Goal: Information Seeking & Learning: Check status

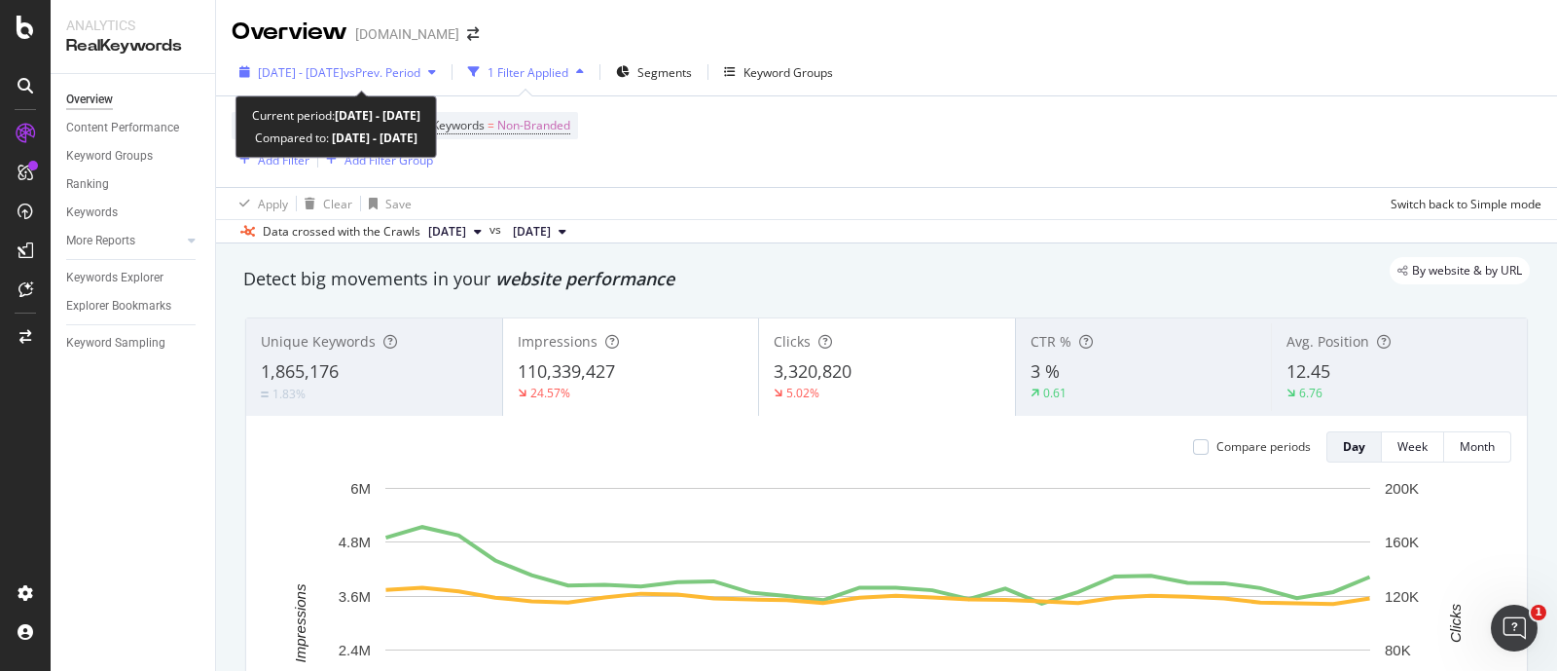
click at [344, 70] on span "[DATE] - [DATE]" at bounding box center [301, 72] width 86 height 17
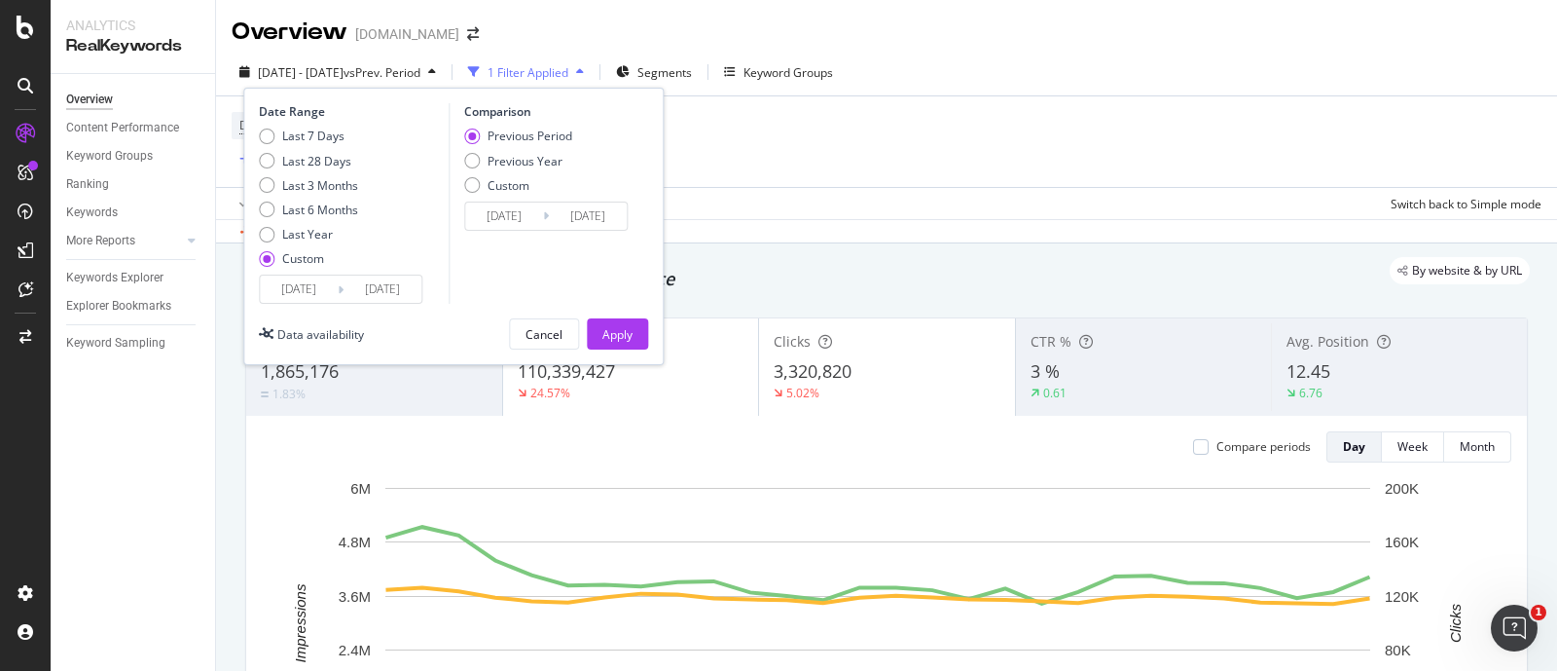
click at [292, 290] on input "[DATE]" at bounding box center [299, 288] width 78 height 27
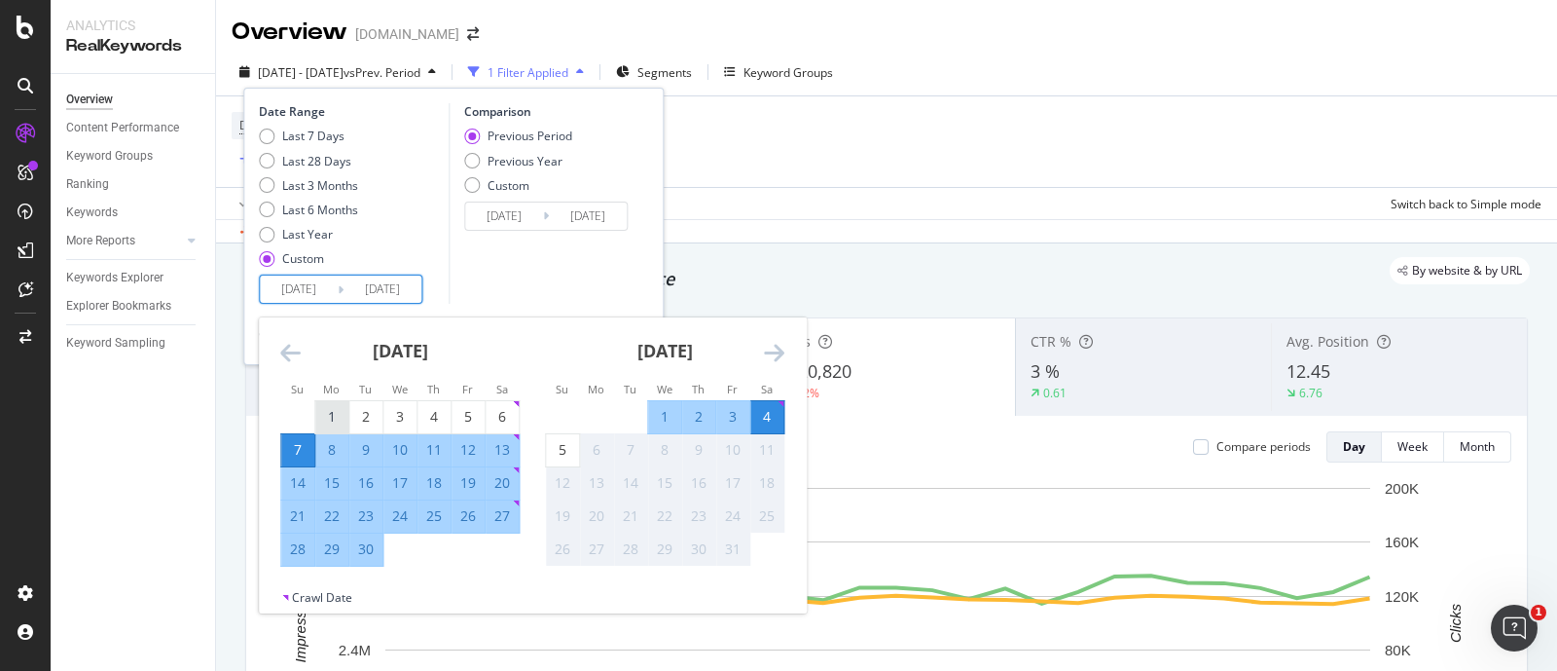
click at [330, 410] on div "1" at bounding box center [331, 416] width 33 height 19
type input "[DATE]"
click at [368, 549] on div "30" at bounding box center [365, 548] width 33 height 19
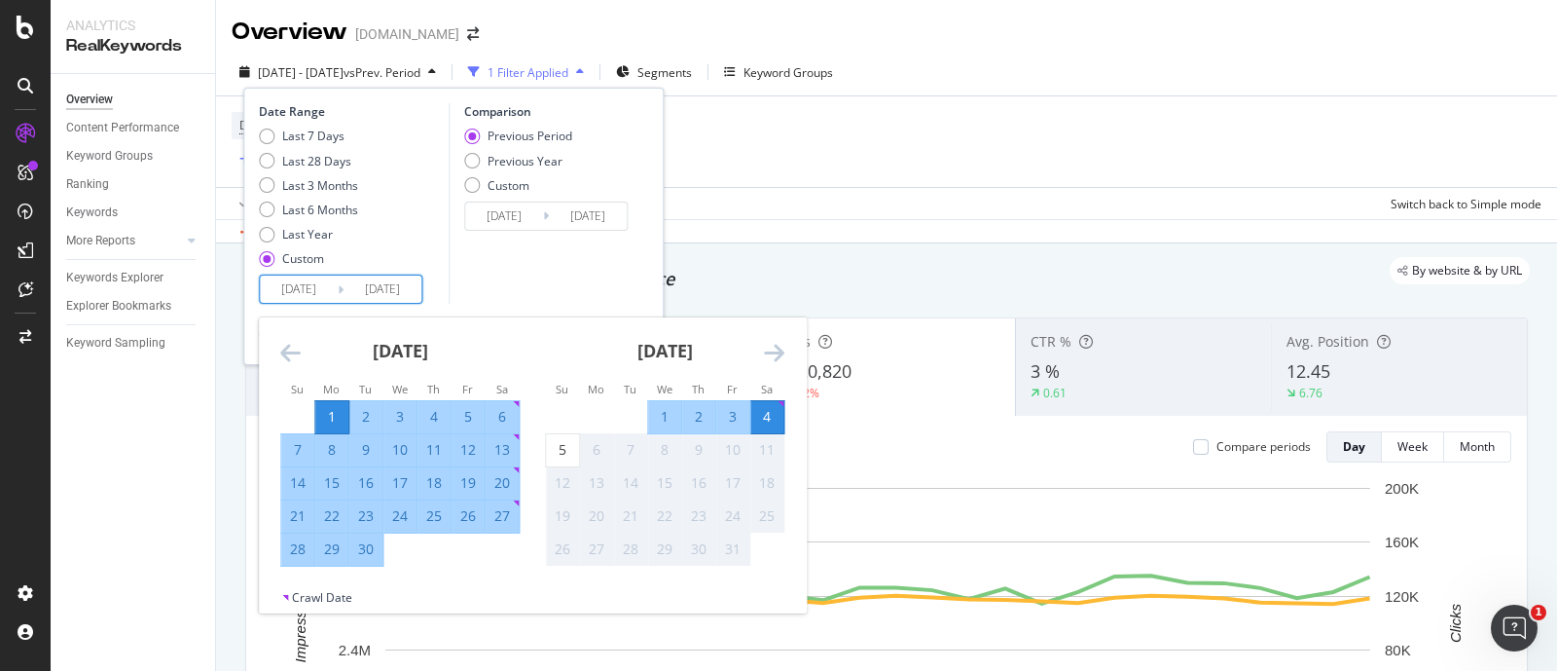
type input "[DATE]"
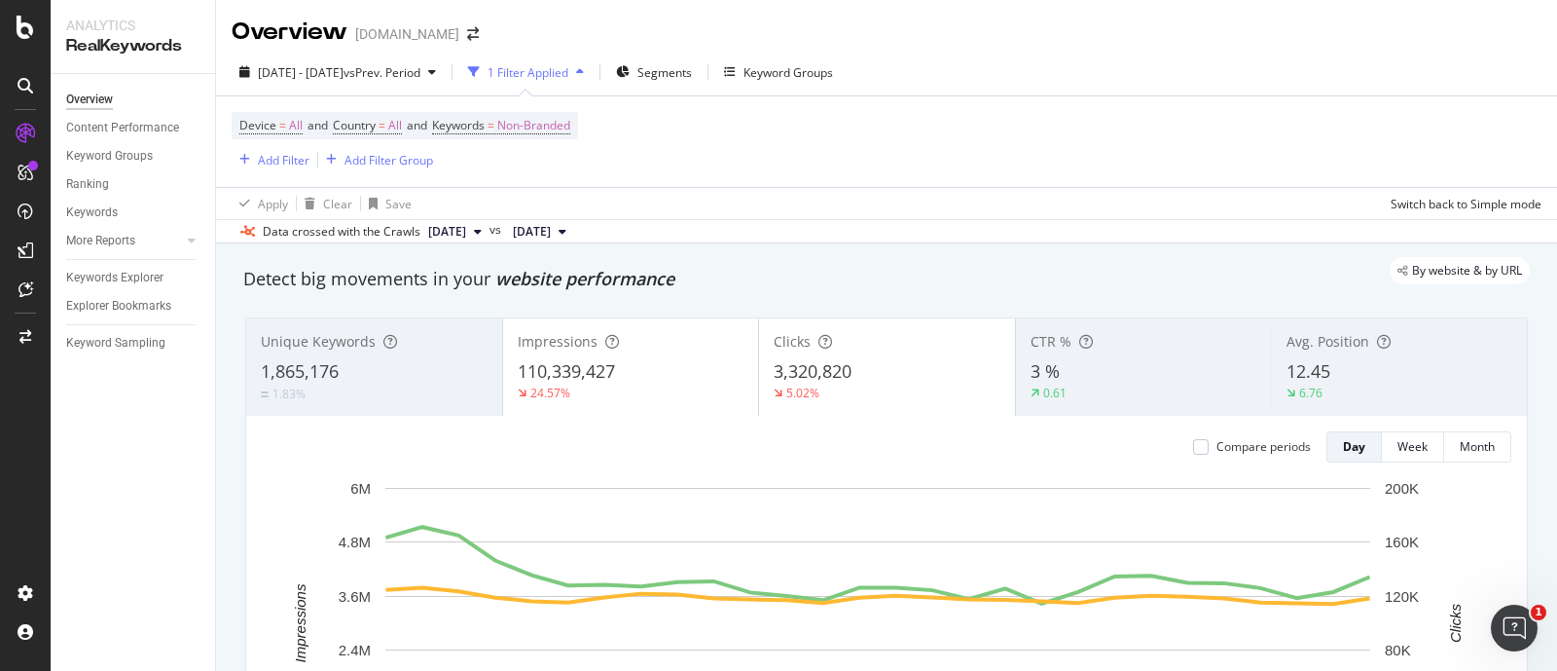
click at [1074, 182] on div "Device = All and Country = All and Keywords = Non-Branded Add Filter Add Filter…" at bounding box center [887, 141] width 1310 height 91
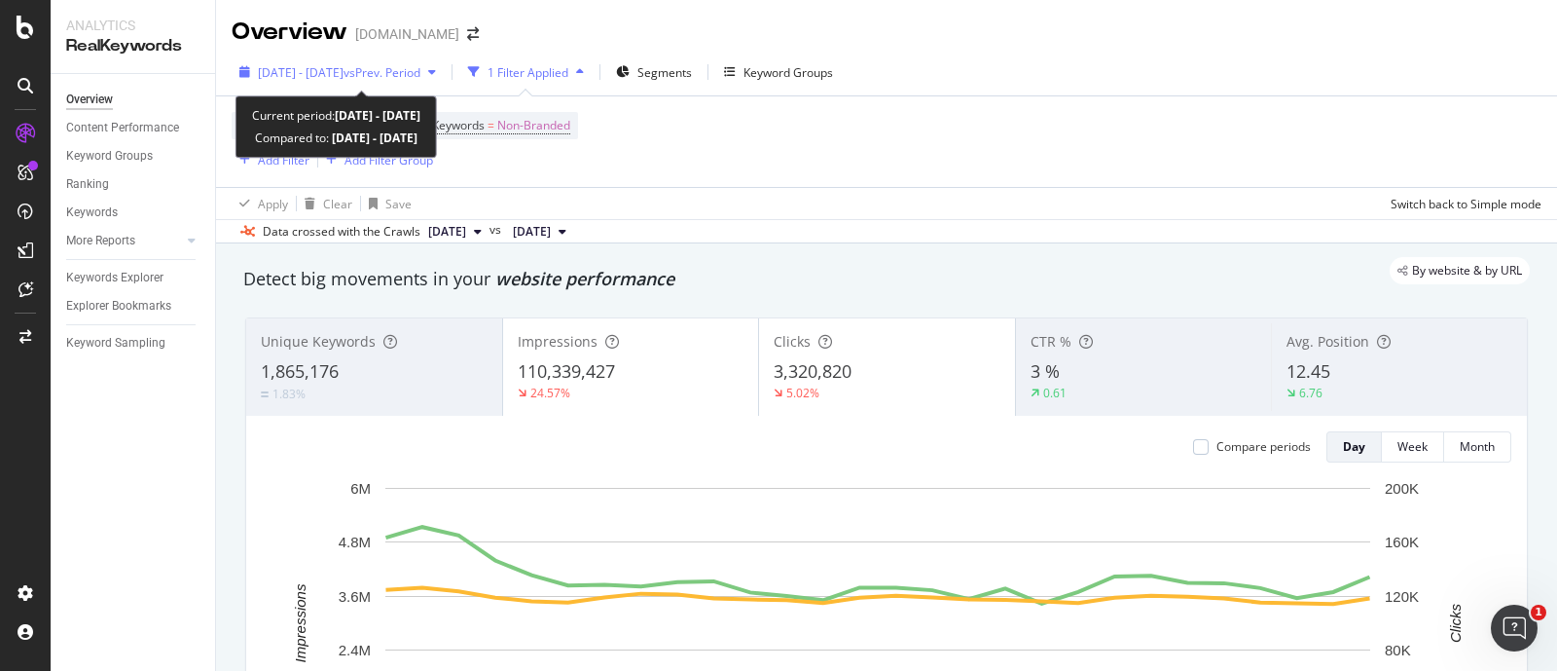
click at [328, 70] on span "[DATE] - [DATE]" at bounding box center [301, 72] width 86 height 17
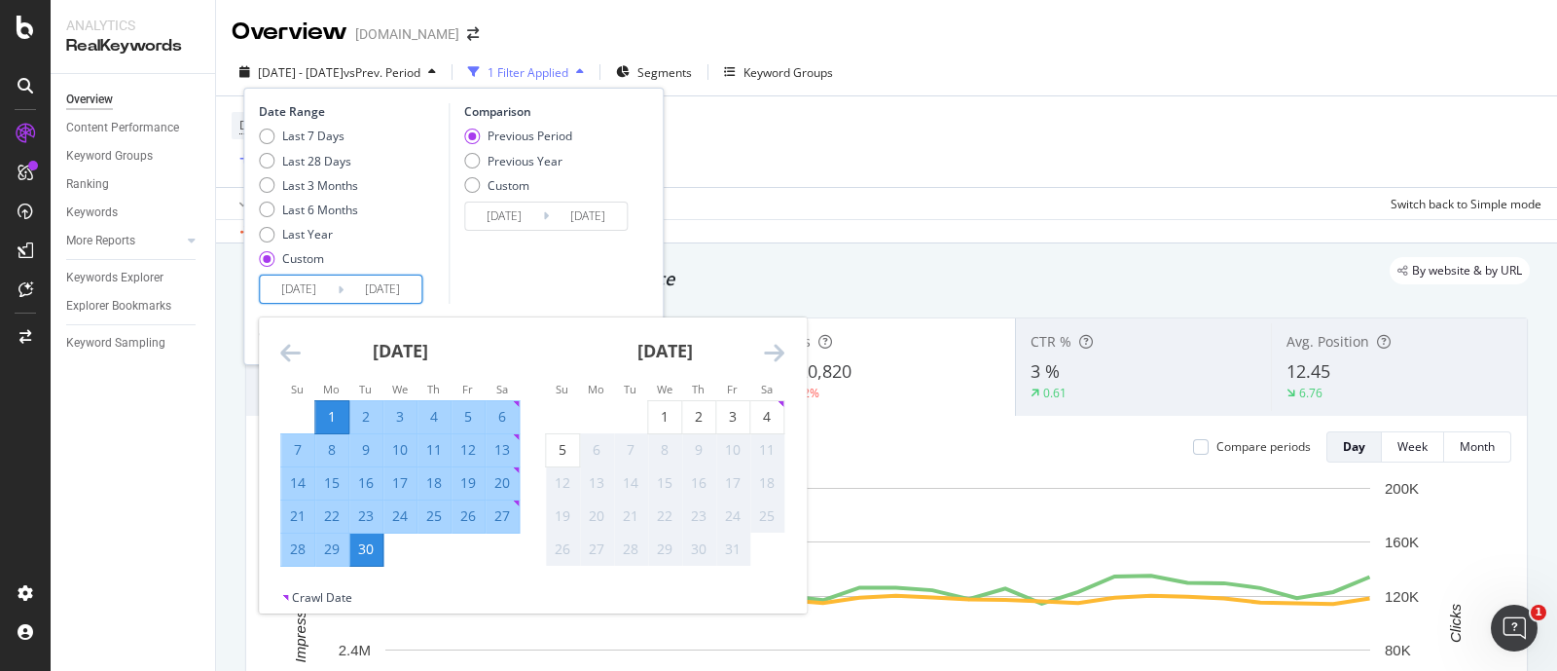
click at [303, 279] on input "[DATE]" at bounding box center [299, 288] width 78 height 27
click at [285, 344] on icon "Move backward to switch to the previous month." at bounding box center [290, 352] width 20 height 23
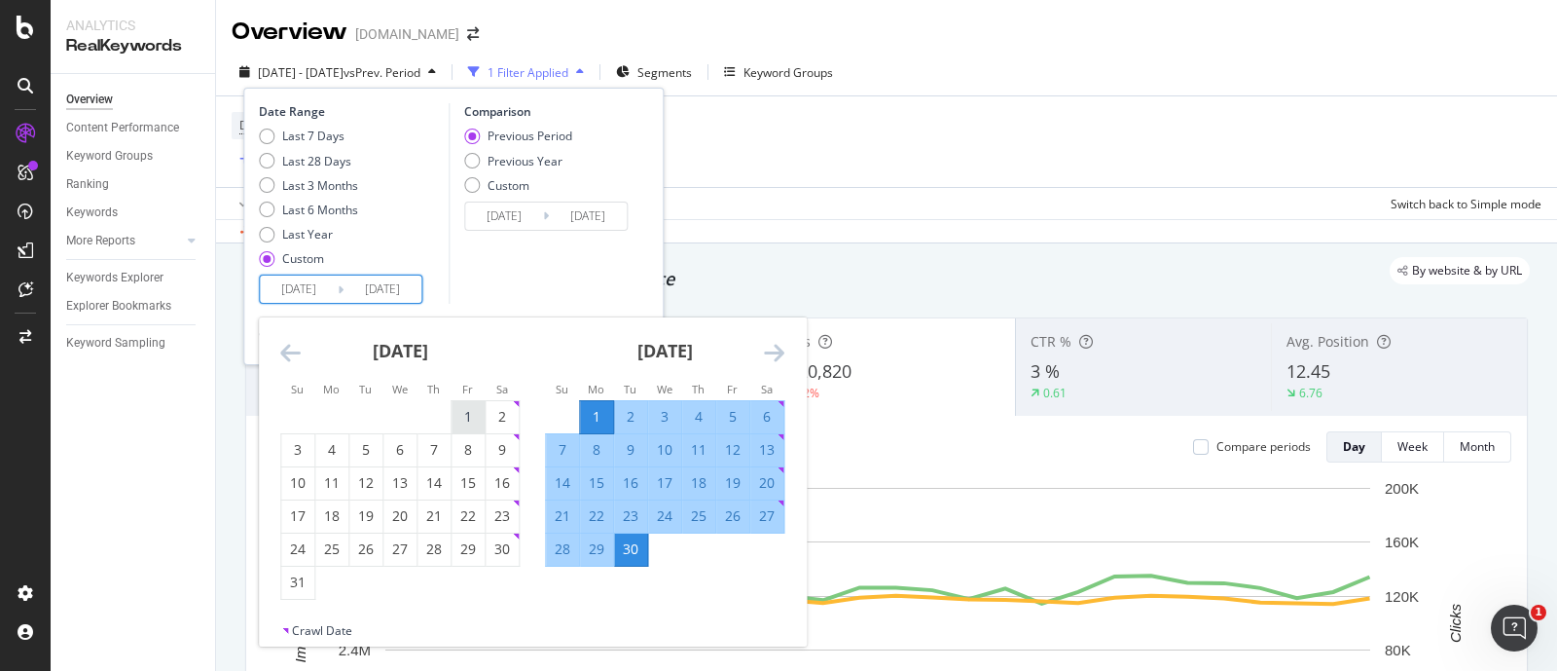
click at [473, 416] on div "1" at bounding box center [468, 416] width 33 height 19
type input "[DATE]"
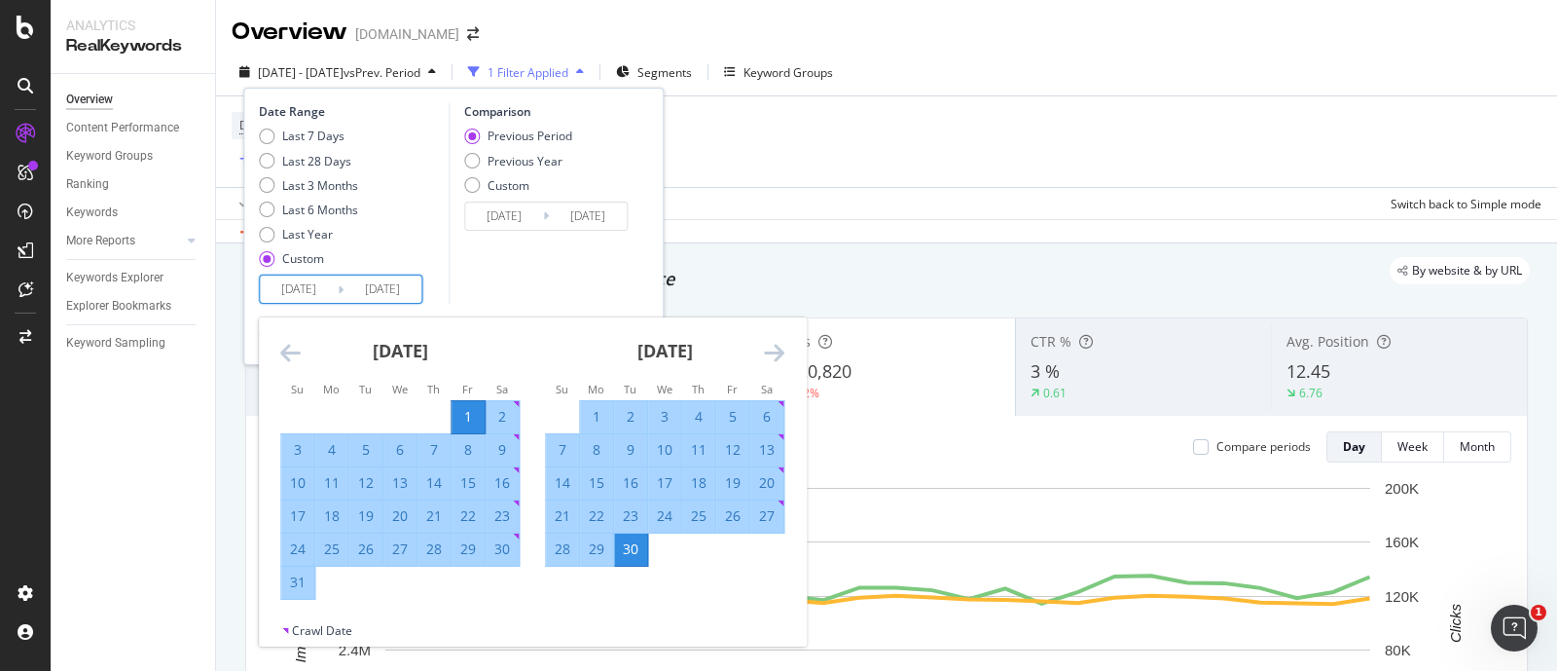
click at [304, 581] on div "31" at bounding box center [297, 581] width 33 height 19
type input "[DATE]"
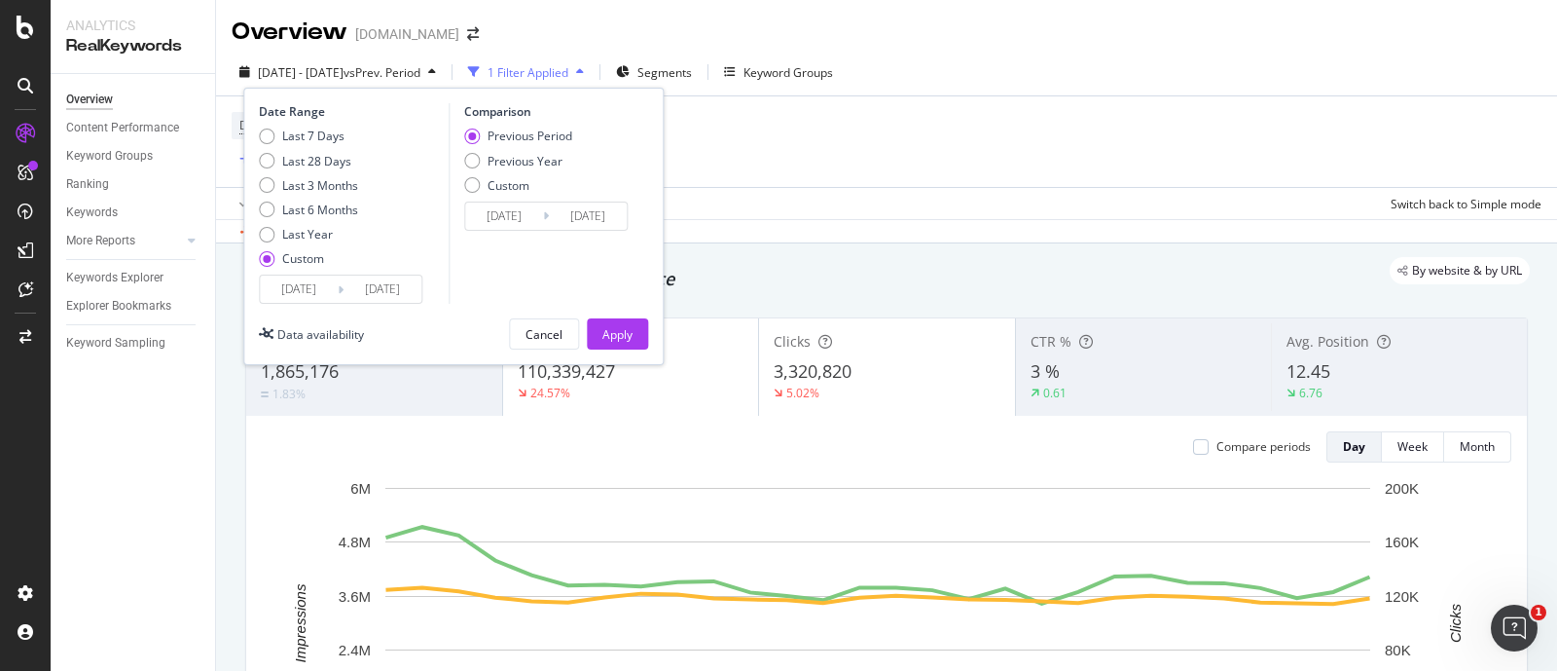
click at [308, 289] on input "[DATE]" at bounding box center [299, 288] width 78 height 27
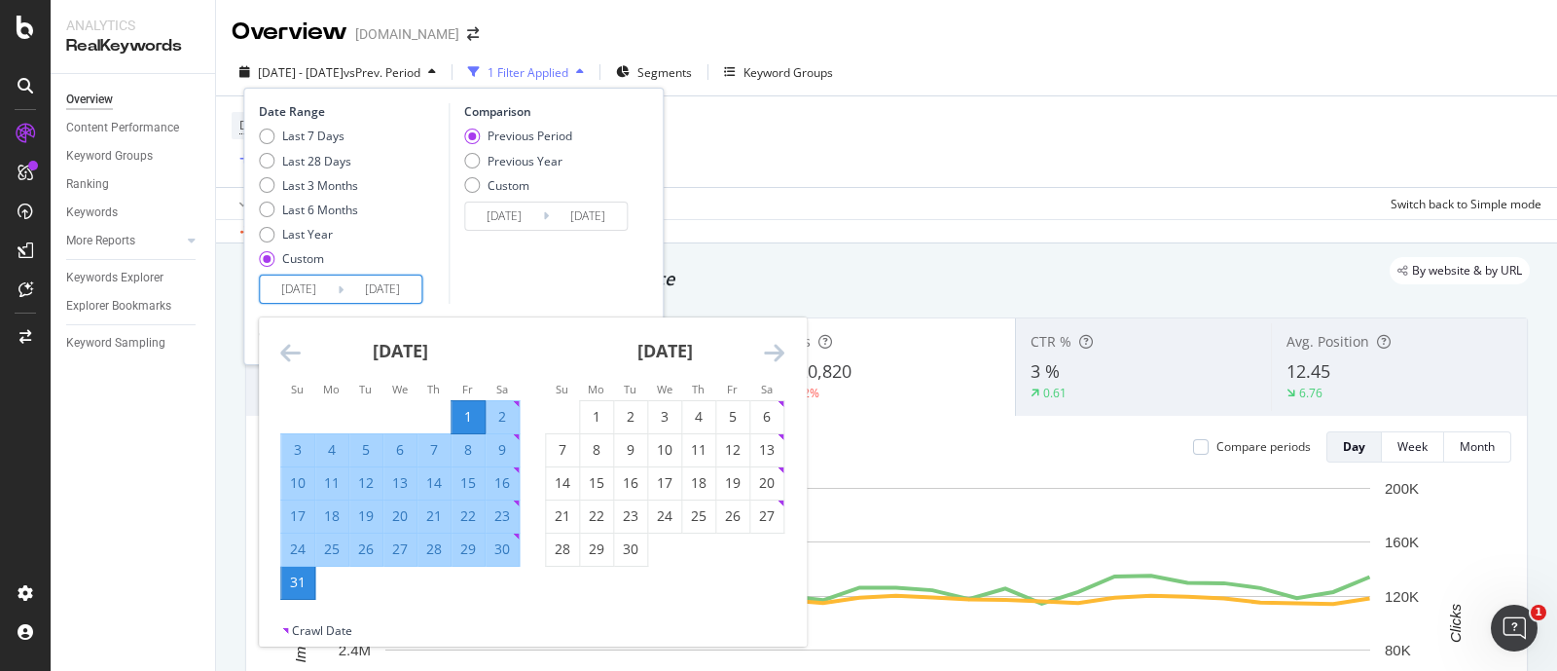
click at [498, 262] on div "Comparison Previous Period Previous Year Custom [DATE] Navigate forward to inte…" at bounding box center [541, 203] width 185 height 200
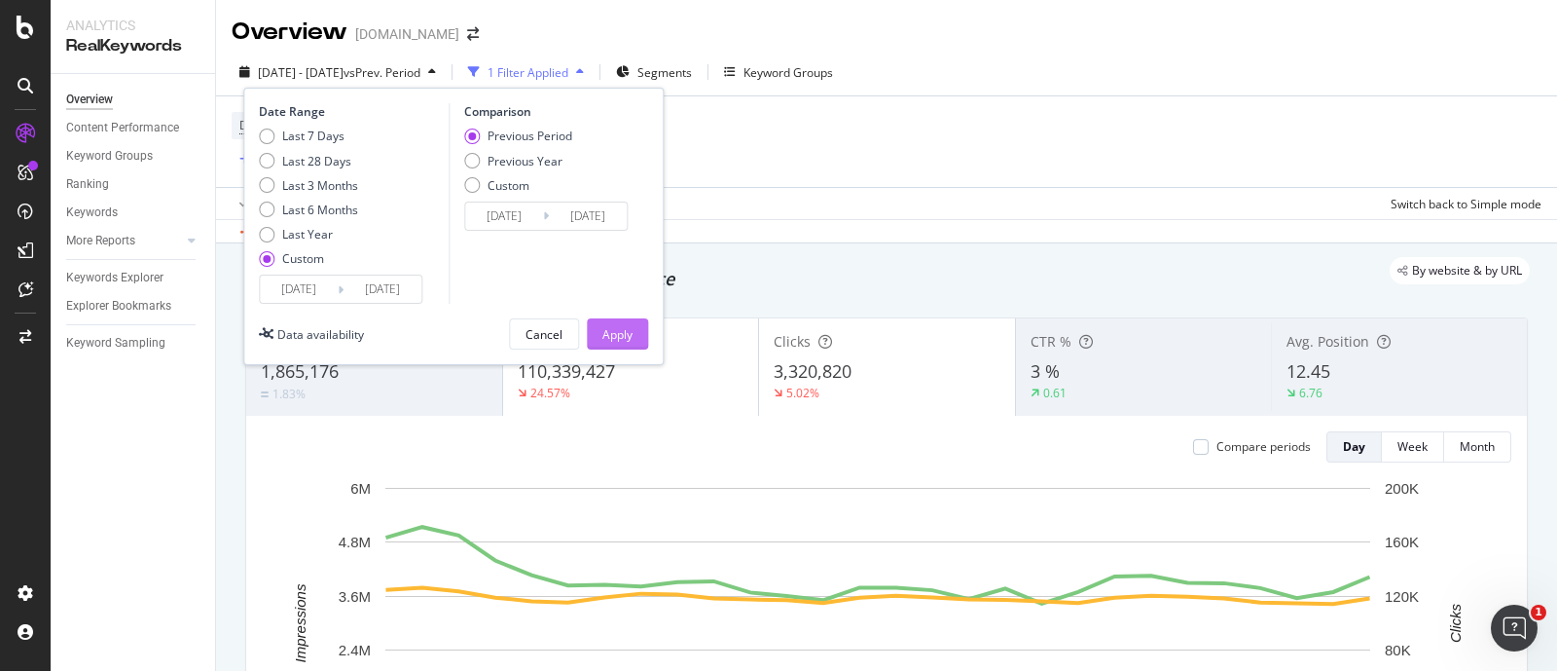
click at [613, 326] on div "Apply" at bounding box center [617, 334] width 30 height 17
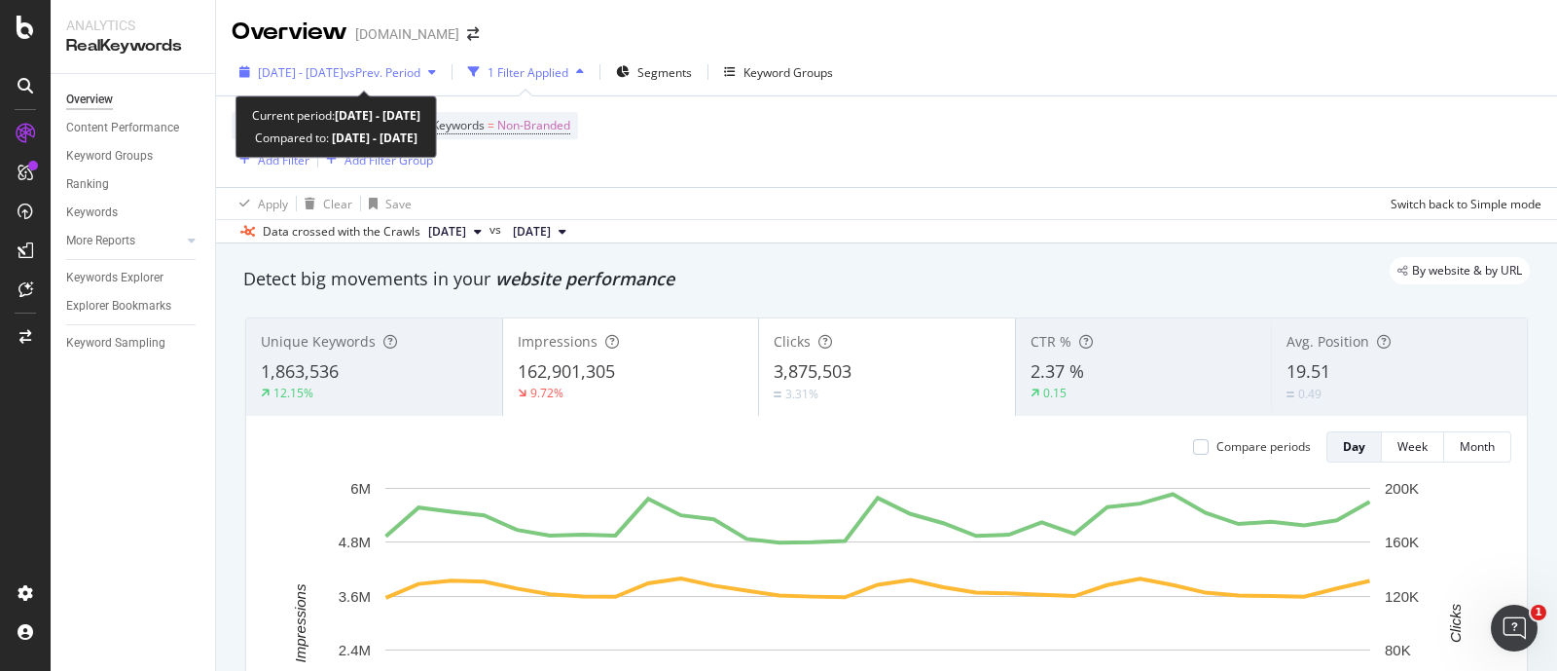
click at [287, 60] on div "[DATE] - [DATE] vs Prev. Period" at bounding box center [338, 71] width 212 height 29
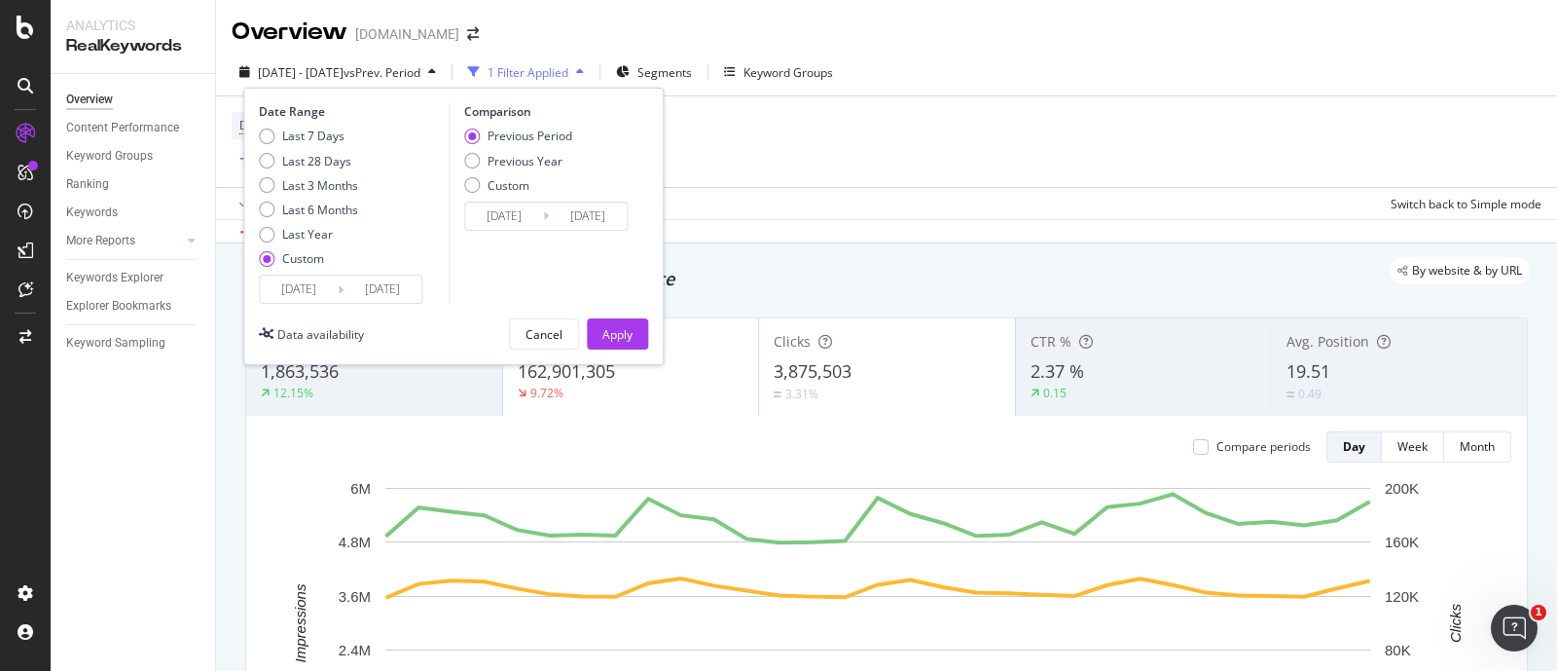
click at [263, 294] on input "[DATE]" at bounding box center [299, 288] width 78 height 27
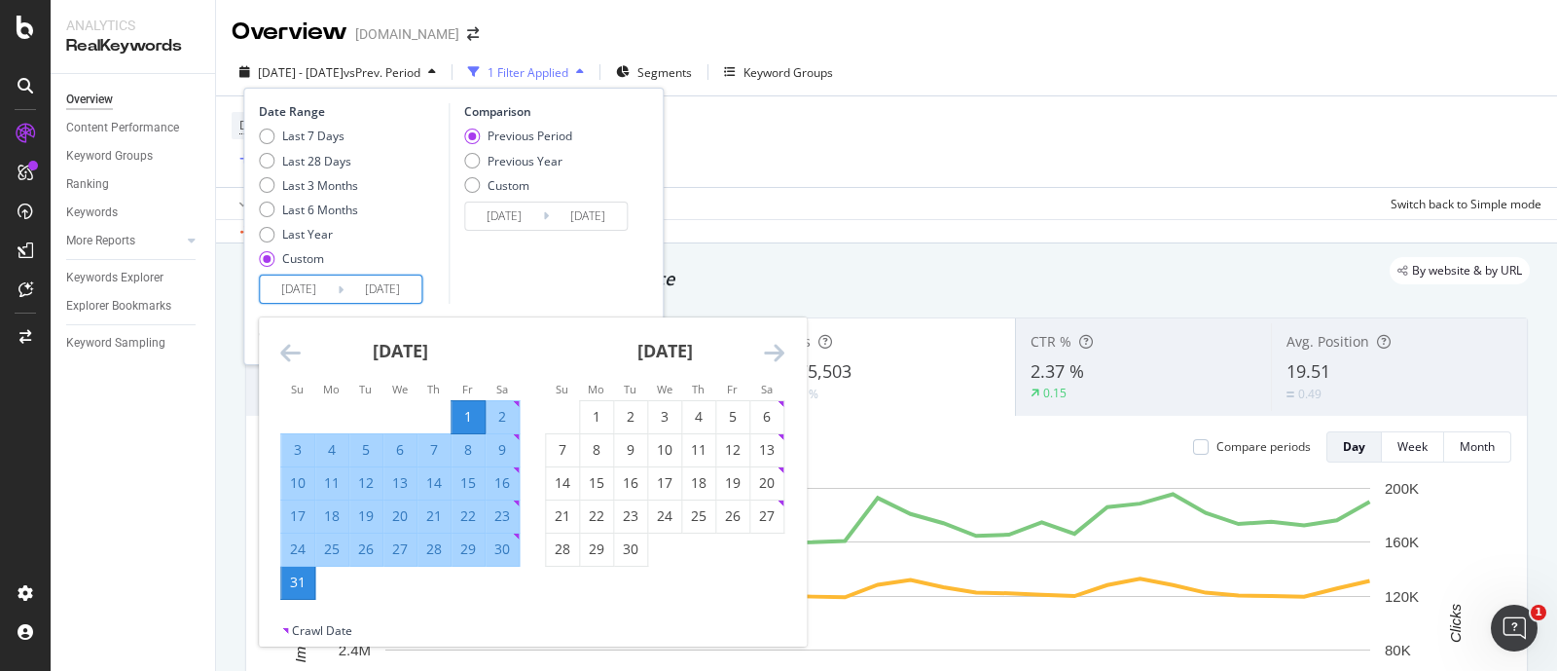
click at [503, 411] on div "2" at bounding box center [502, 416] width 33 height 19
type input "[DATE]"
click at [471, 539] on div "29" at bounding box center [468, 548] width 33 height 19
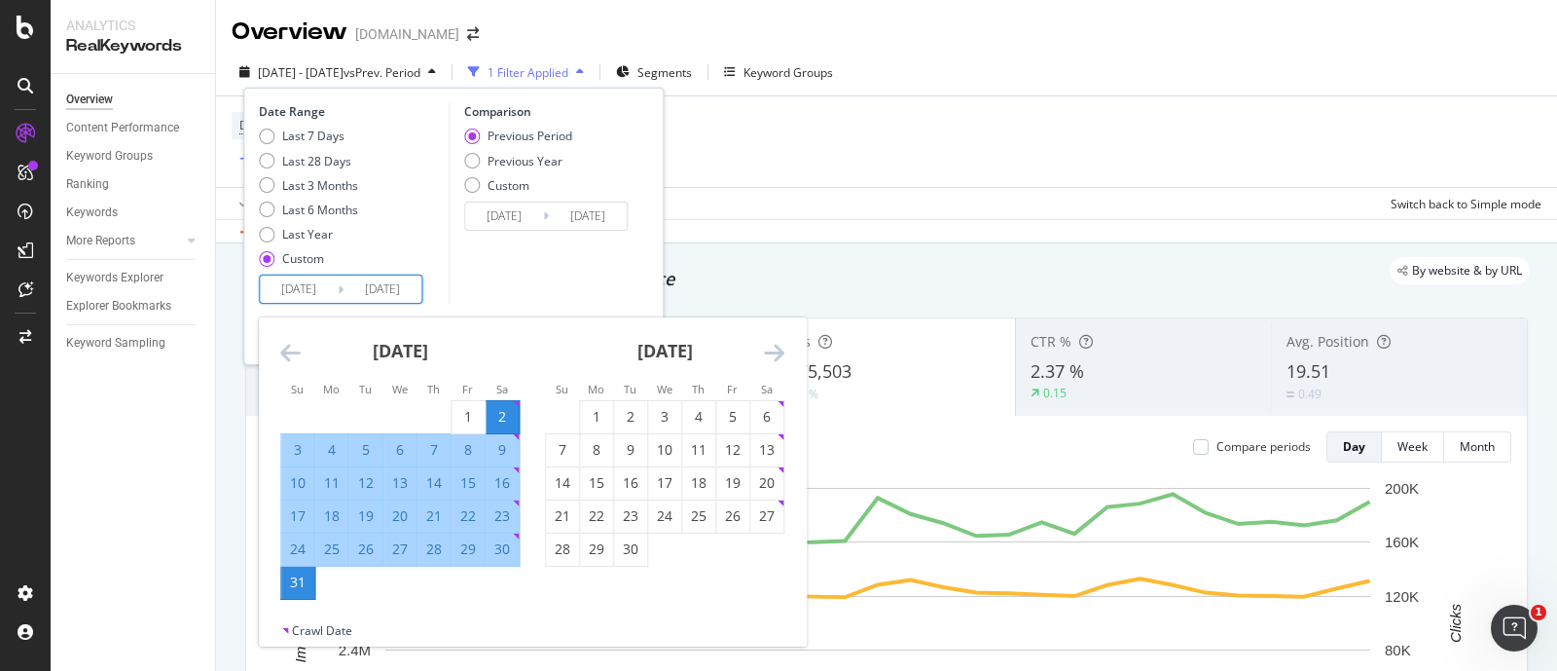
type input "[DATE]"
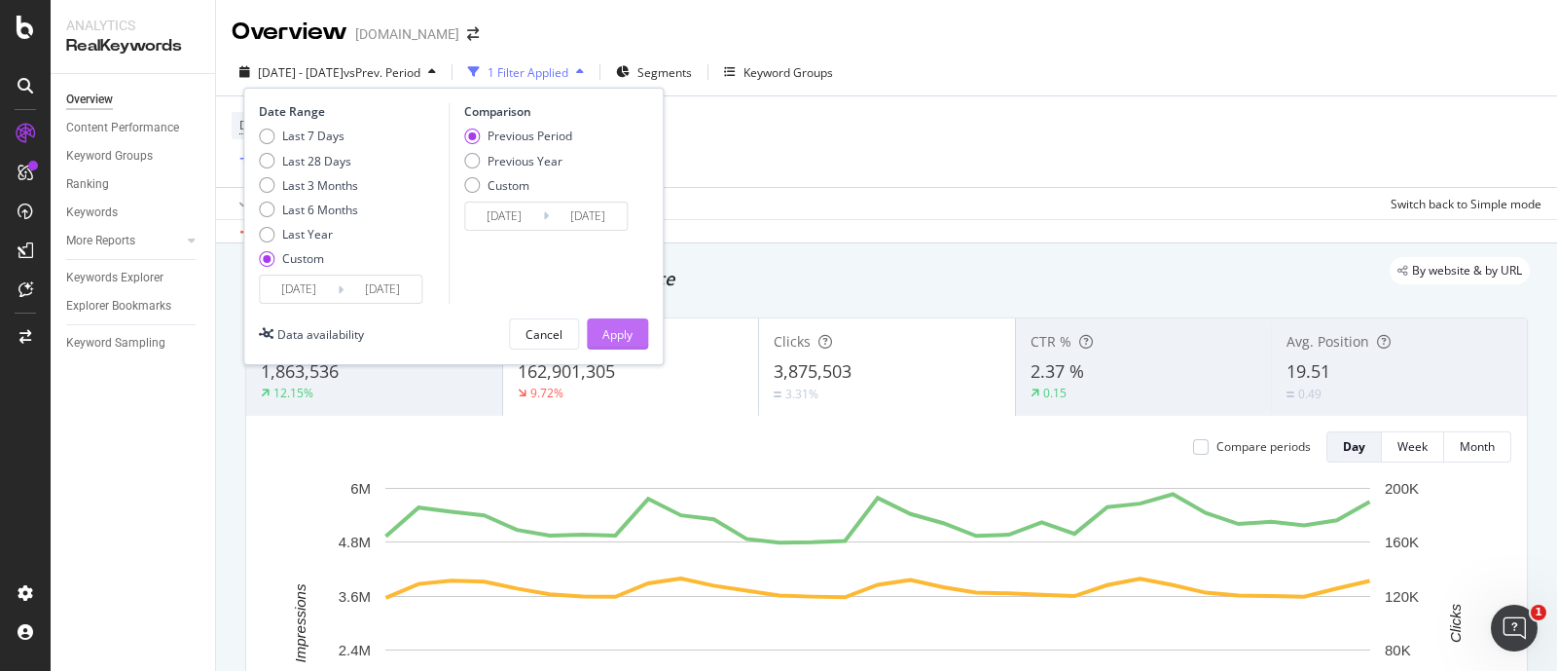
click at [623, 331] on div "Apply" at bounding box center [617, 334] width 30 height 17
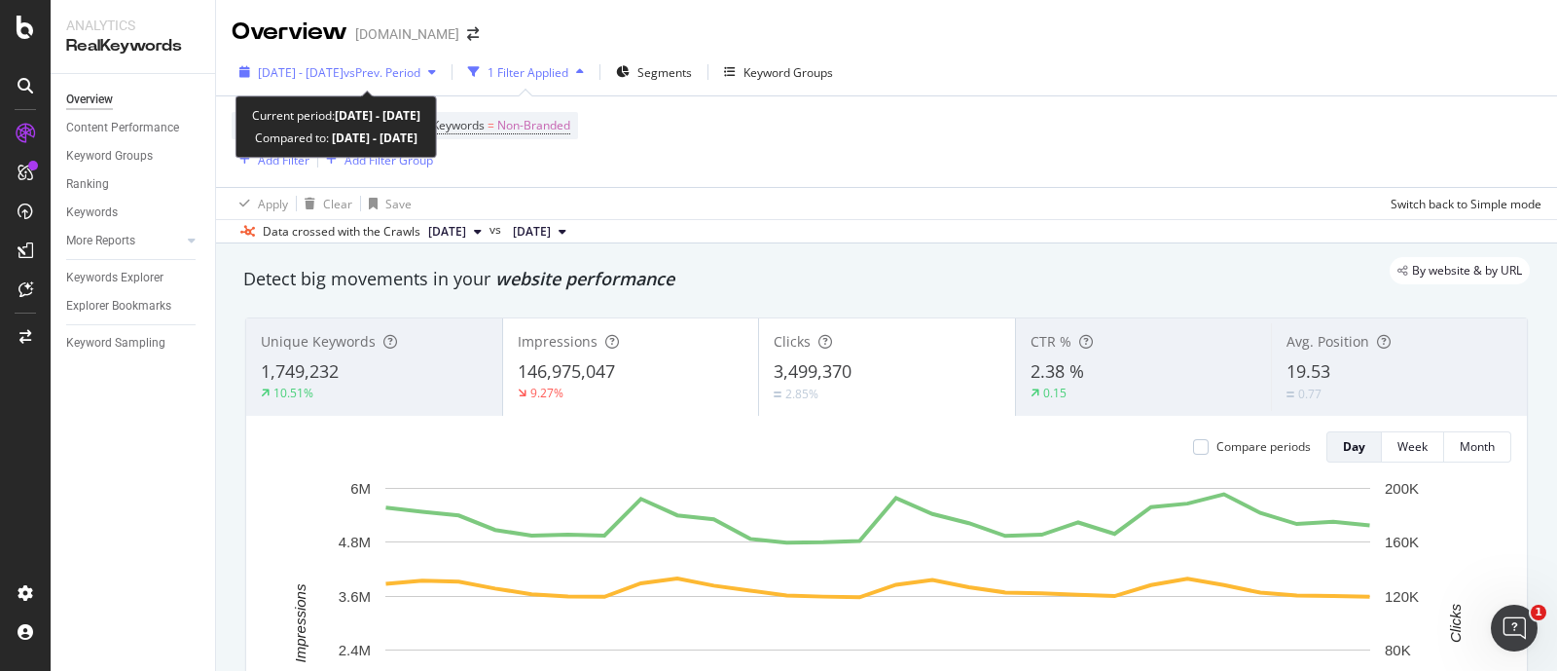
click at [344, 71] on span "[DATE] - [DATE]" at bounding box center [301, 72] width 86 height 17
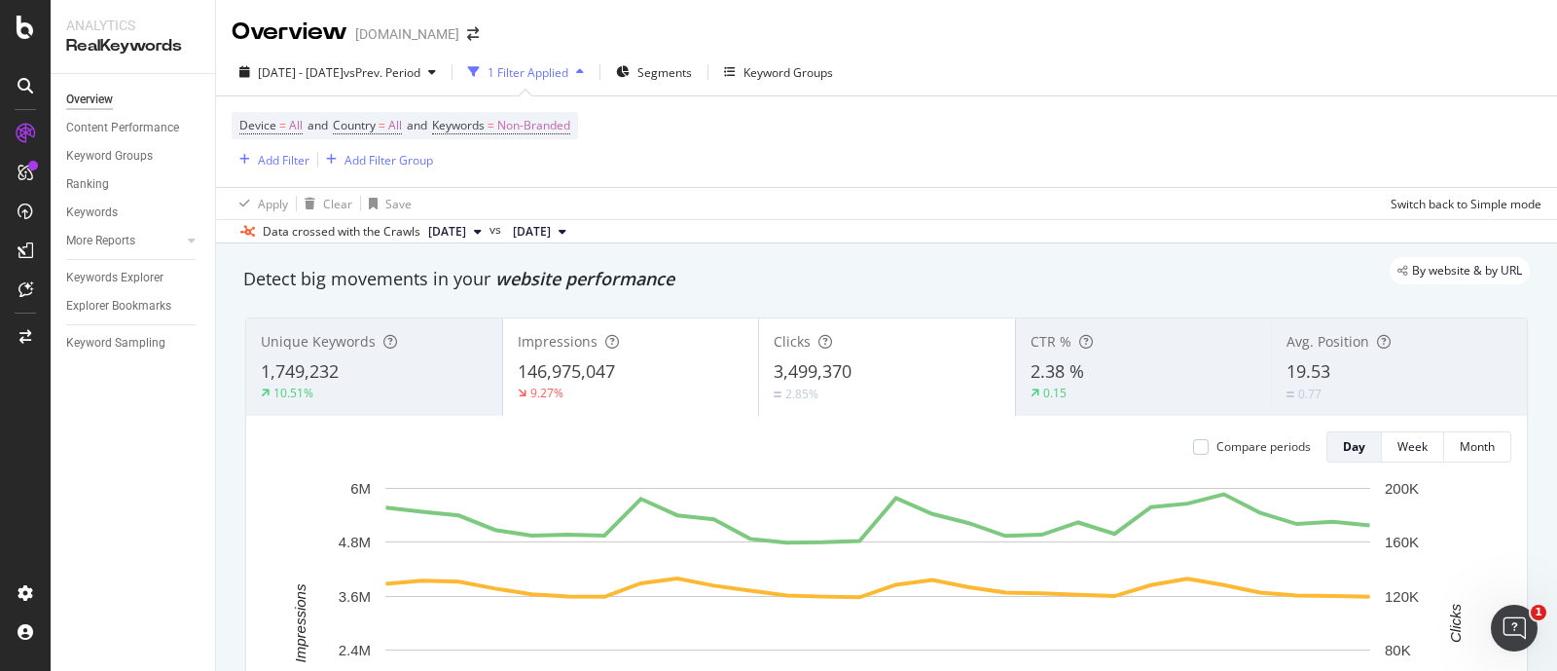
click at [867, 148] on div "Device = All and Country = All and Keywords = Non-Branded Add Filter Add Filter…" at bounding box center [887, 141] width 1310 height 91
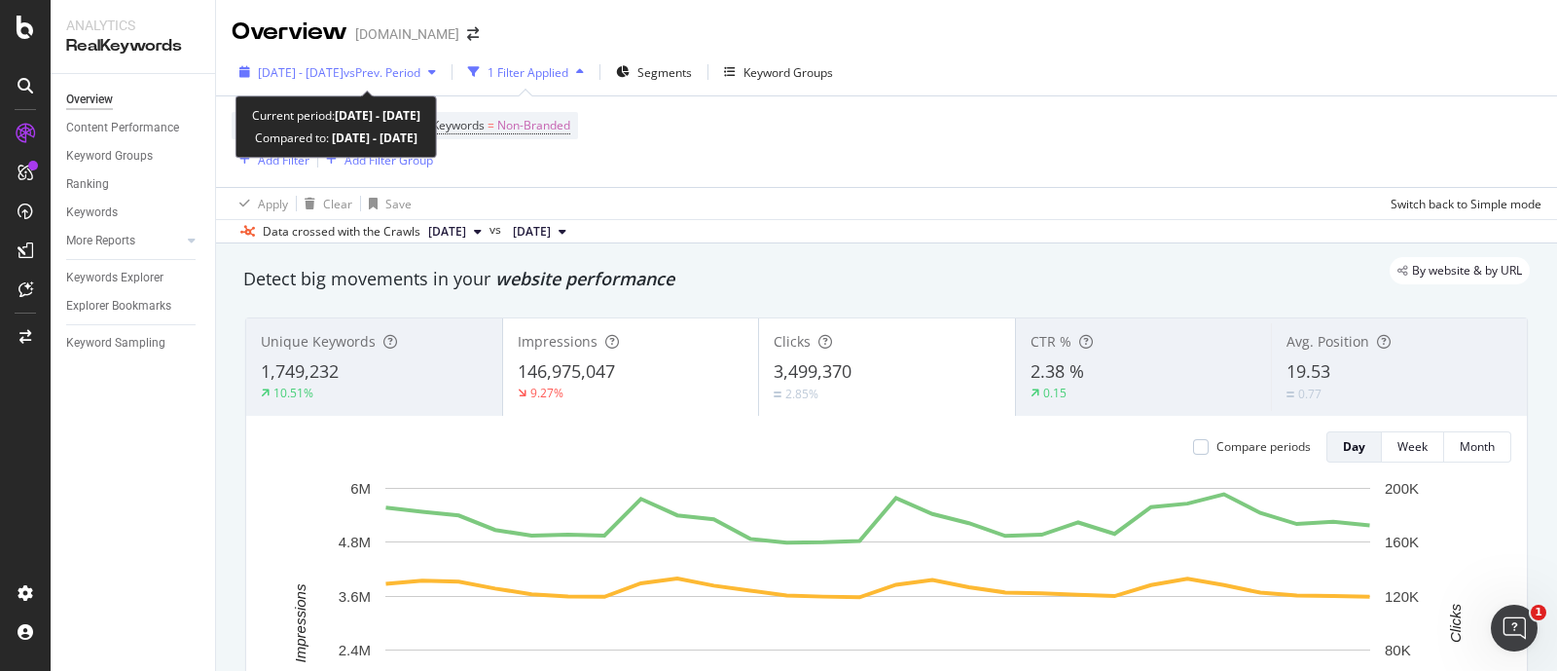
click at [327, 68] on span "[DATE] - [DATE]" at bounding box center [301, 72] width 86 height 17
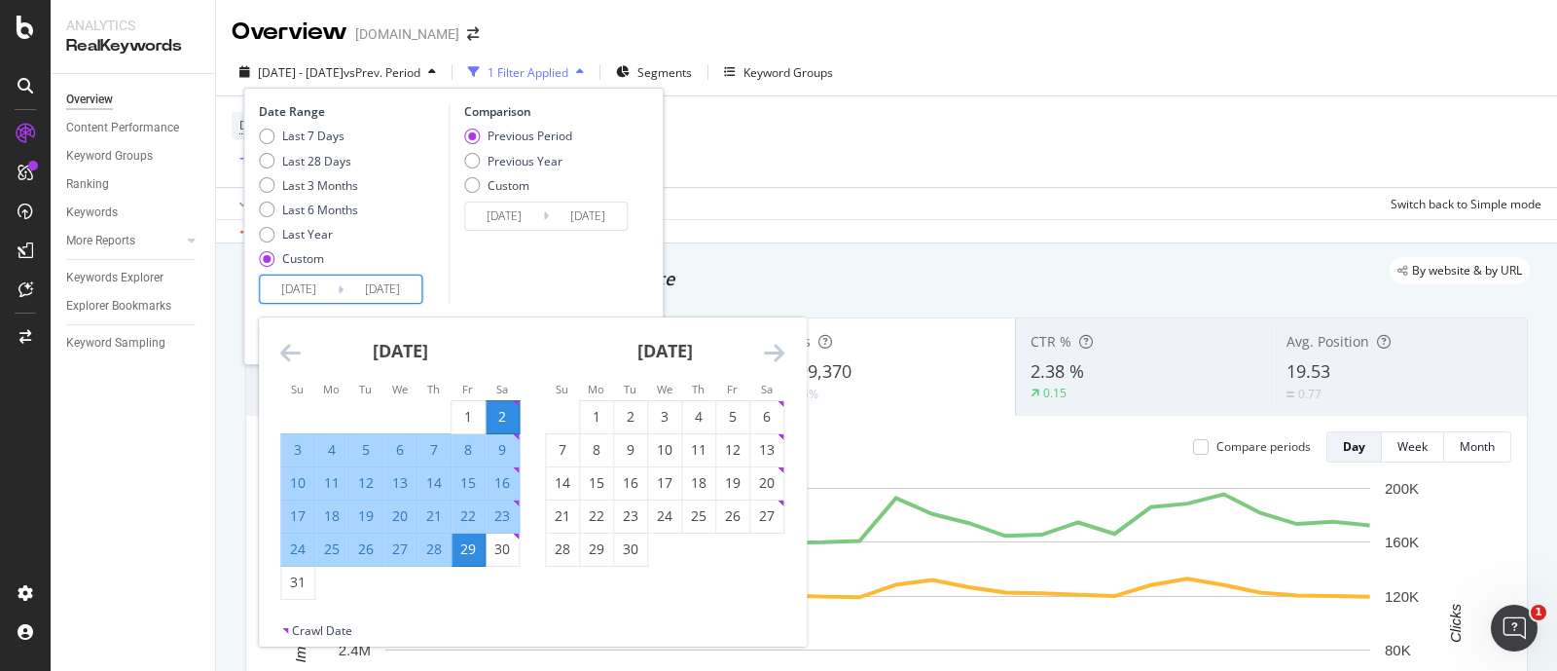
click at [301, 288] on input "[DATE]" at bounding box center [299, 288] width 78 height 27
click at [459, 411] on div "1" at bounding box center [468, 416] width 33 height 19
type input "[DATE]"
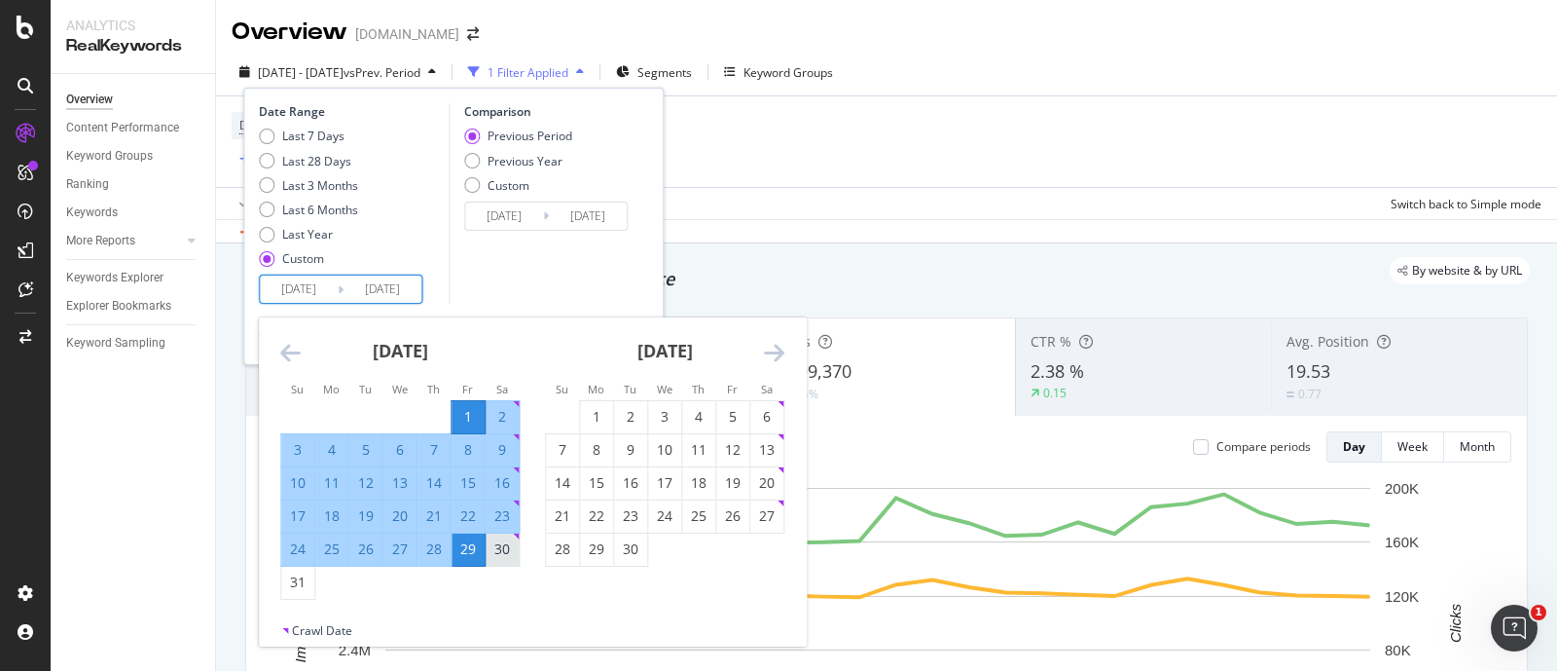
click at [502, 547] on div "30" at bounding box center [502, 548] width 33 height 19
type input "[DATE]"
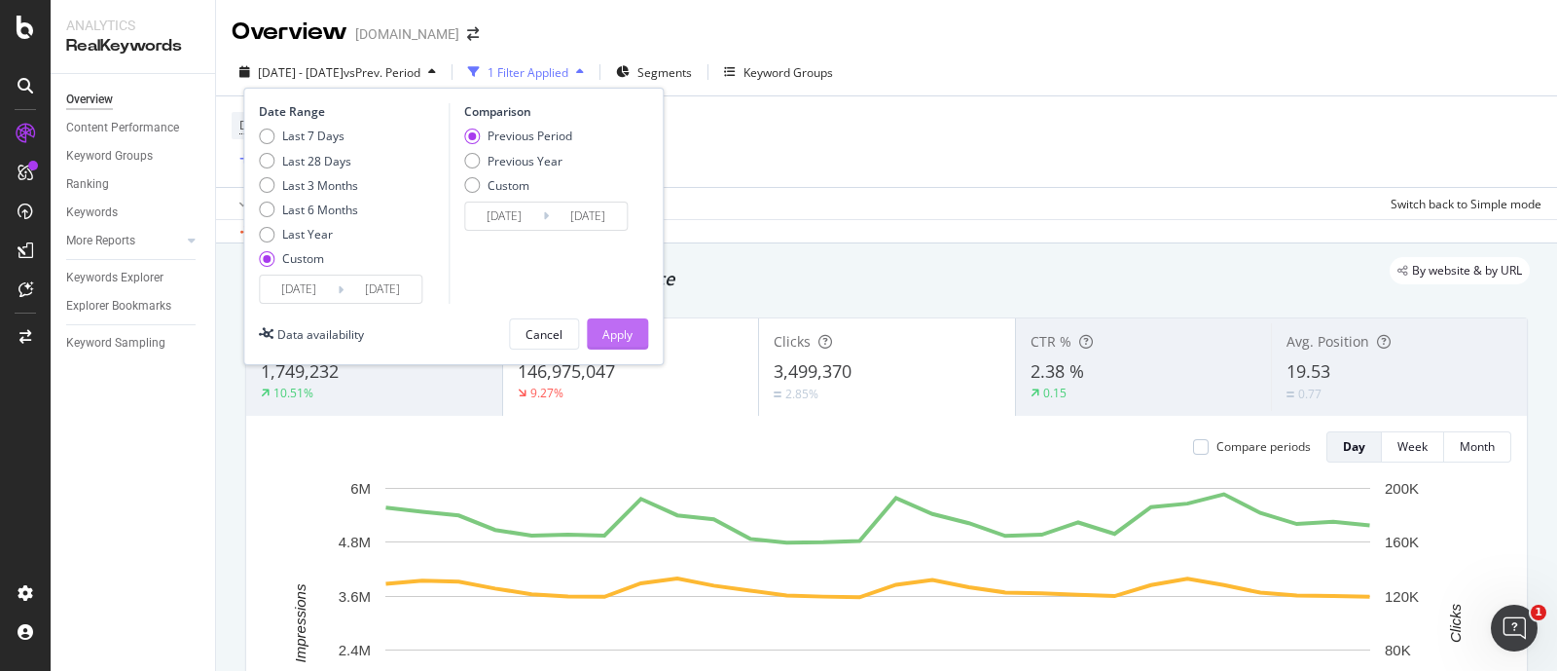
click at [595, 343] on button "Apply" at bounding box center [617, 333] width 61 height 31
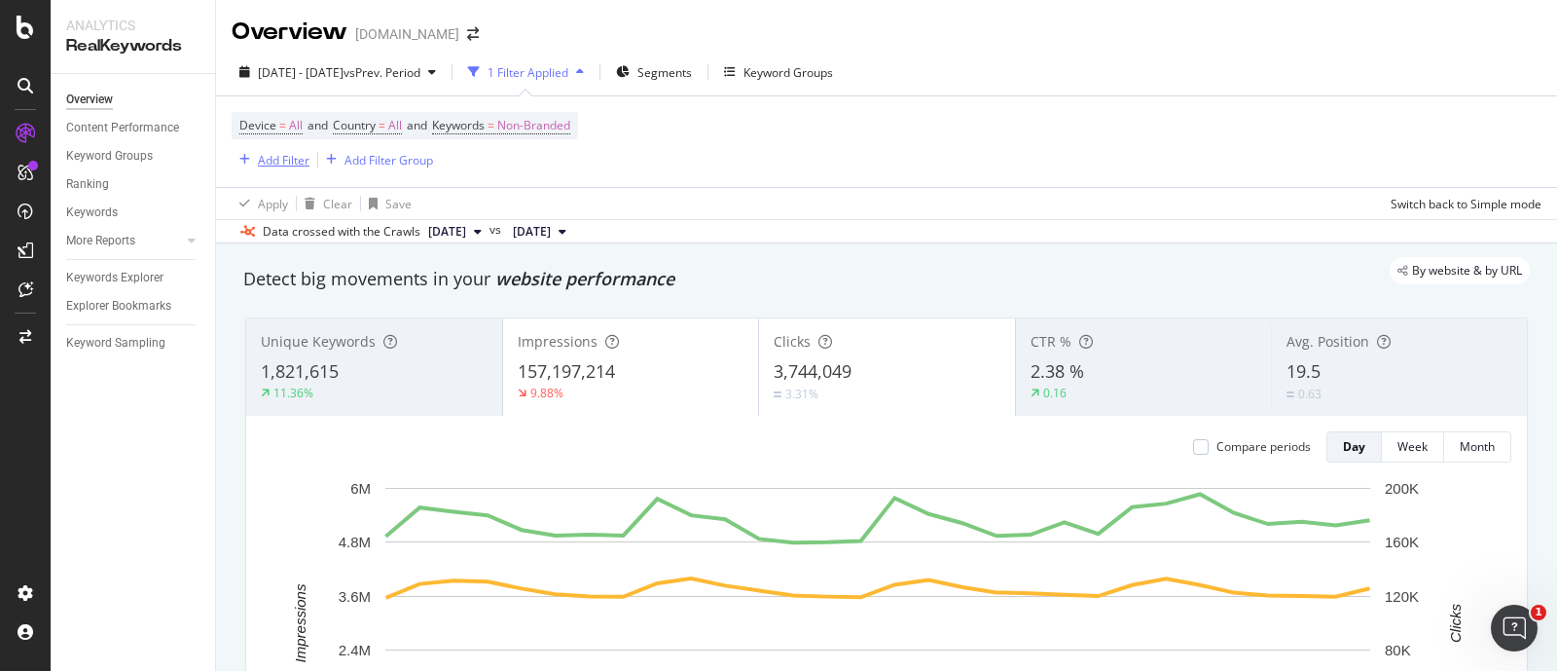
click at [274, 160] on div "Add Filter" at bounding box center [284, 160] width 52 height 17
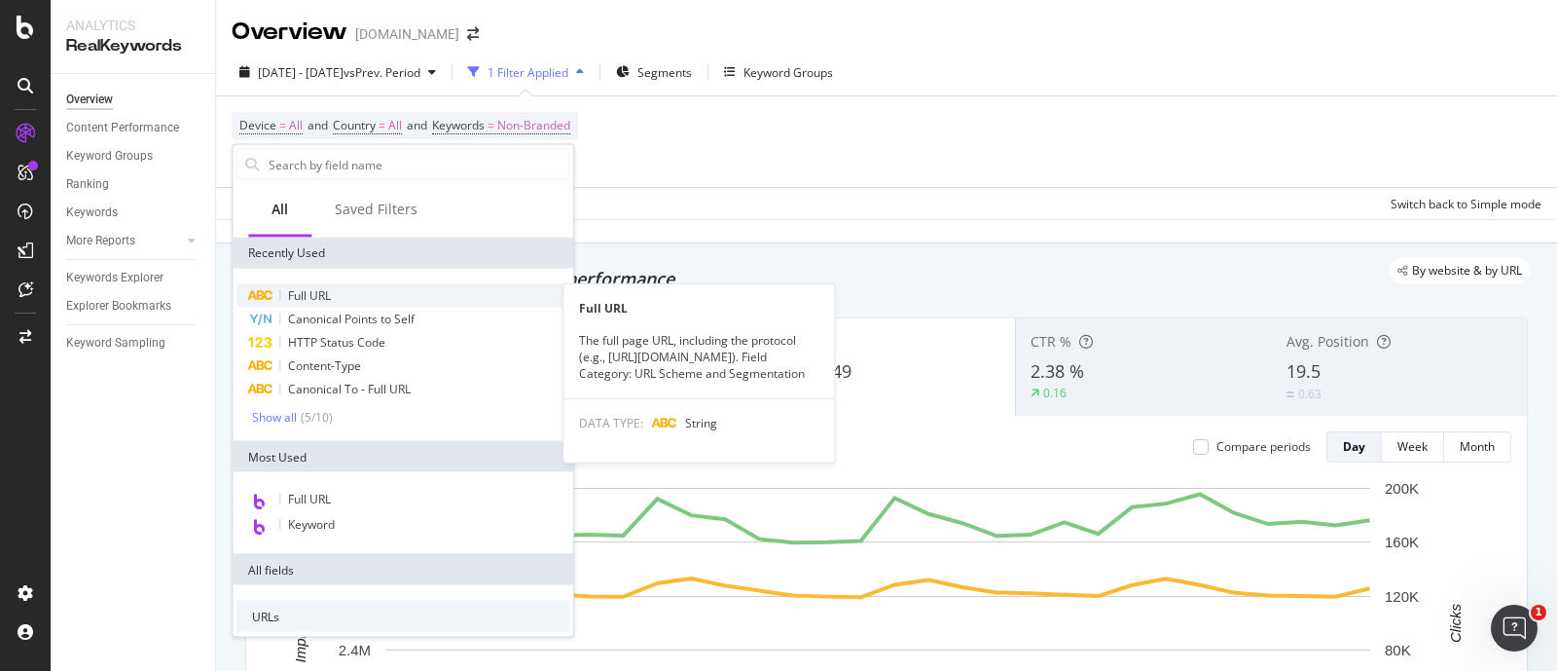
click at [319, 293] on span "Full URL" at bounding box center [309, 295] width 43 height 17
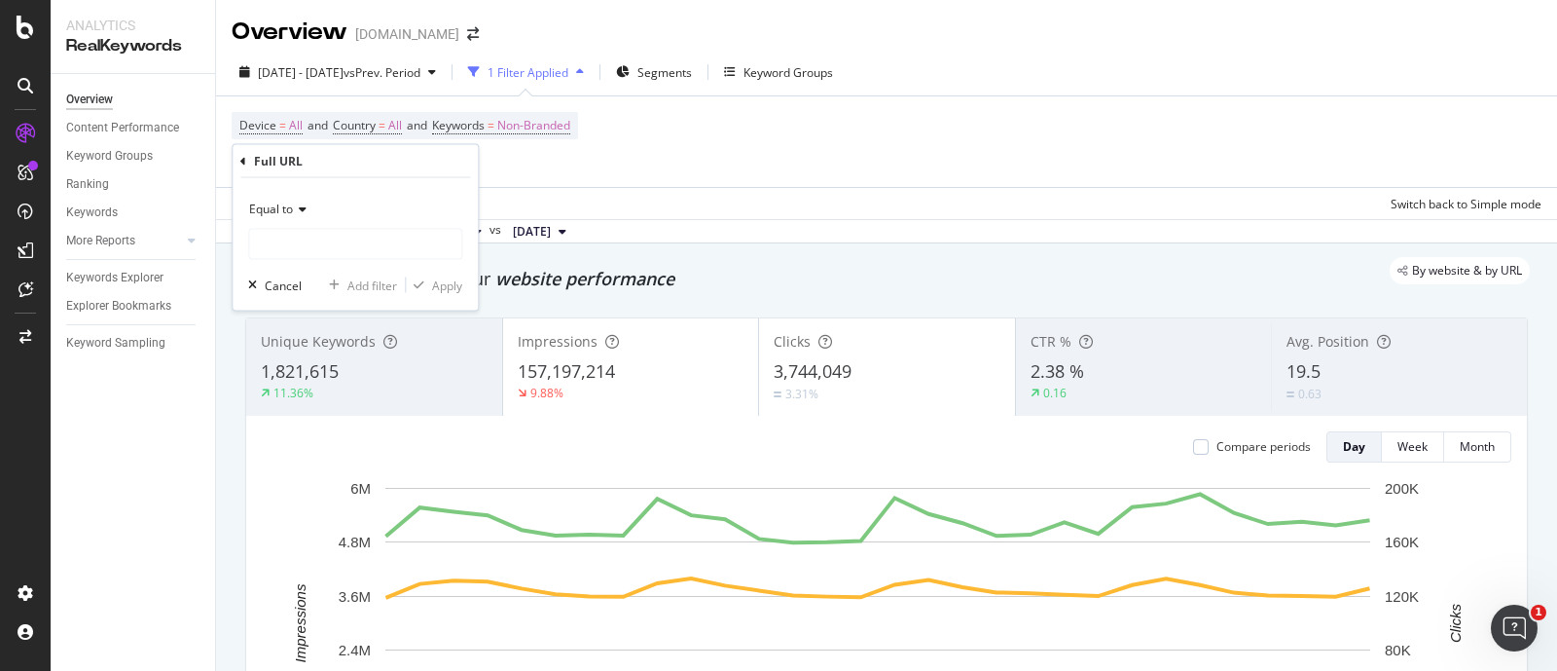
click at [278, 205] on span "Equal to" at bounding box center [271, 208] width 44 height 17
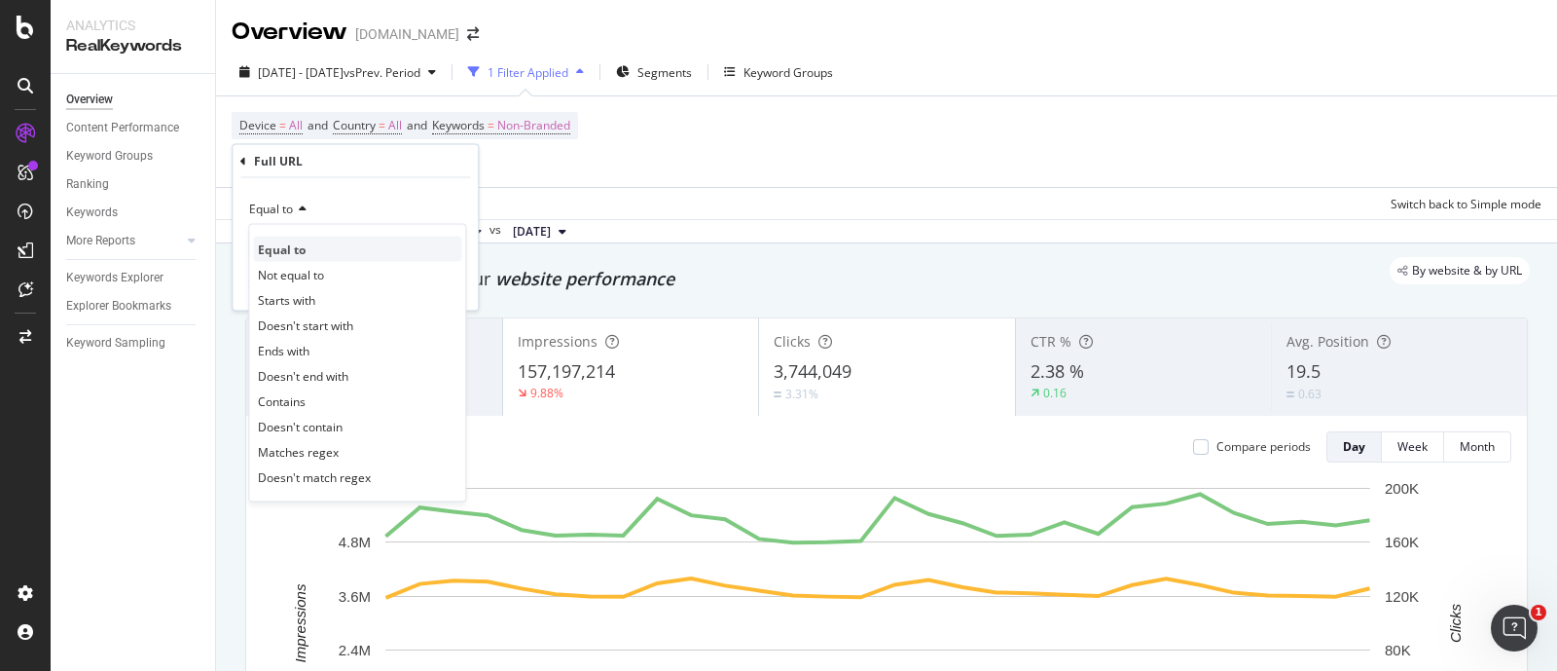
click at [316, 241] on div "Equal to" at bounding box center [357, 249] width 208 height 25
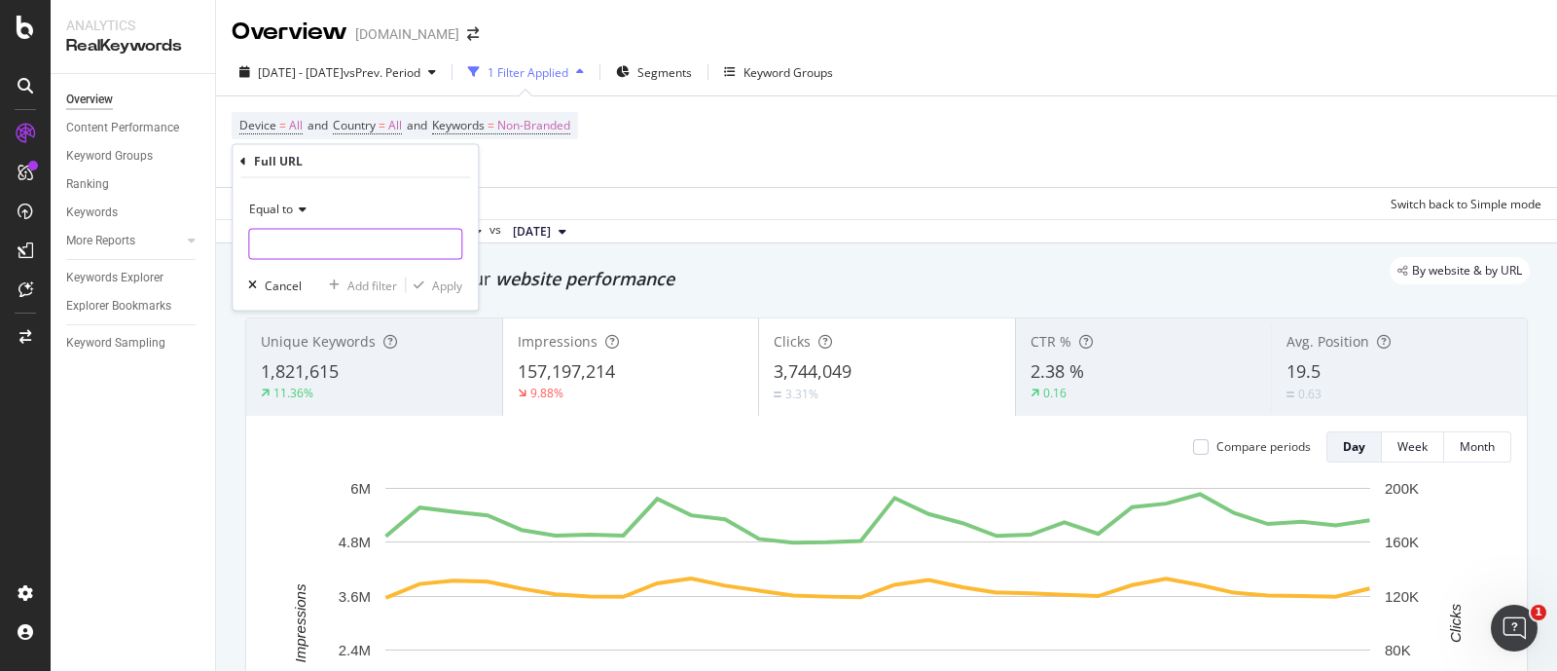
click at [303, 250] on input "text" at bounding box center [355, 244] width 212 height 31
paste input "[URL][DOMAIN_NAME]"
type input "[URL][DOMAIN_NAME]"
click at [454, 280] on div "Apply" at bounding box center [447, 284] width 30 height 17
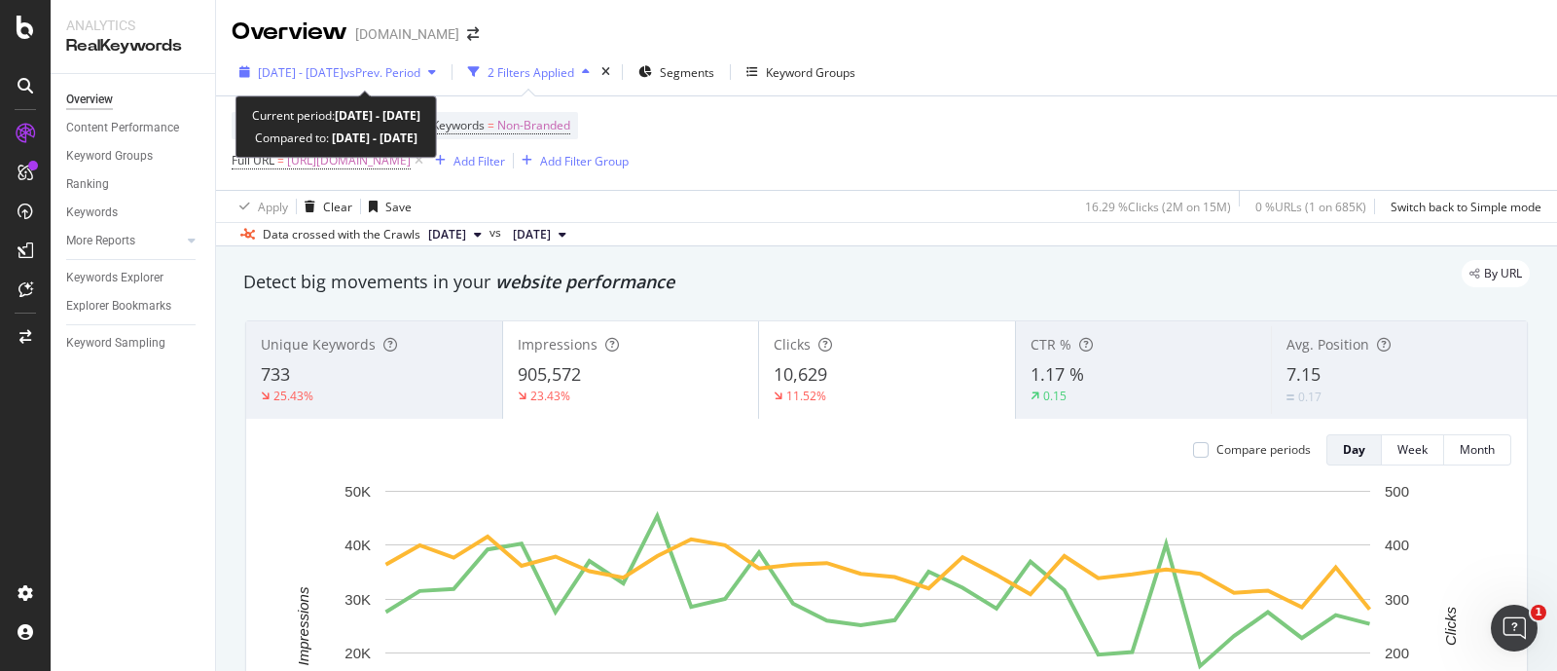
click at [285, 70] on span "[DATE] - [DATE]" at bounding box center [301, 72] width 86 height 17
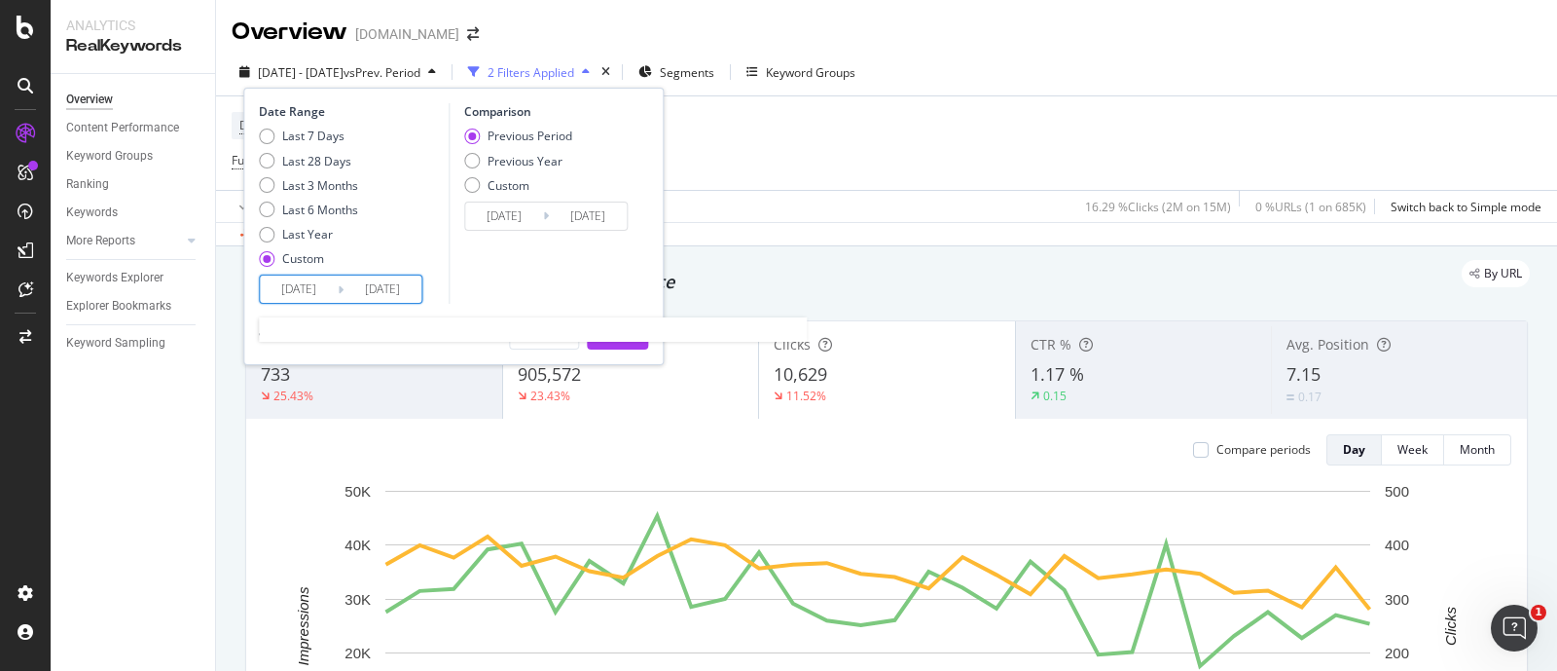
click at [283, 286] on input "[DATE]" at bounding box center [299, 288] width 78 height 27
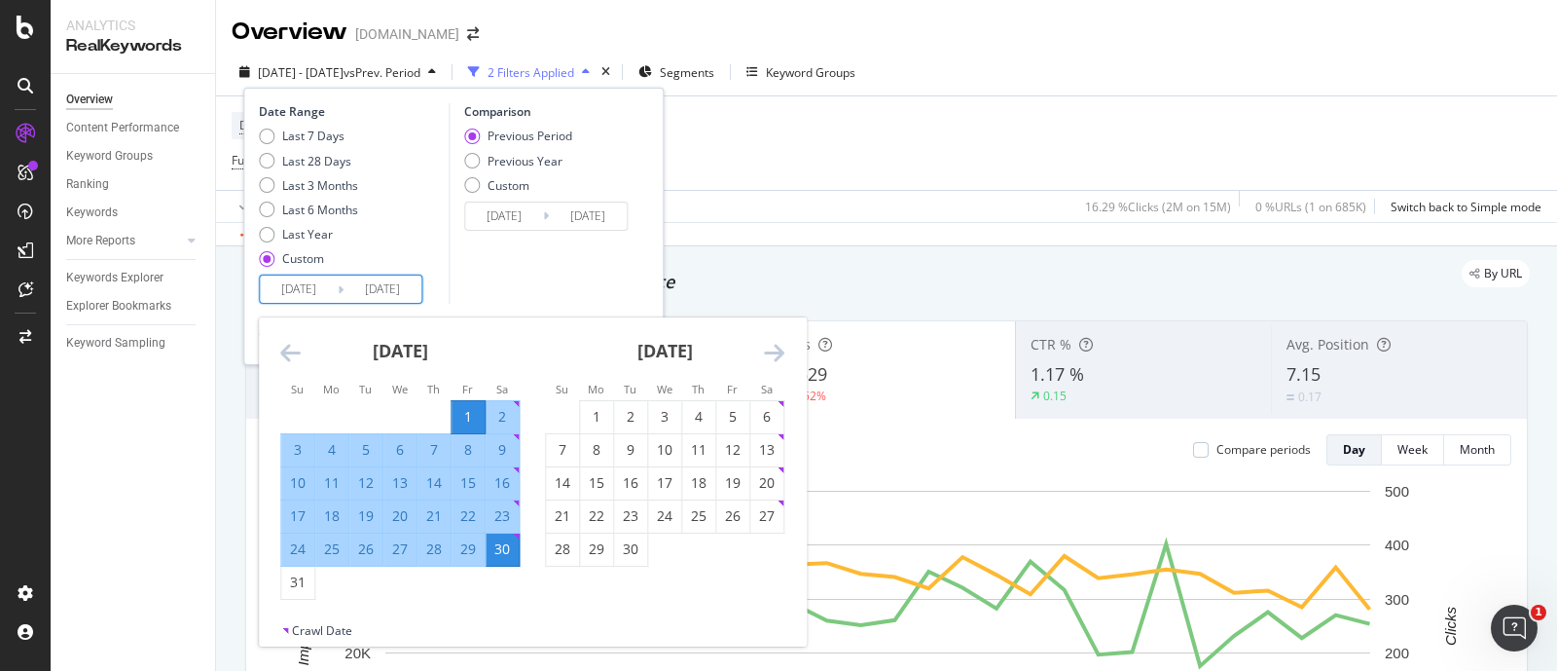
click at [498, 416] on div "2" at bounding box center [502, 416] width 33 height 19
type input "[DATE]"
click at [477, 552] on div "29" at bounding box center [468, 548] width 33 height 19
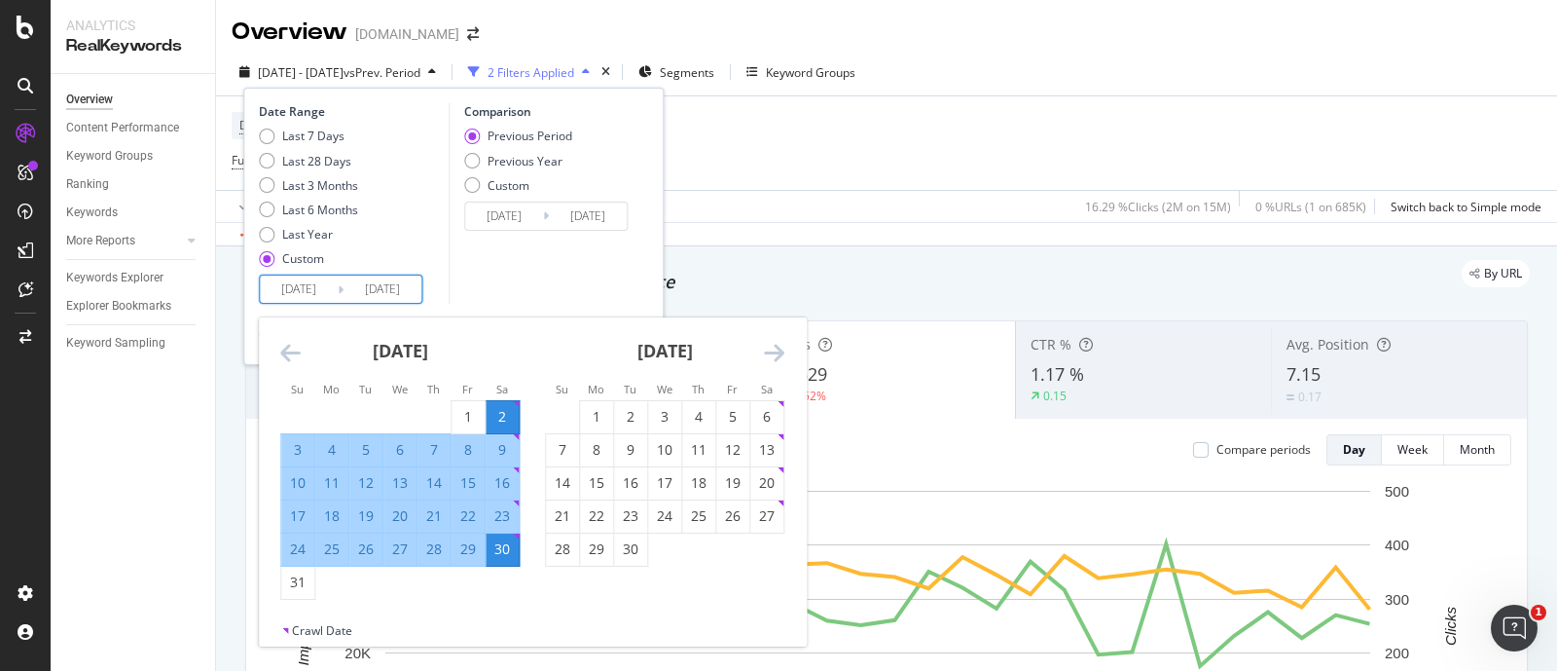
type input "[DATE]"
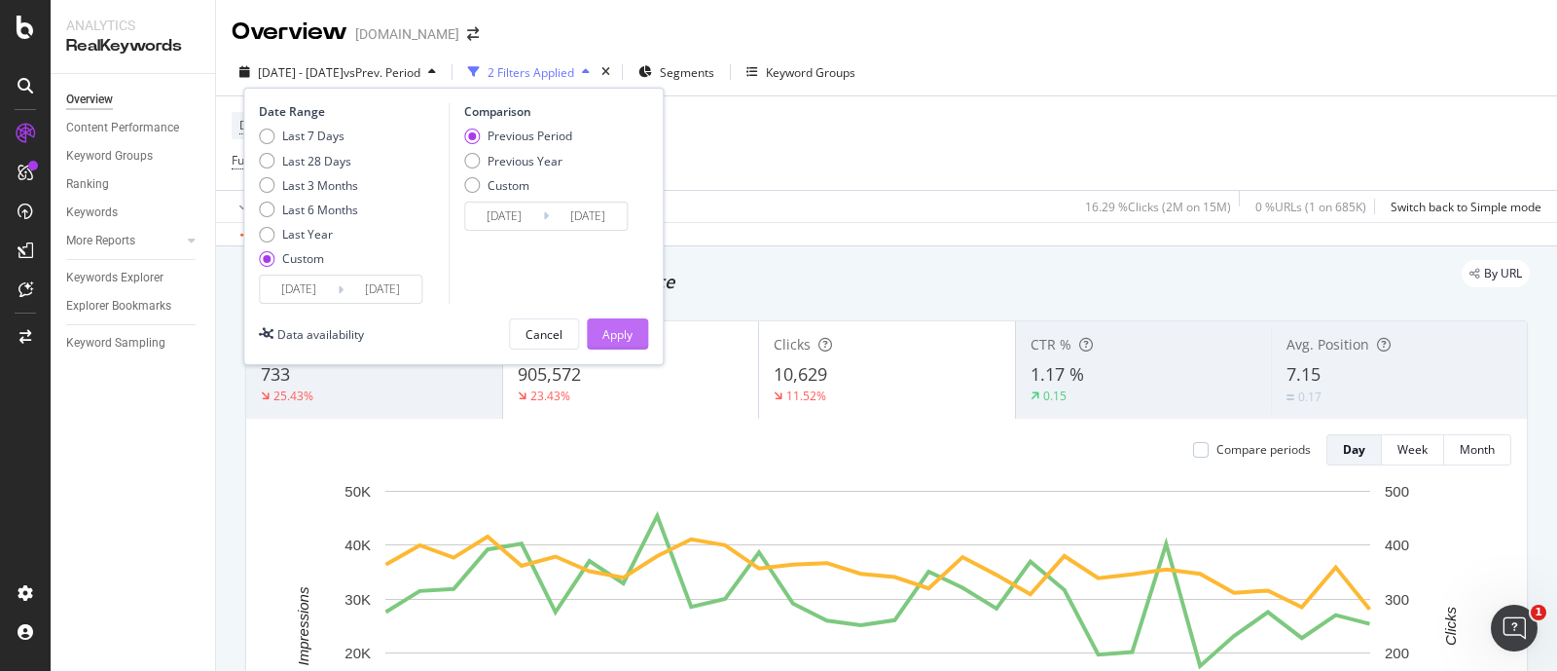
click at [621, 337] on div "Apply" at bounding box center [617, 334] width 30 height 17
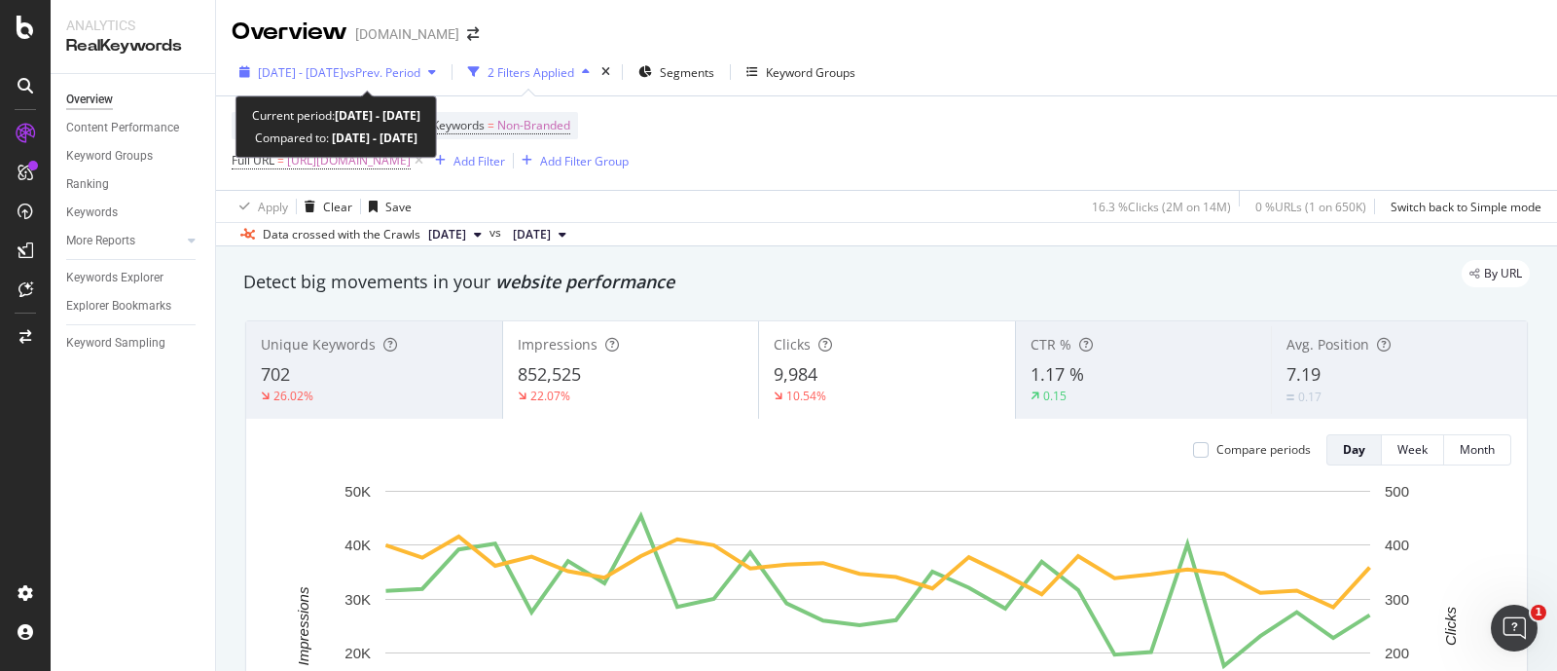
click at [344, 72] on span "[DATE] - [DATE]" at bounding box center [301, 72] width 86 height 17
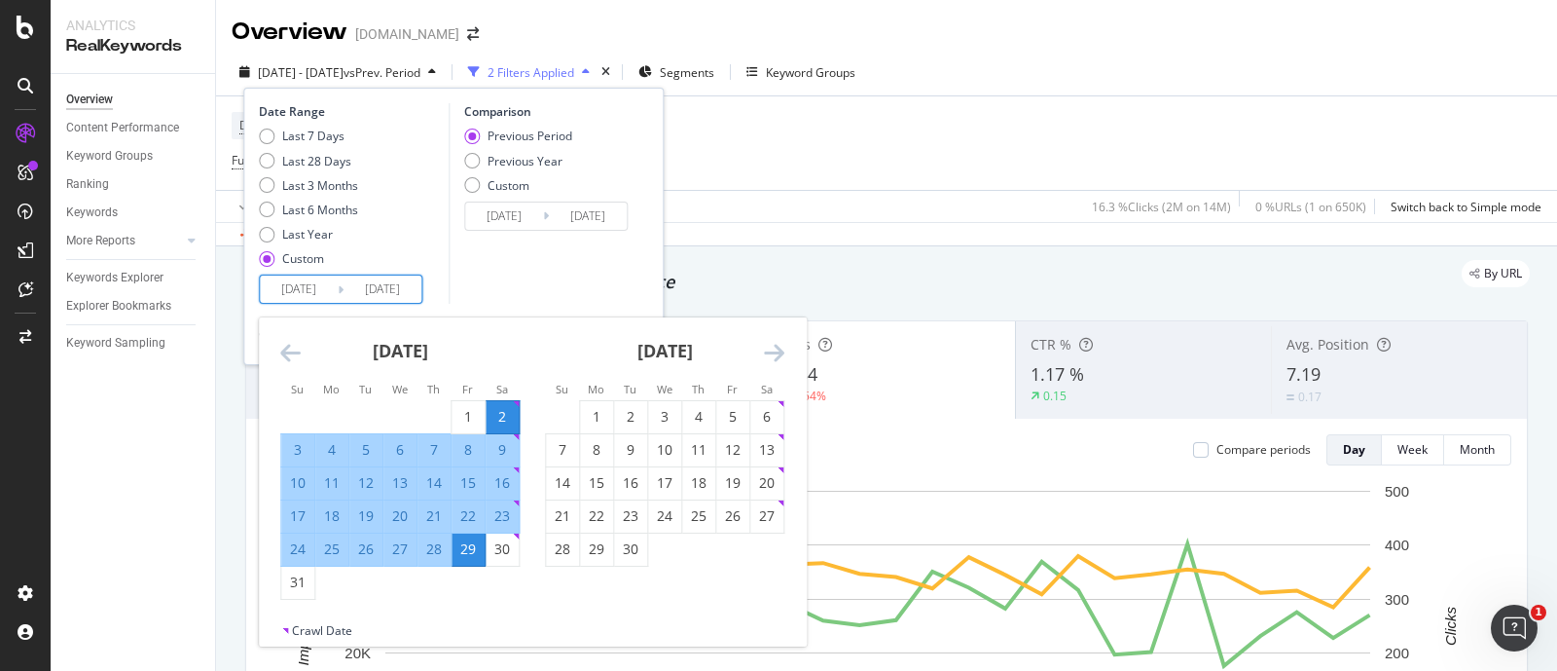
click at [287, 294] on input "[DATE]" at bounding box center [299, 288] width 78 height 27
click at [473, 416] on div "1" at bounding box center [468, 416] width 33 height 19
type input "[DATE]"
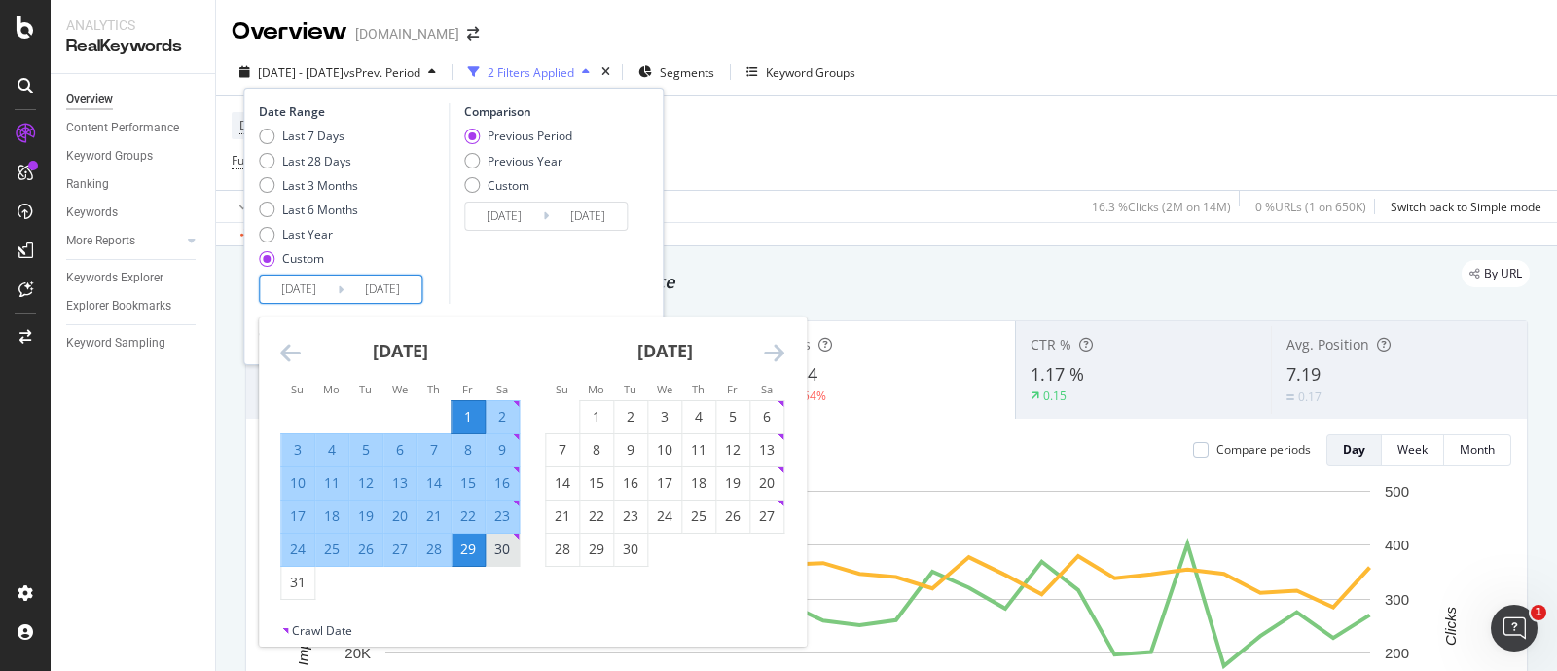
click at [502, 536] on div "30" at bounding box center [502, 549] width 33 height 32
type input "[DATE]"
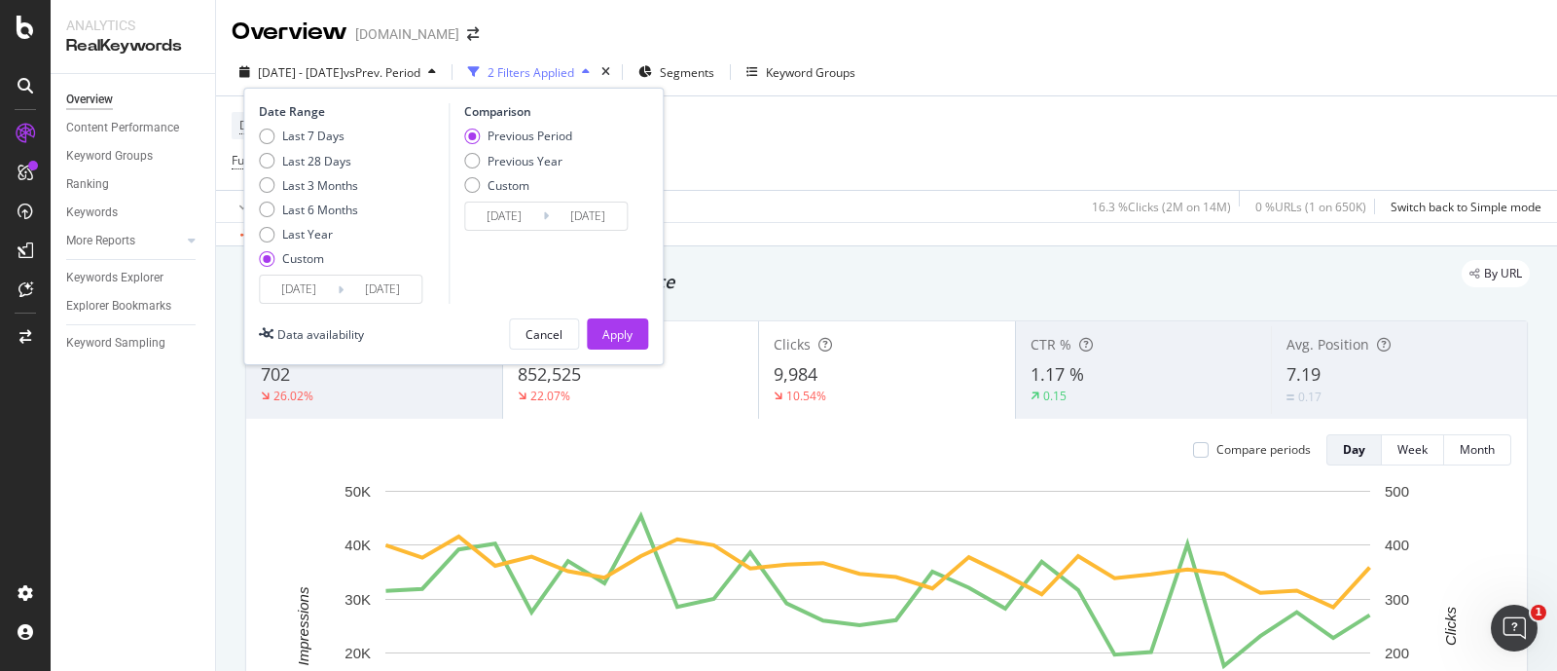
click at [292, 294] on input "[DATE]" at bounding box center [299, 288] width 78 height 27
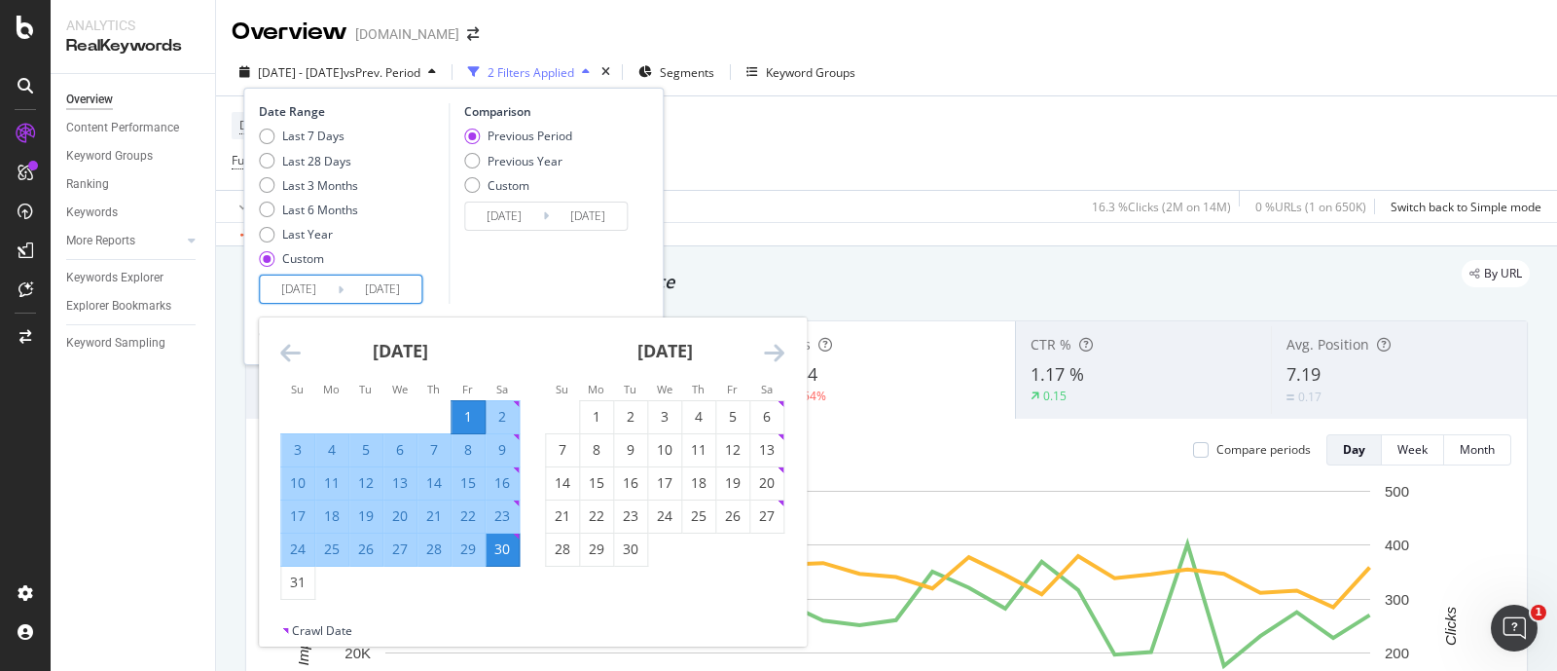
click at [522, 283] on div "Comparison Previous Period Previous Year Custom [DATE] Navigate forward to inte…" at bounding box center [541, 203] width 185 height 200
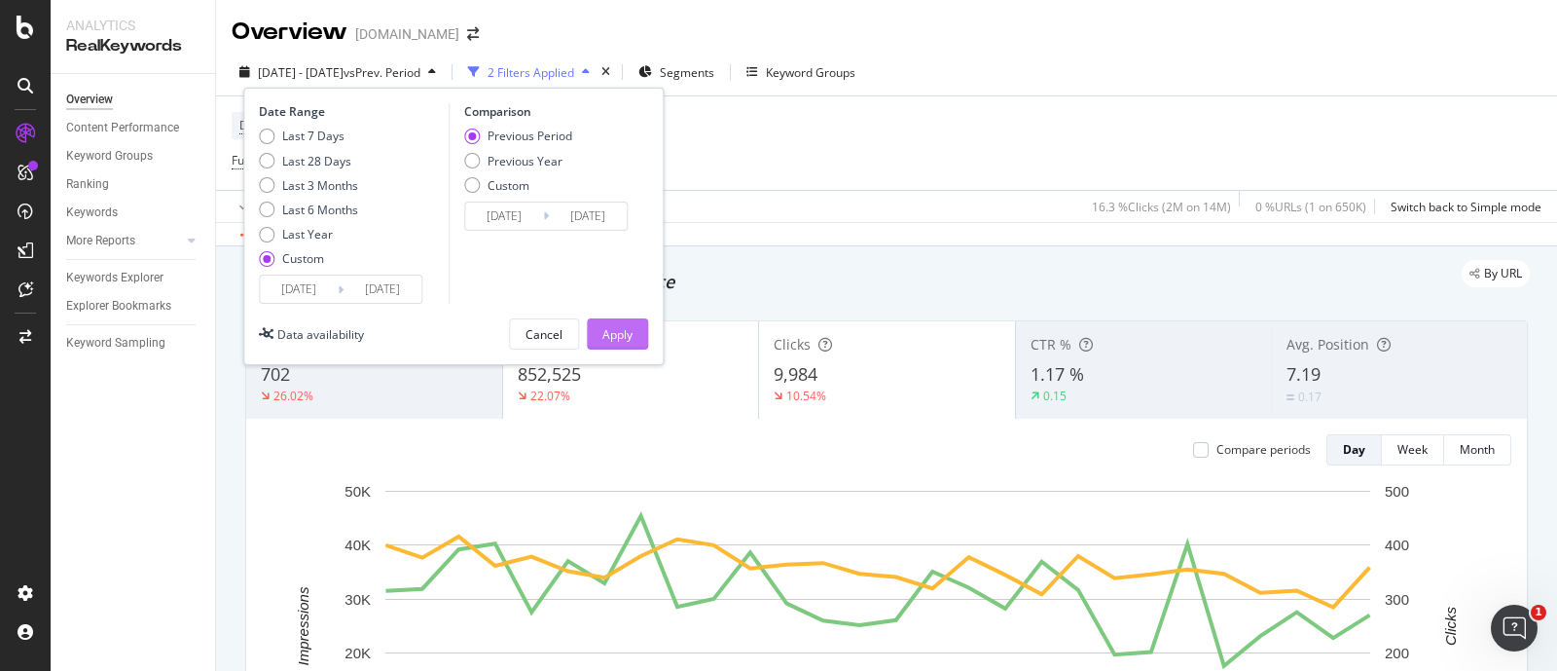
click at [616, 326] on div "Apply" at bounding box center [617, 334] width 30 height 17
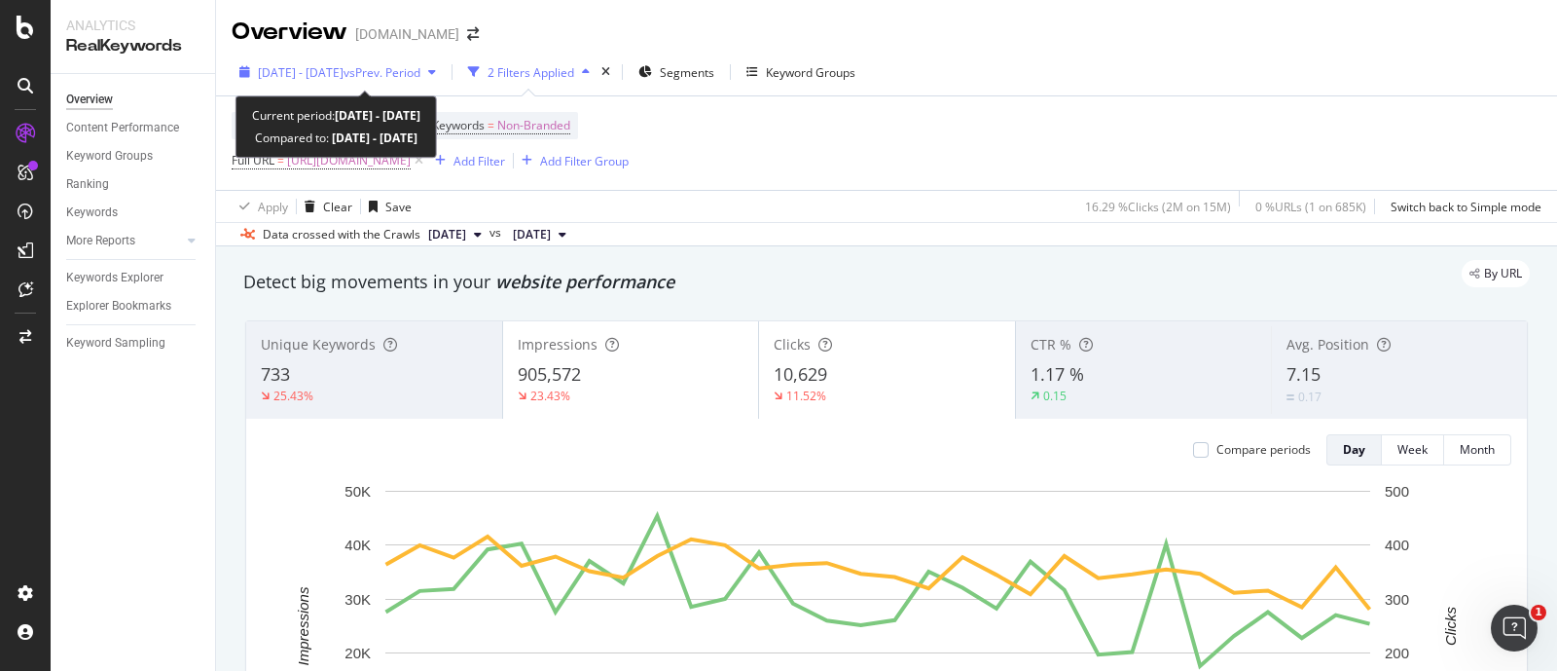
click at [344, 73] on span "[DATE] - [DATE]" at bounding box center [301, 72] width 86 height 17
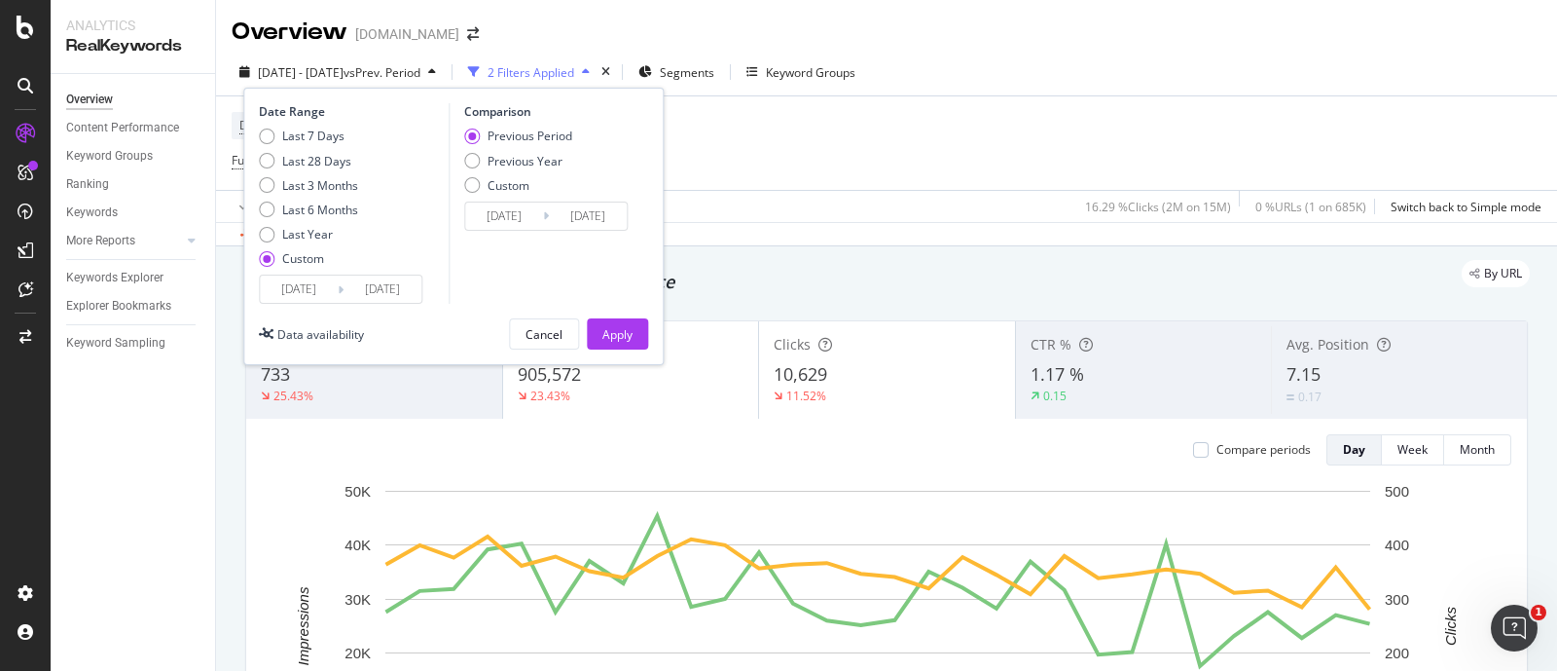
click at [304, 296] on input "[DATE]" at bounding box center [299, 288] width 78 height 27
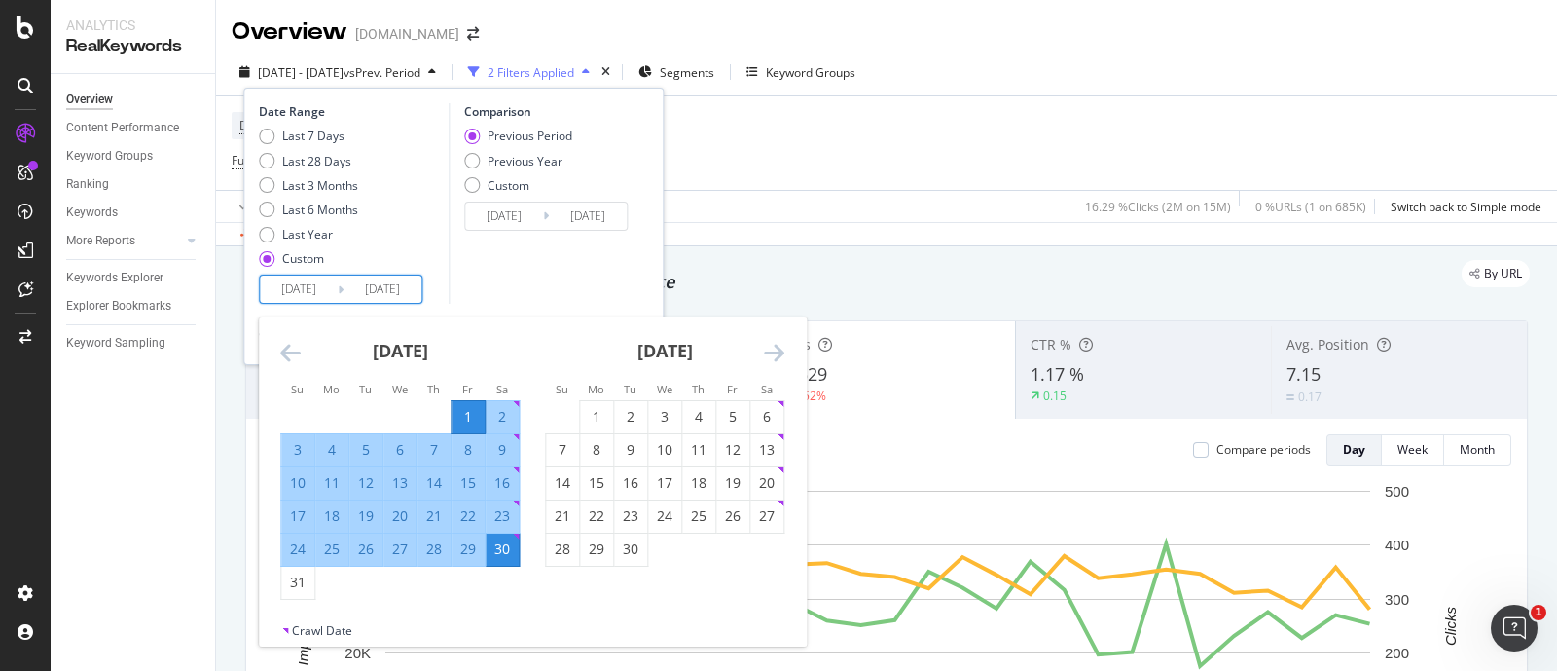
click at [496, 416] on div "2" at bounding box center [502, 416] width 33 height 19
type input "[DATE]"
click at [471, 544] on div "29" at bounding box center [468, 548] width 33 height 19
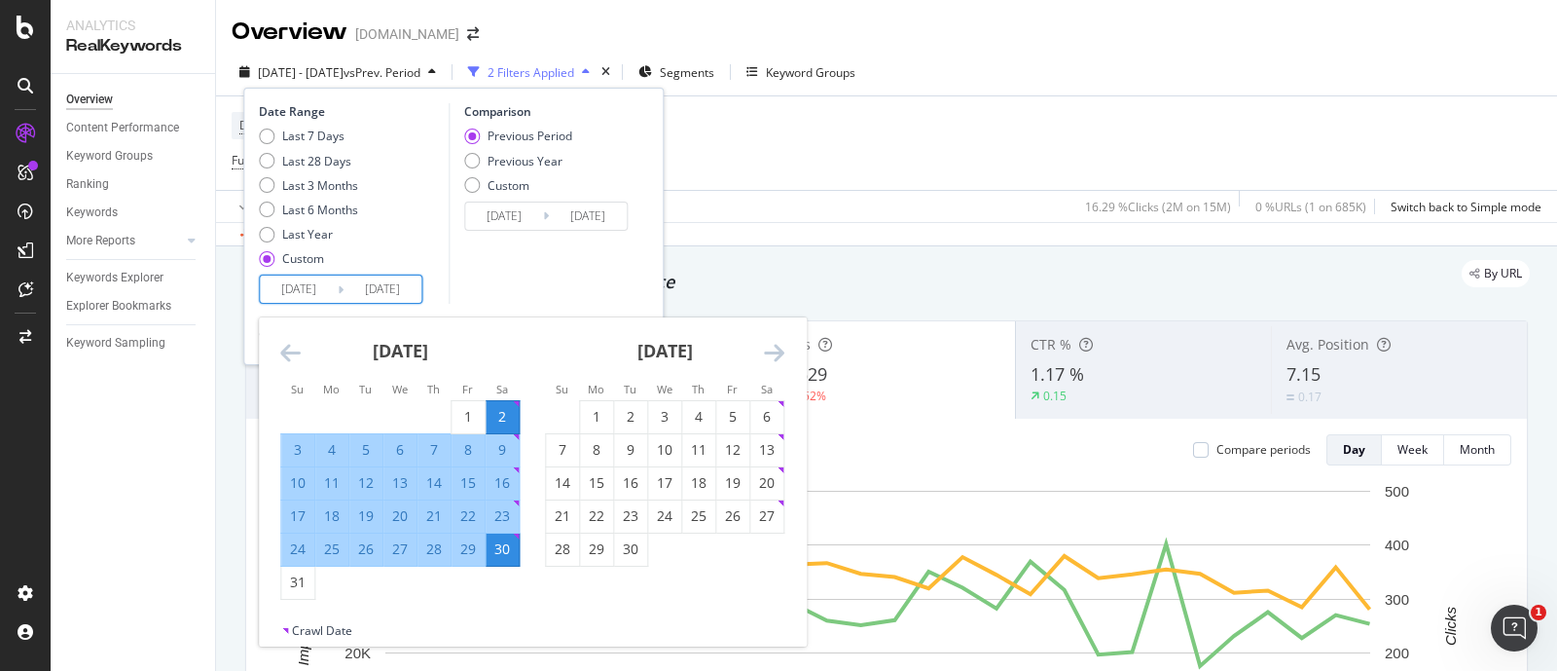
type input "[DATE]"
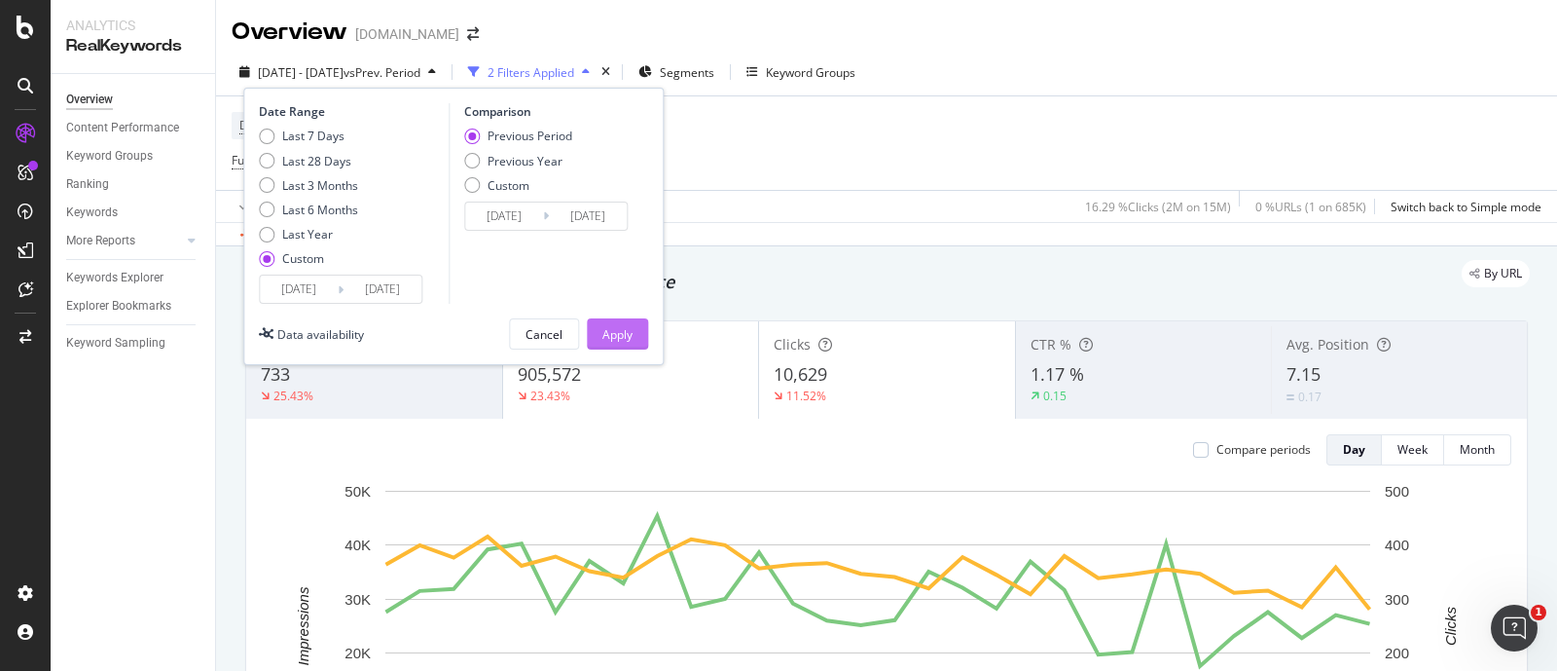
click at [630, 327] on div "Apply" at bounding box center [617, 334] width 30 height 17
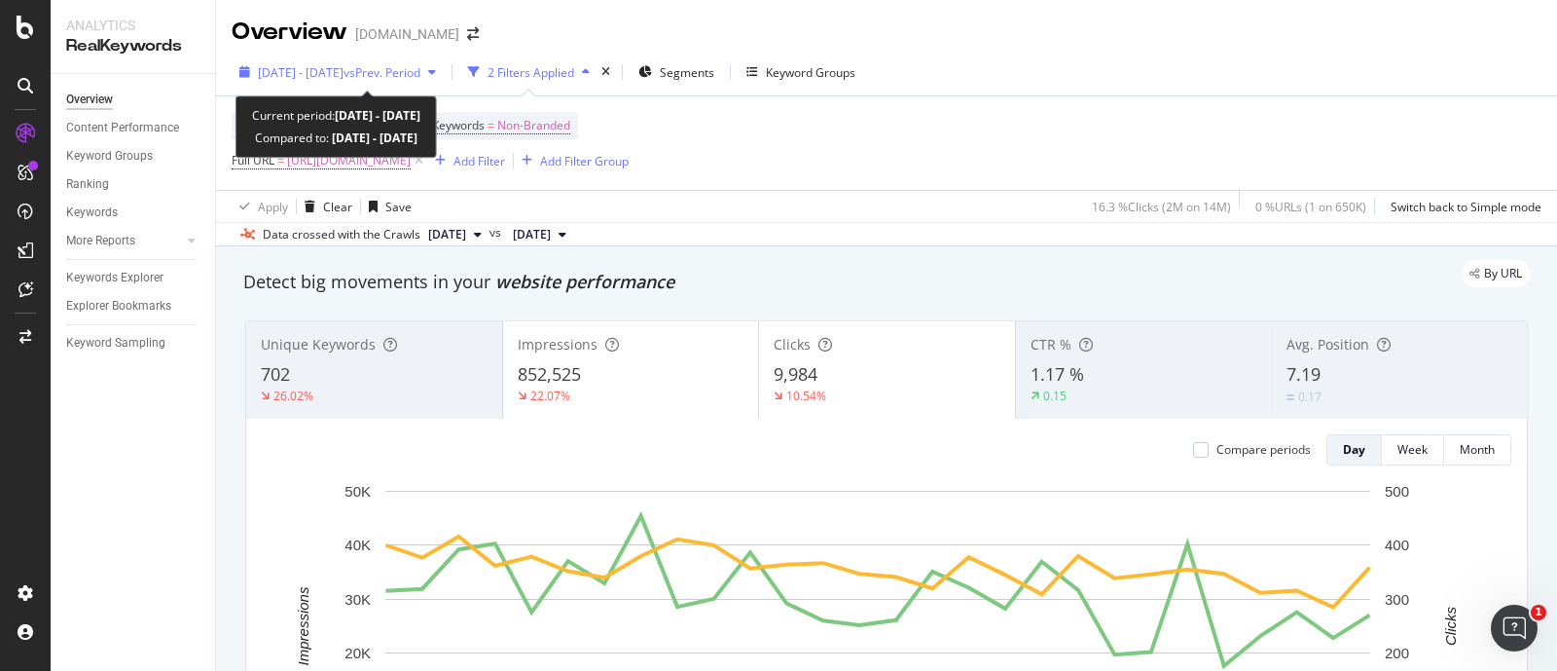
click at [344, 74] on span "[DATE] - [DATE]" at bounding box center [301, 72] width 86 height 17
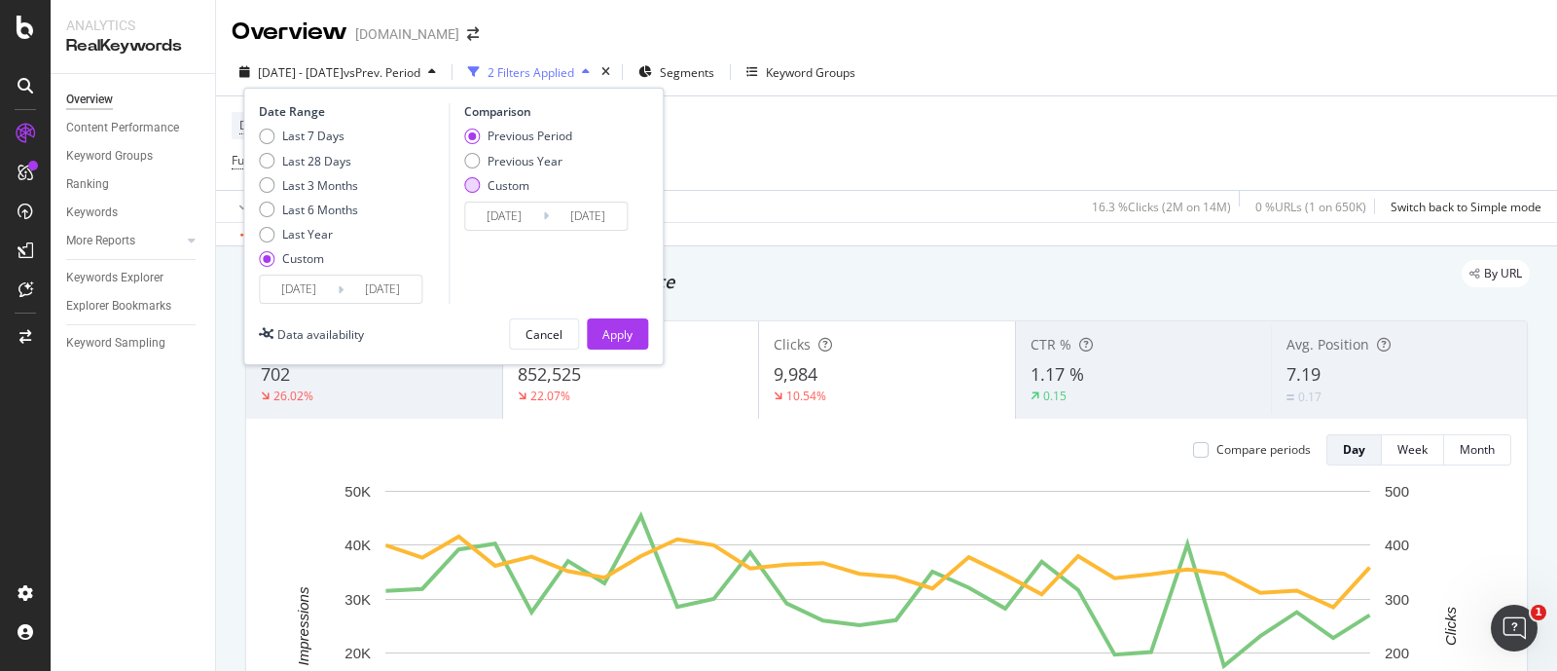
click at [479, 184] on div "Custom" at bounding box center [472, 185] width 16 height 16
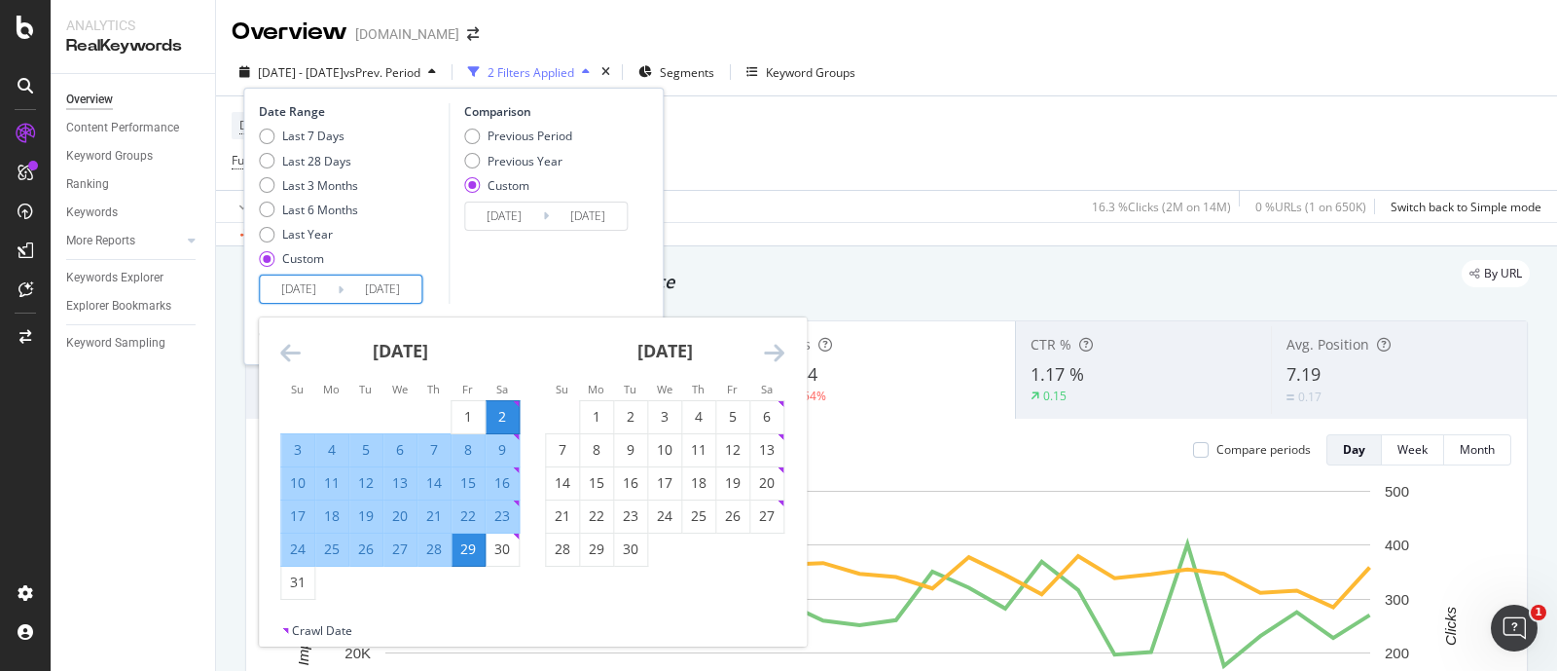
click at [304, 291] on input "[DATE]" at bounding box center [299, 288] width 78 height 27
click at [506, 550] on div "30" at bounding box center [502, 548] width 33 height 19
type input "[DATE]"
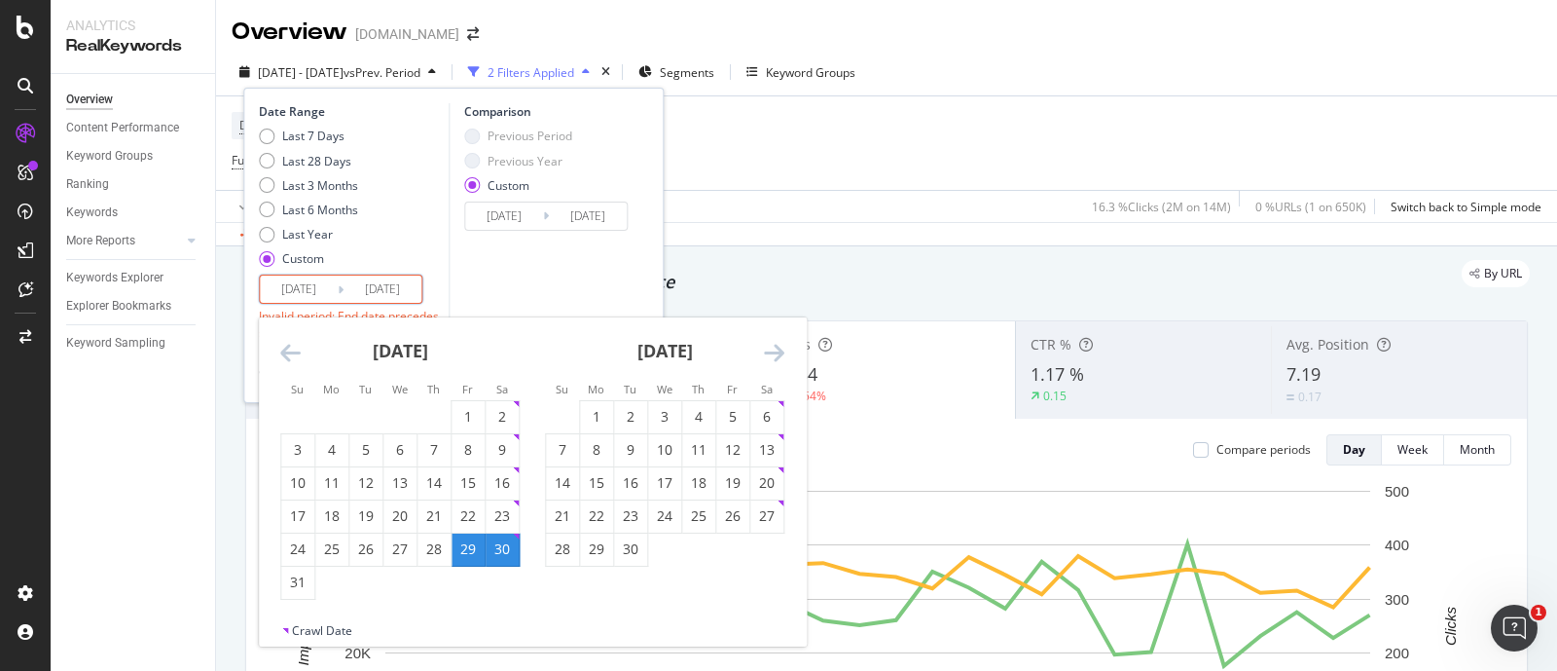
click at [393, 288] on input "[DATE]" at bounding box center [383, 288] width 78 height 27
click at [297, 283] on input "[DATE]" at bounding box center [299, 288] width 78 height 27
click at [499, 553] on div "30" at bounding box center [502, 548] width 33 height 19
click at [504, 544] on div "30" at bounding box center [502, 548] width 33 height 19
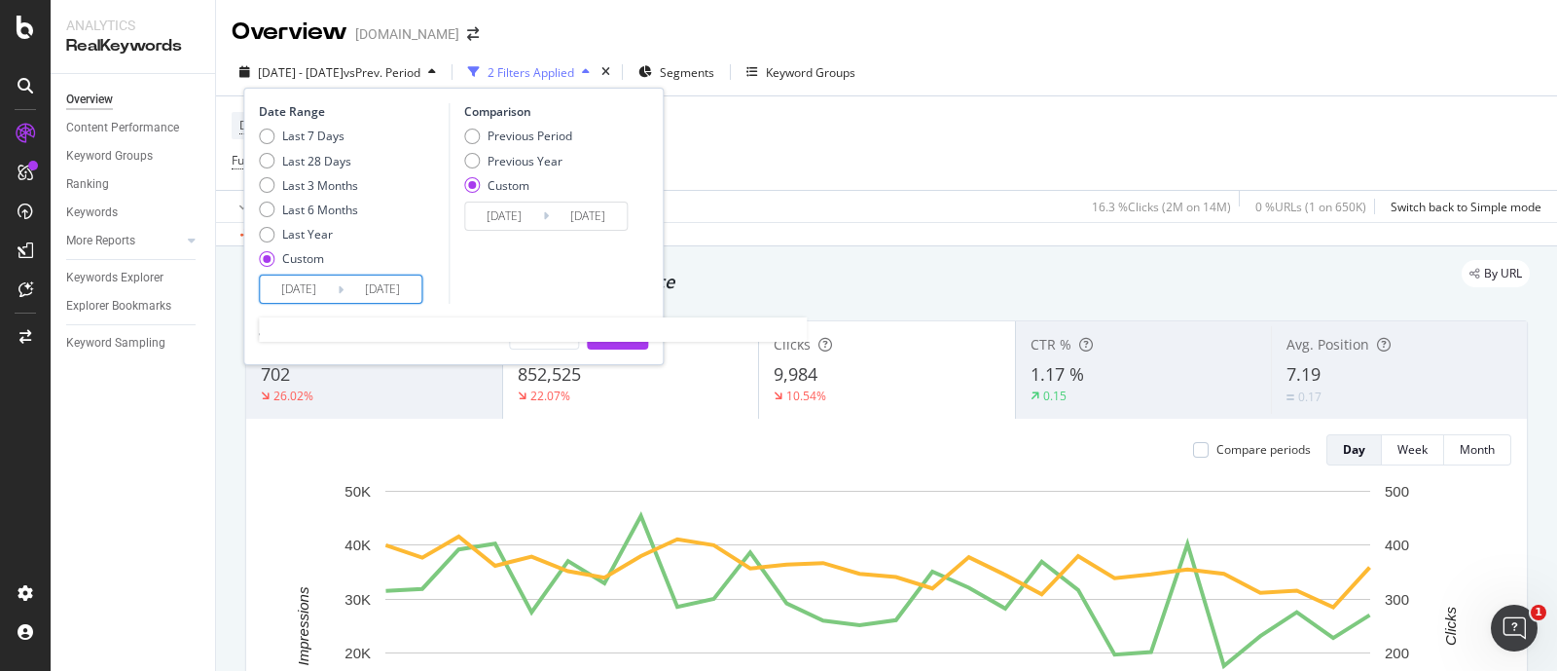
click at [331, 286] on input "[DATE]" at bounding box center [299, 288] width 78 height 27
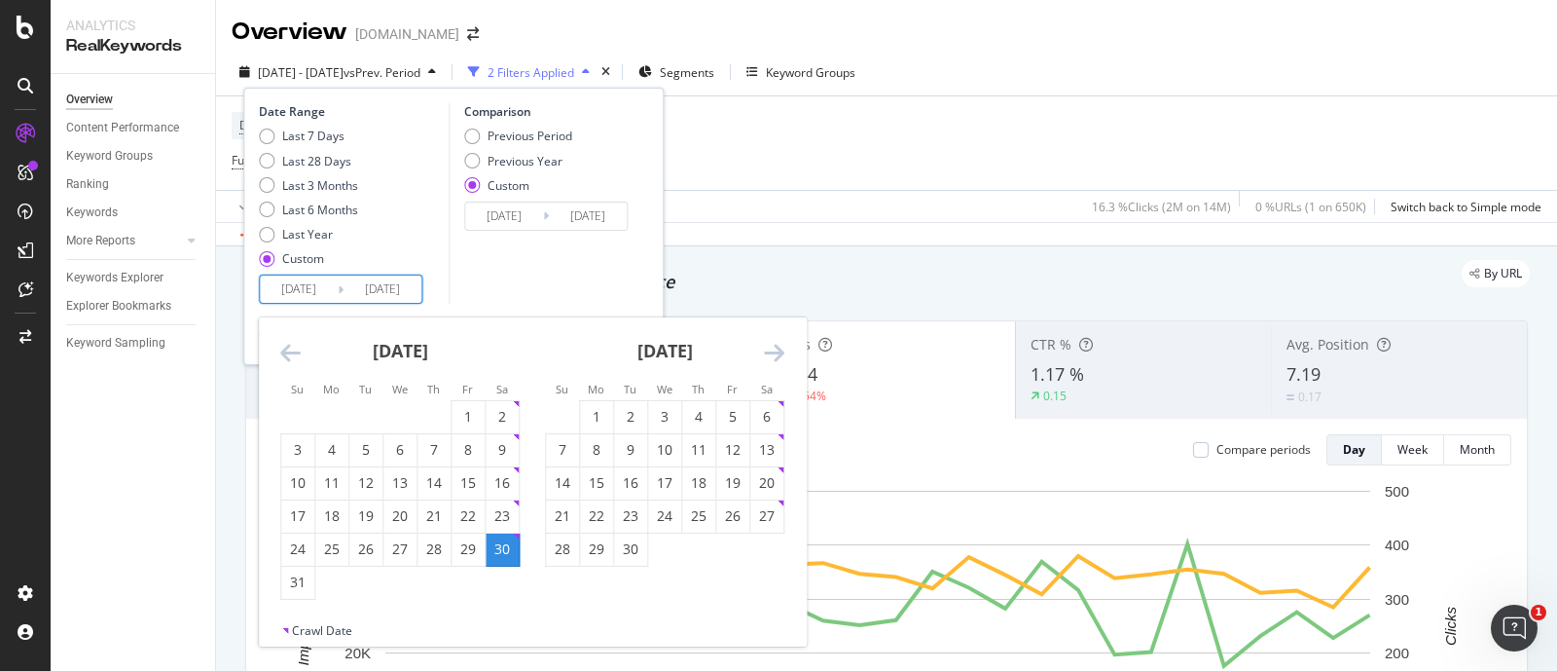
click at [402, 285] on input "[DATE]" at bounding box center [383, 288] width 78 height 27
click at [781, 349] on icon "Move forward to switch to the next month." at bounding box center [774, 352] width 20 height 23
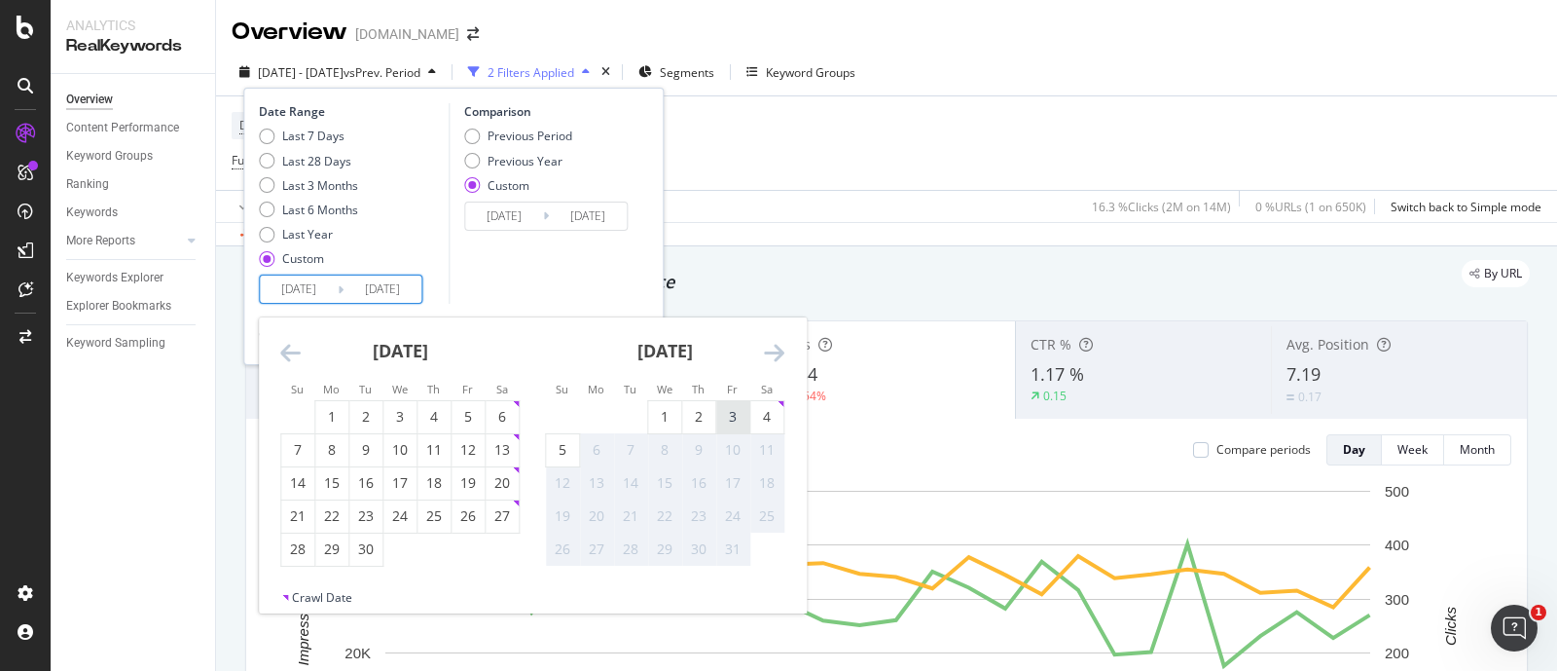
click at [727, 416] on div "3" at bounding box center [732, 416] width 33 height 19
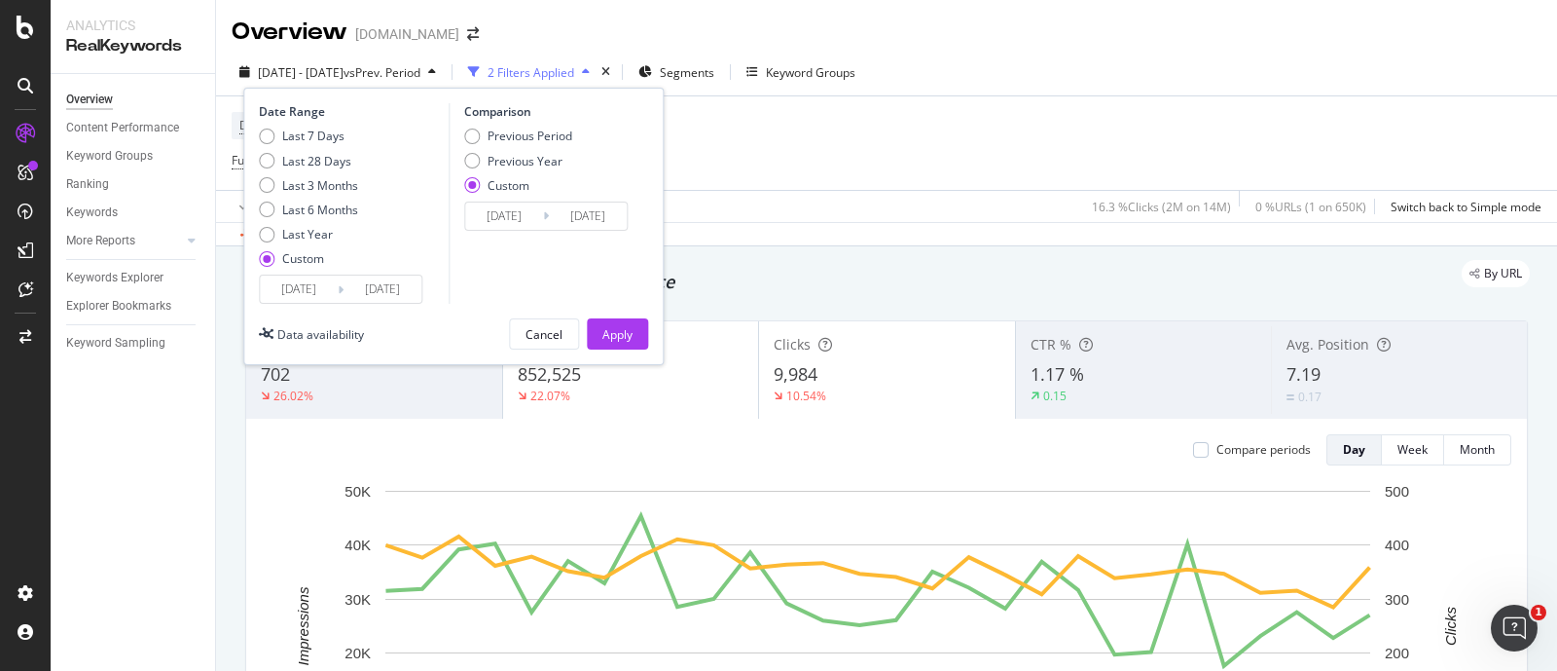
type input "[DATE]"
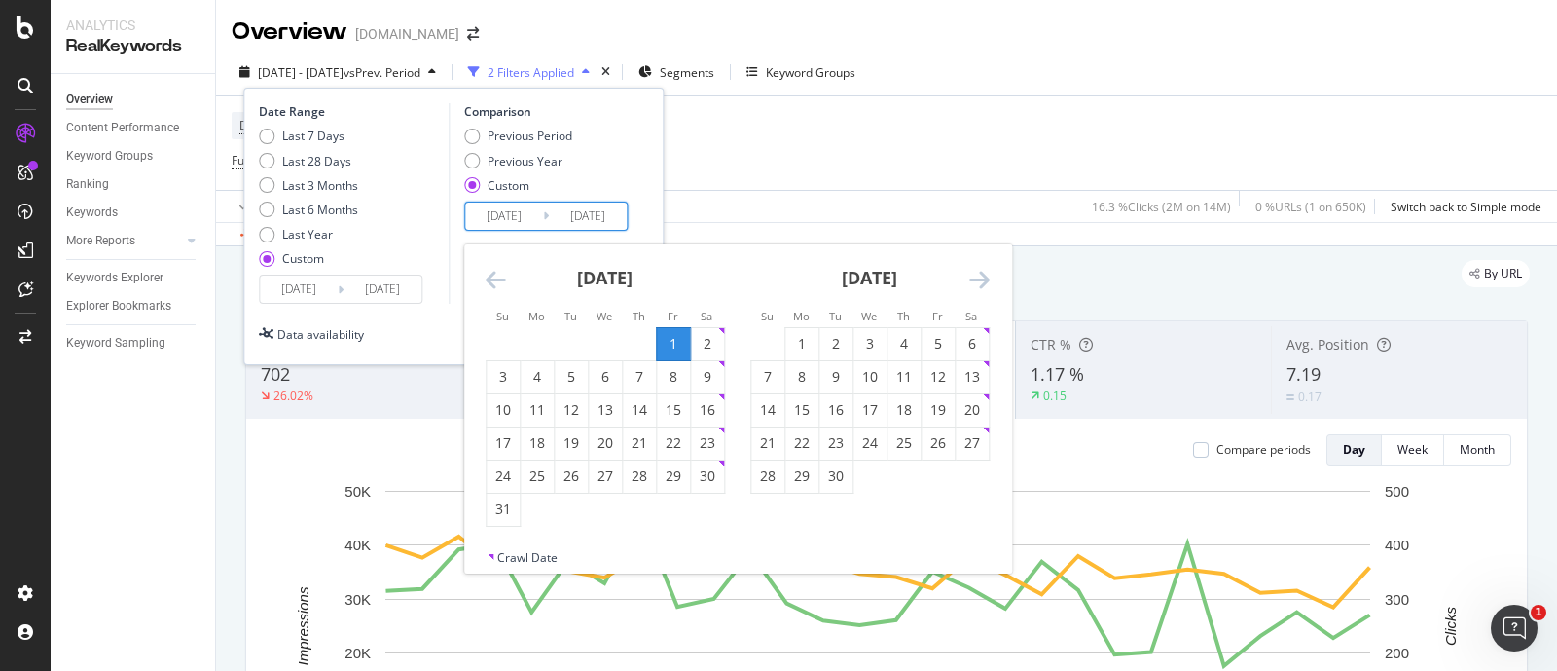
click at [500, 211] on input "[DATE]" at bounding box center [504, 215] width 78 height 27
click at [501, 508] on div "31" at bounding box center [503, 508] width 33 height 19
type input "[DATE]"
click at [504, 216] on input "[DATE]" at bounding box center [504, 215] width 78 height 27
click at [502, 507] on div "31" at bounding box center [503, 508] width 33 height 19
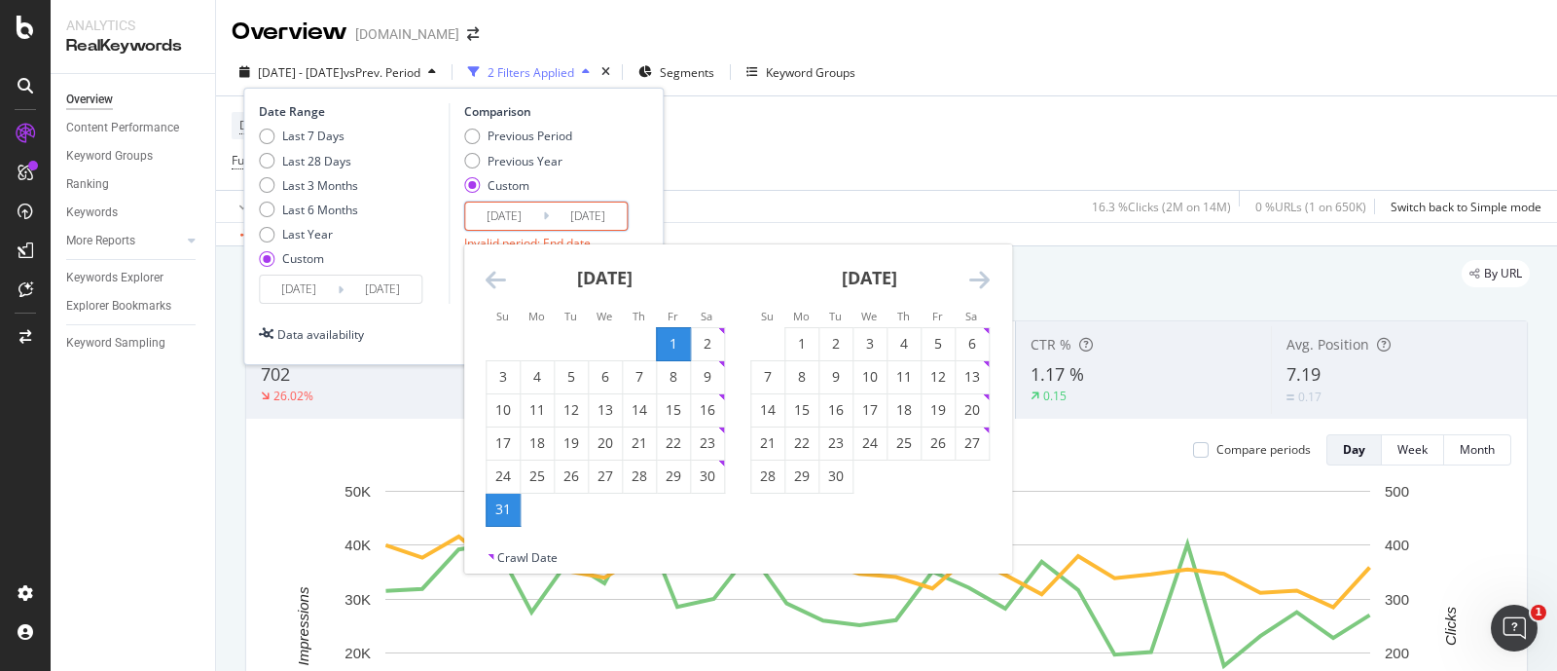
click at [507, 209] on input "[DATE]" at bounding box center [504, 215] width 78 height 27
click at [506, 511] on div "31" at bounding box center [503, 508] width 33 height 19
click at [980, 273] on icon "Move forward to switch to the next month." at bounding box center [979, 279] width 20 height 23
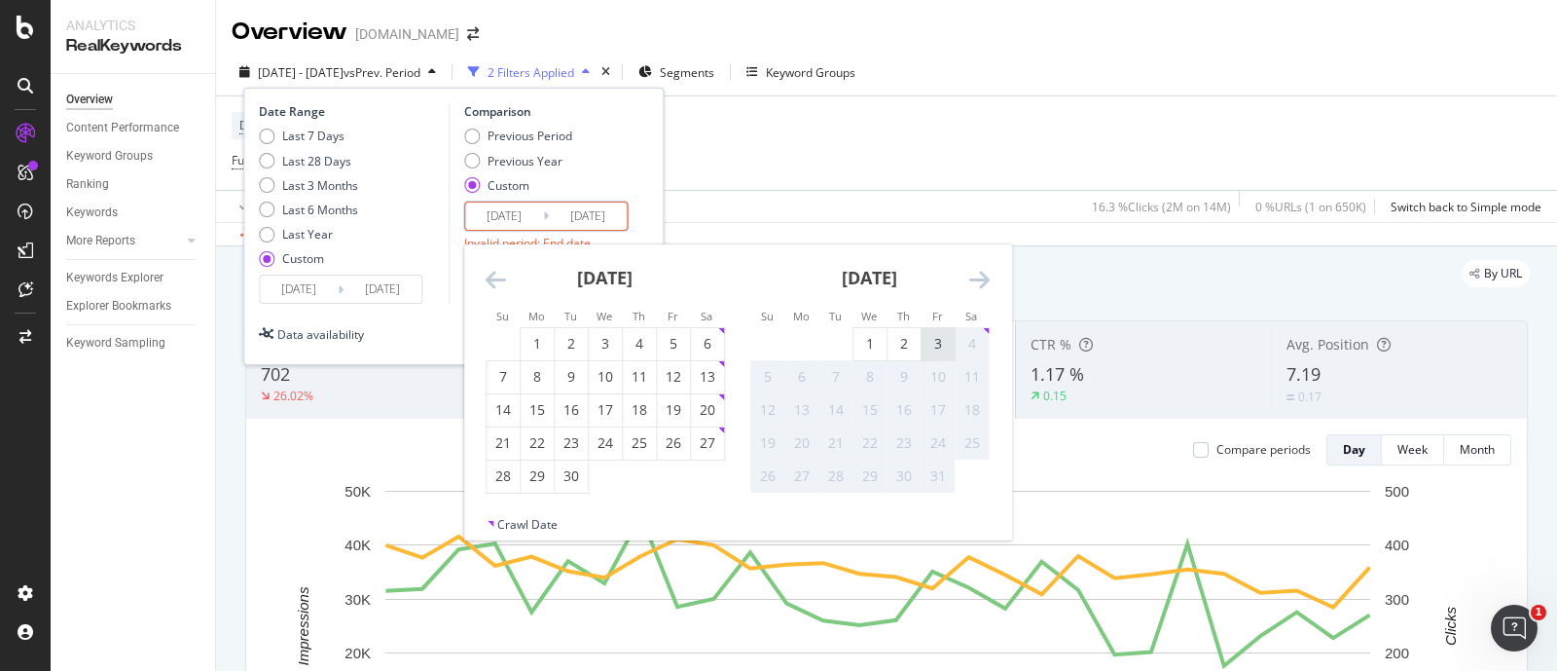
click at [943, 343] on div "3" at bounding box center [938, 343] width 33 height 19
type input "[DATE]"
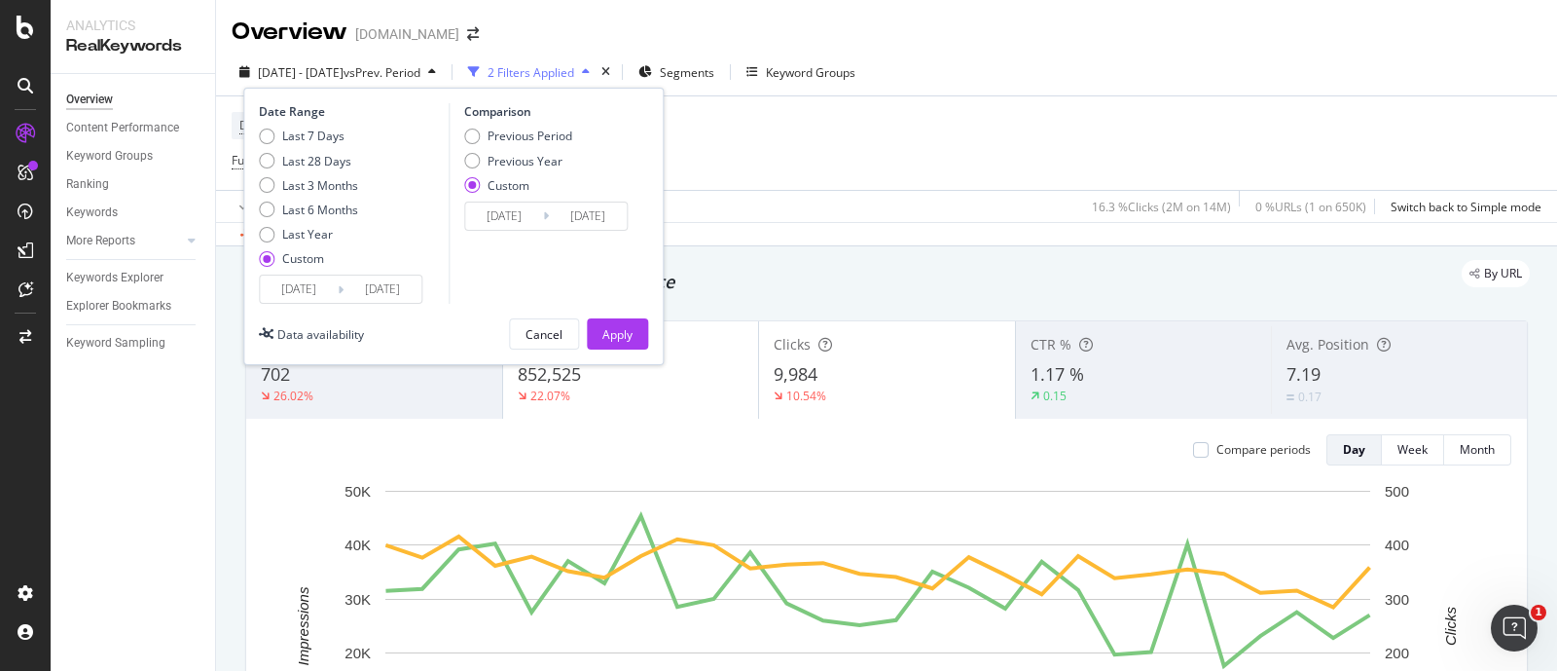
click at [505, 214] on input "[DATE]" at bounding box center [504, 215] width 78 height 27
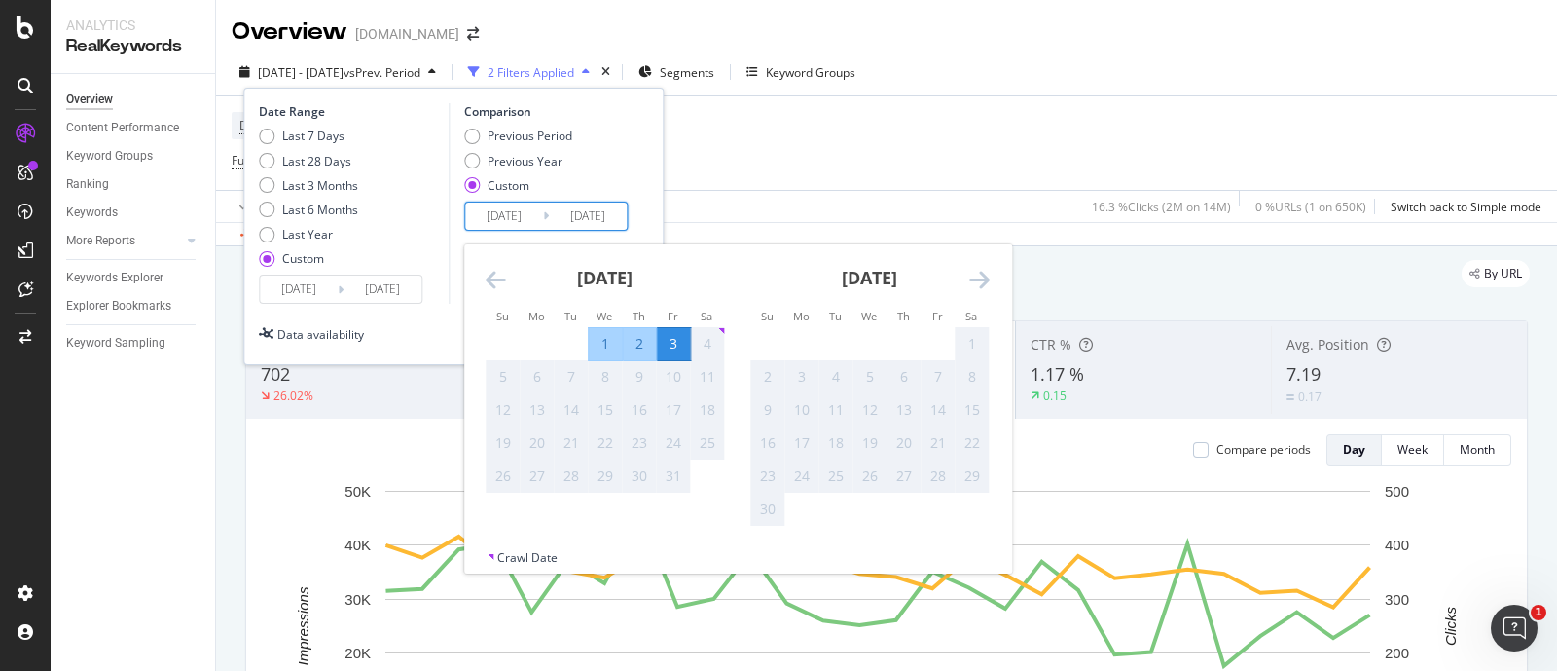
click at [499, 274] on icon "Move backward to switch to the previous month." at bounding box center [496, 279] width 20 height 23
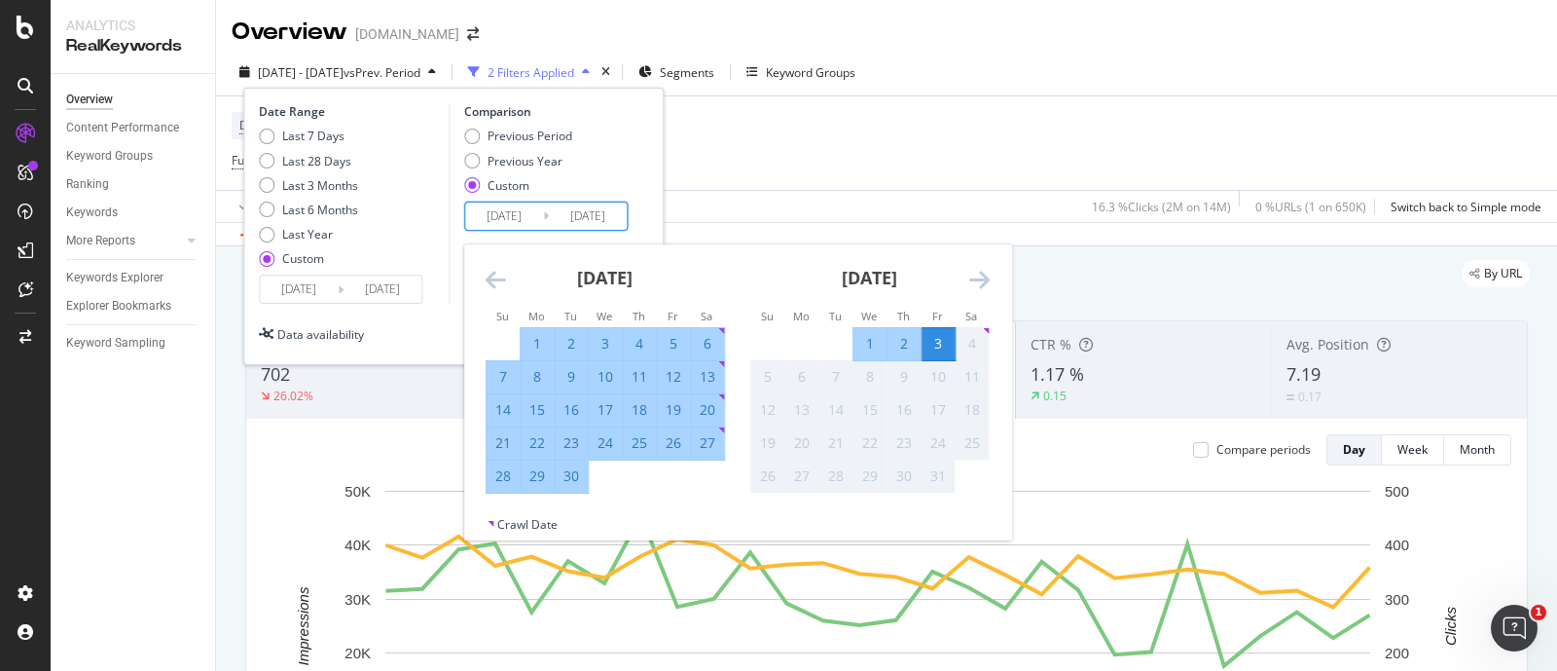
click at [499, 274] on icon "Move backward to switch to the previous month." at bounding box center [496, 279] width 20 height 23
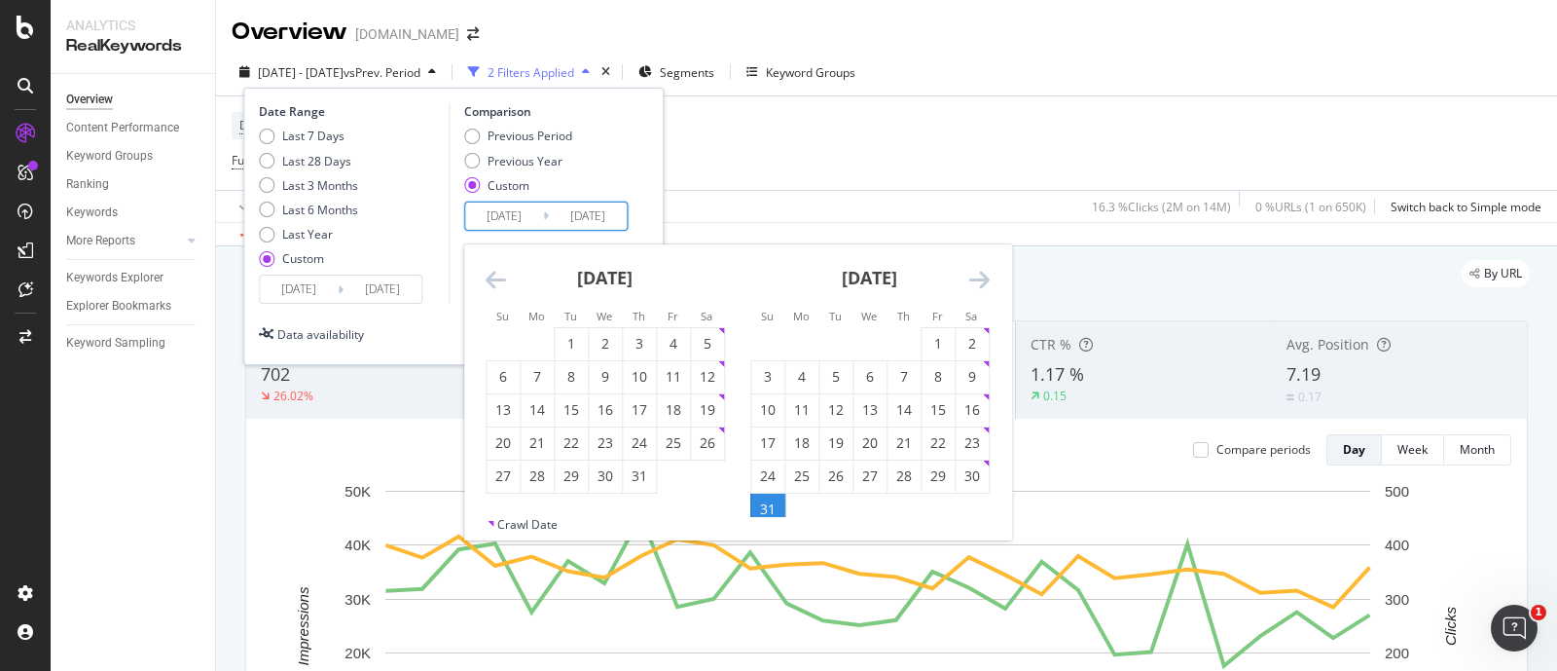
click at [499, 274] on icon "Move backward to switch to the previous month." at bounding box center [496, 279] width 20 height 23
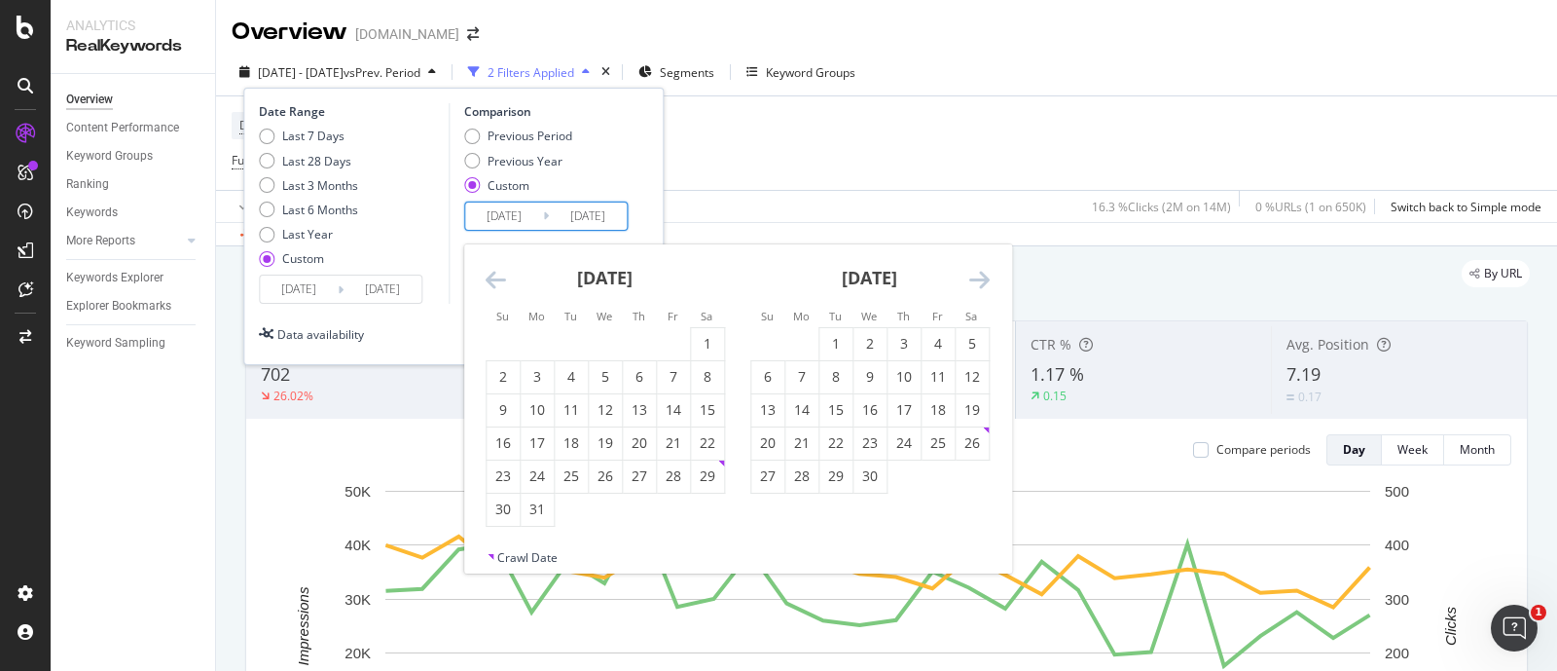
click at [499, 274] on icon "Move backward to switch to the previous month." at bounding box center [496, 279] width 20 height 23
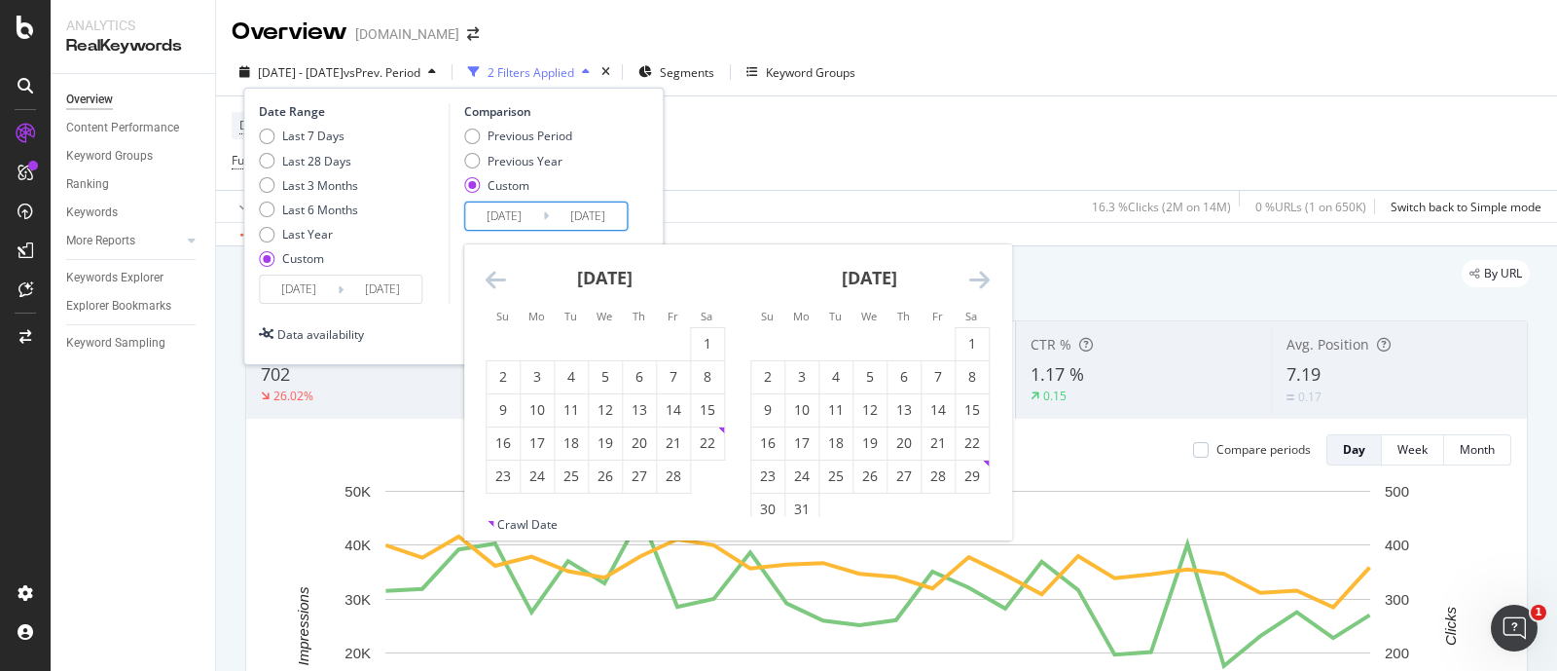
click at [499, 274] on icon "Move backward to switch to the previous month." at bounding box center [496, 279] width 20 height 23
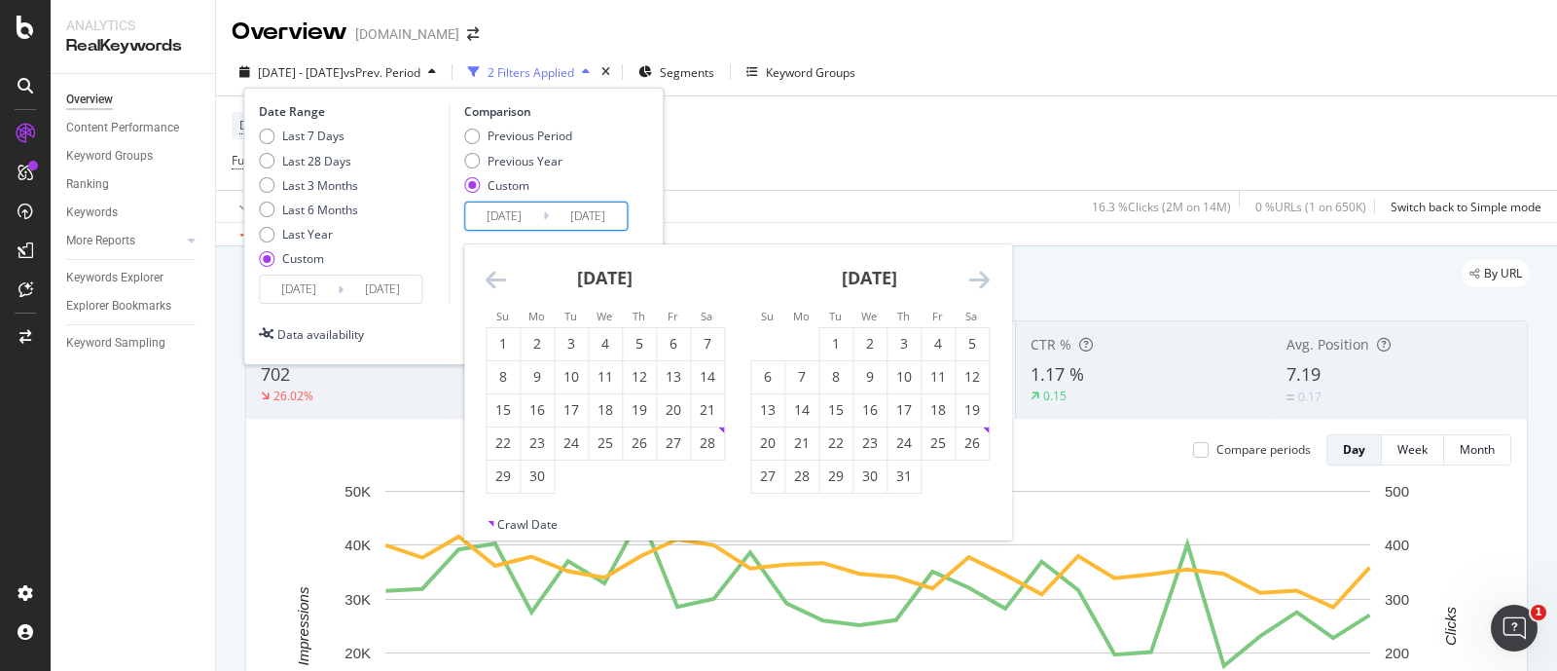
click at [499, 274] on icon "Move backward to switch to the previous month." at bounding box center [496, 279] width 20 height 23
click at [976, 475] on div "31" at bounding box center [972, 475] width 33 height 19
type input "[DATE]"
click at [989, 279] on icon "Move forward to switch to the next month." at bounding box center [979, 279] width 20 height 23
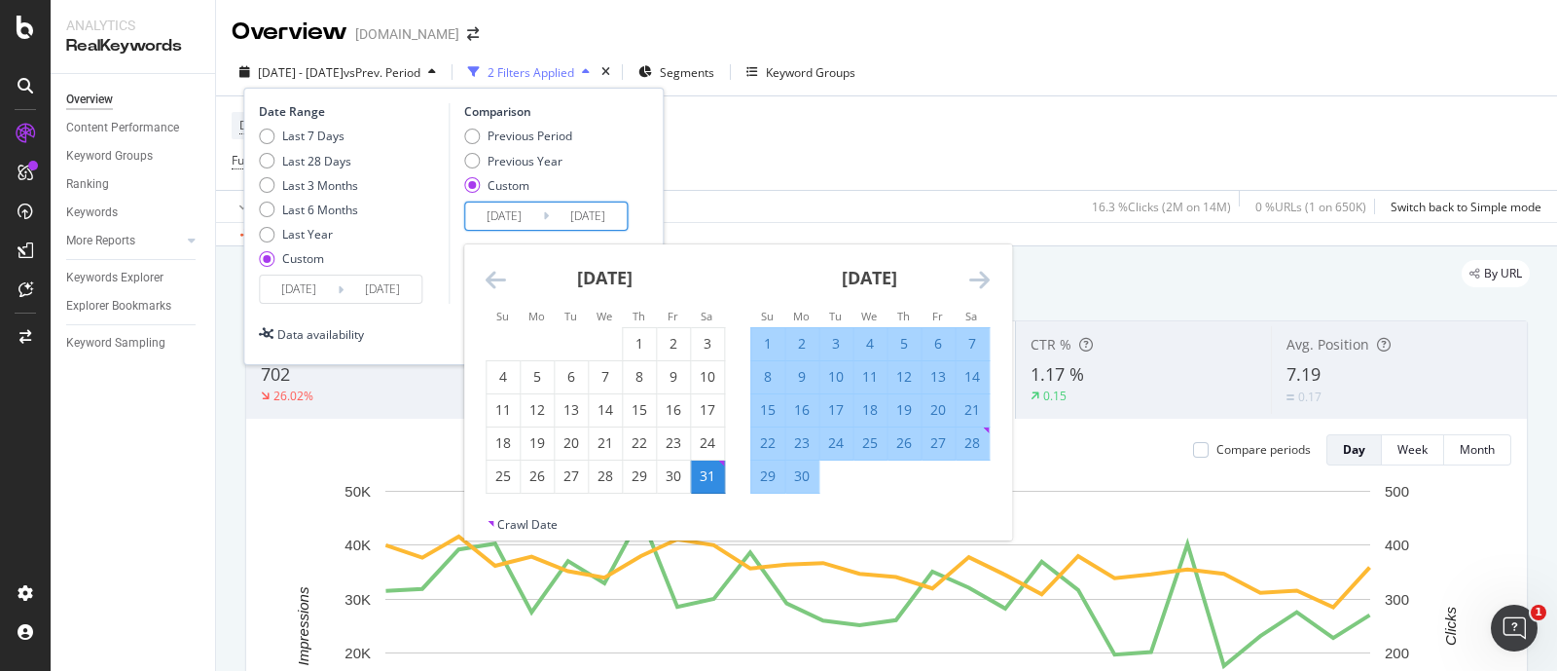
click at [981, 275] on icon "Move forward to switch to the next month." at bounding box center [979, 279] width 20 height 23
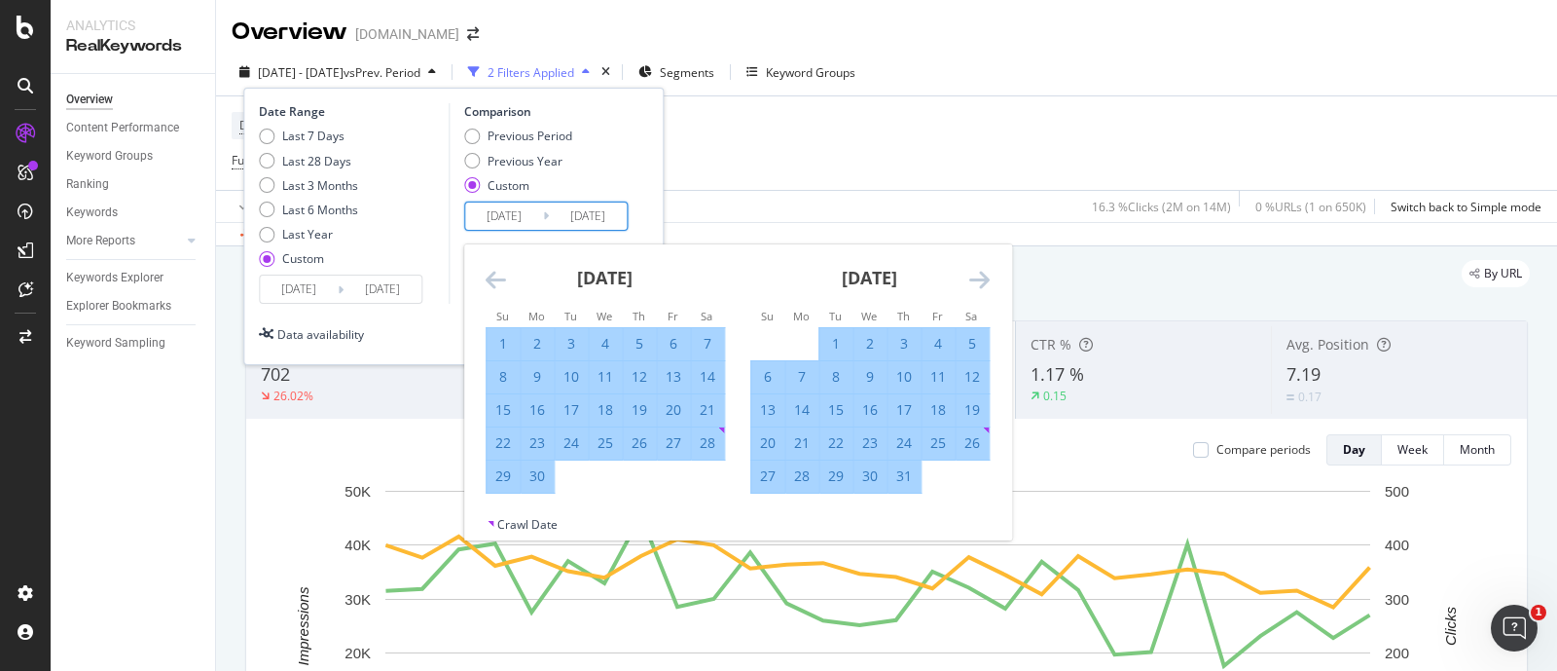
click at [942, 343] on div "4" at bounding box center [938, 343] width 33 height 19
type input "[DATE]"
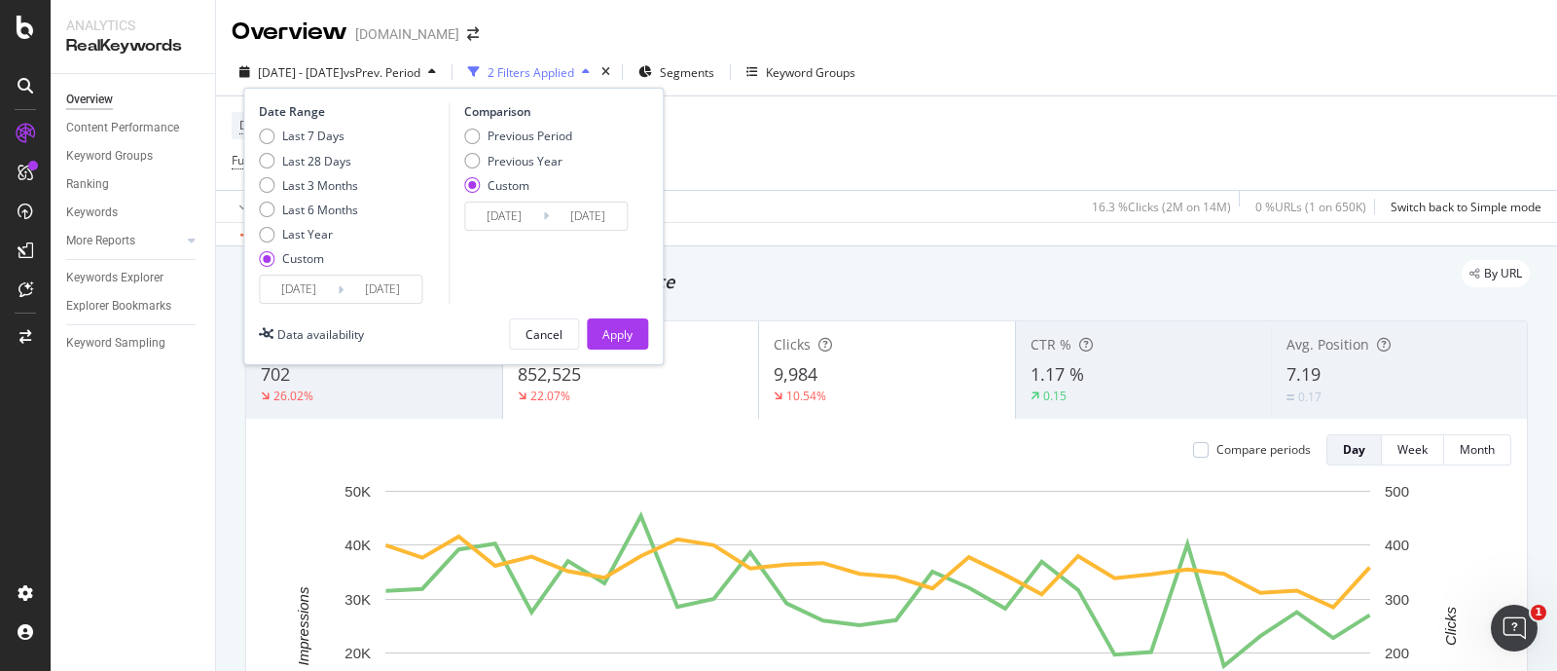
click at [487, 219] on input "[DATE]" at bounding box center [504, 215] width 78 height 27
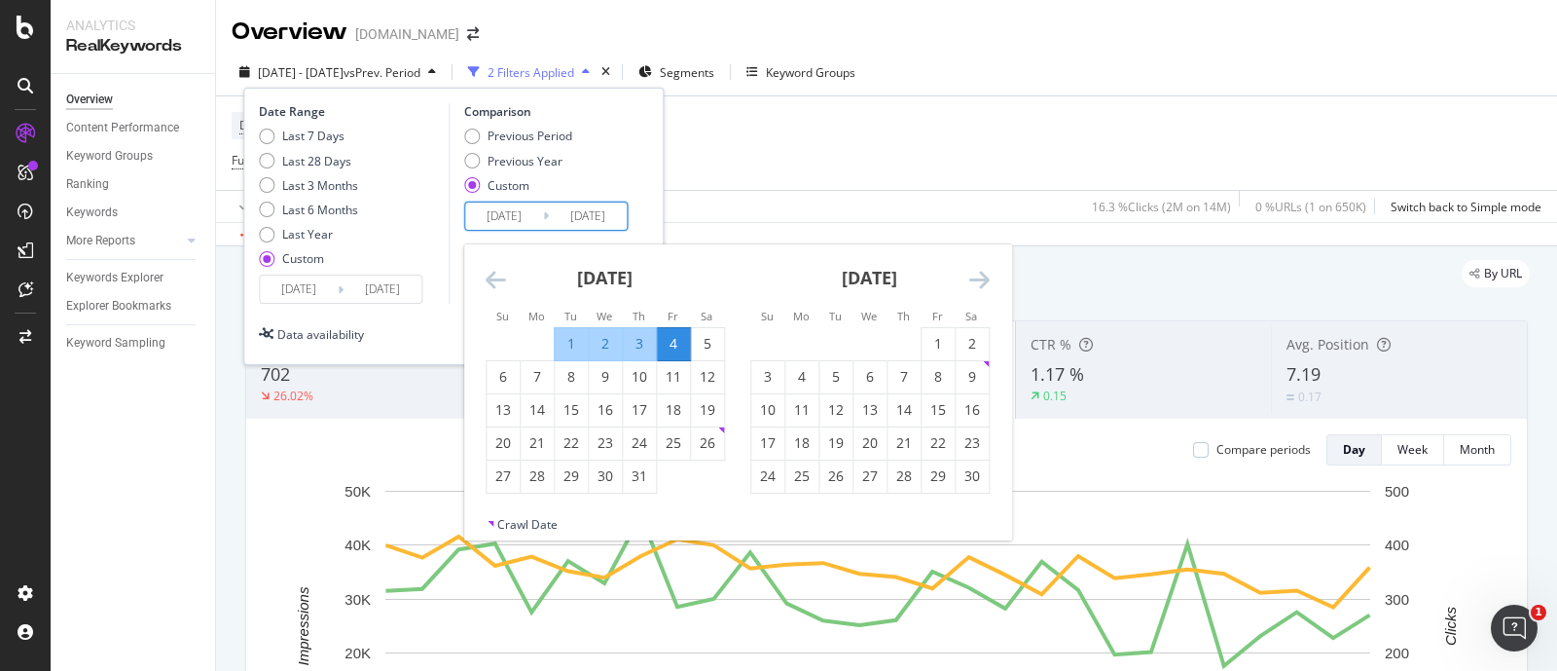
click at [580, 216] on input "[DATE]" at bounding box center [588, 215] width 78 height 27
click at [626, 177] on div "Previous Period Previous Year Custom" at bounding box center [548, 164] width 169 height 73
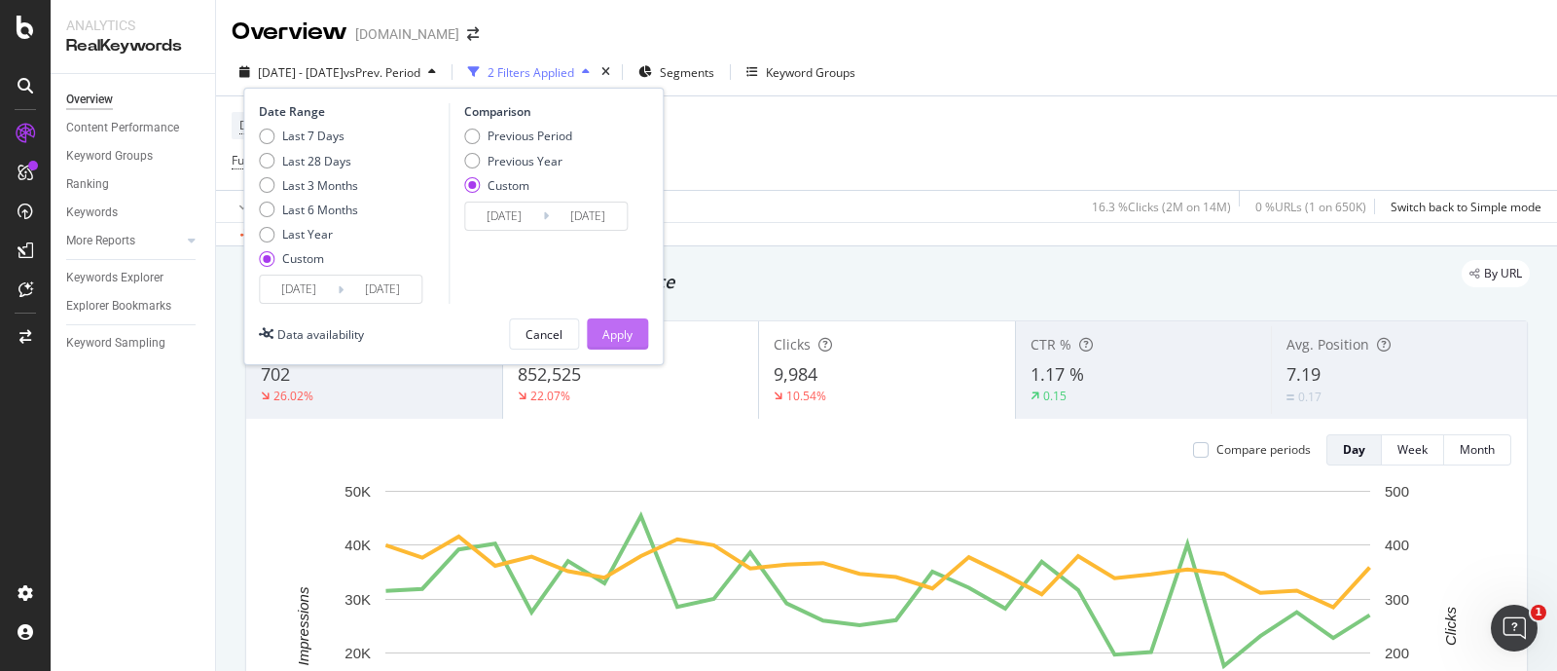
click at [634, 338] on button "Apply" at bounding box center [617, 333] width 61 height 31
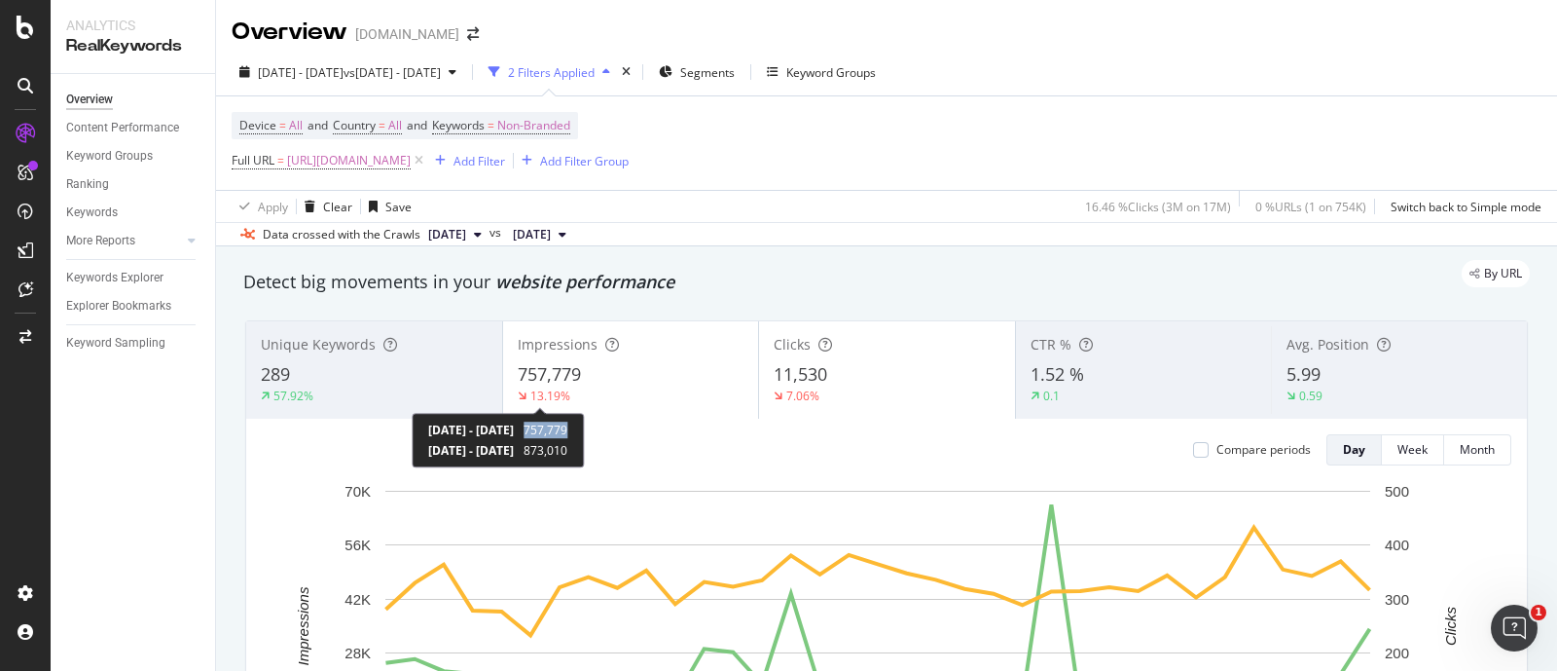
copy span "757,779"
drag, startPoint x: 608, startPoint y: 425, endPoint x: 653, endPoint y: 430, distance: 45.0
click at [584, 430] on div "[DATE] - [DATE] 757,779 [DATE] - [DATE] 873,010" at bounding box center [498, 440] width 172 height 55
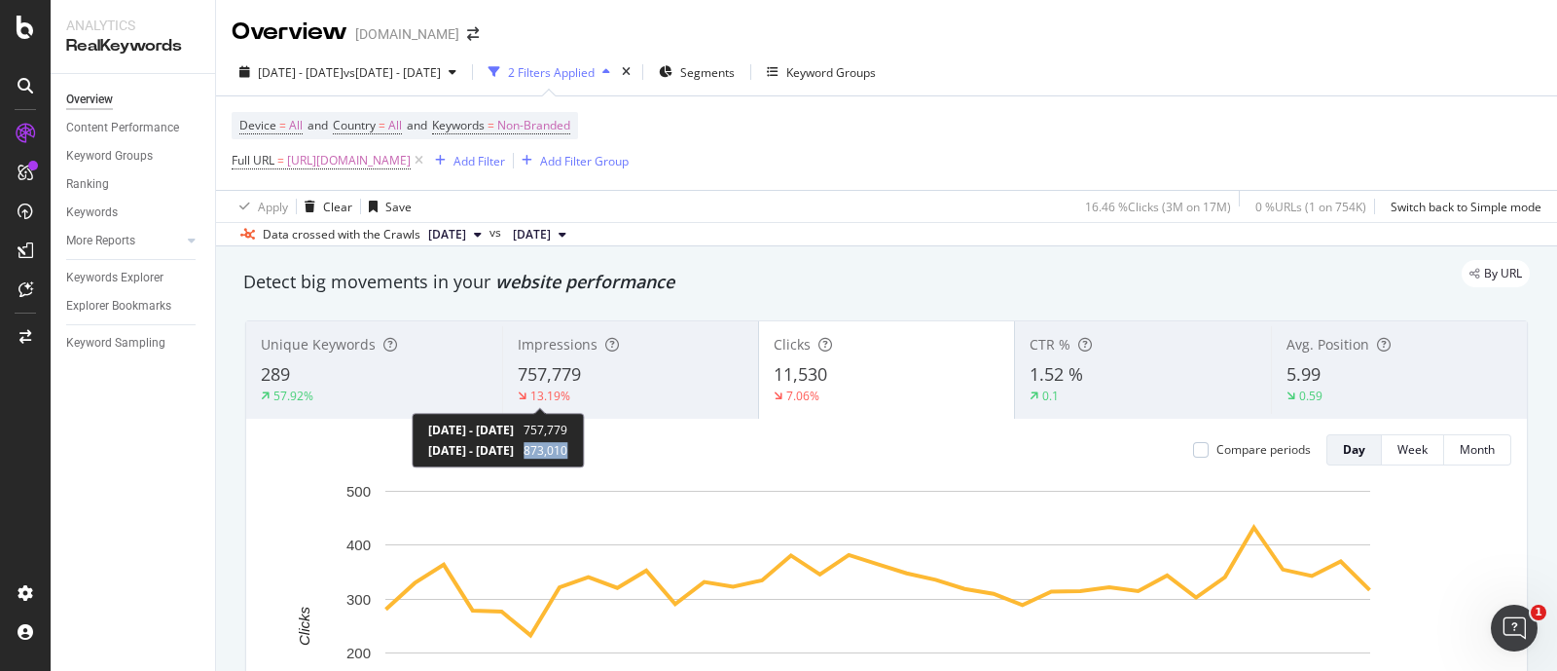
copy span "873,010"
drag, startPoint x: 604, startPoint y: 450, endPoint x: 657, endPoint y: 452, distance: 52.6
click at [584, 452] on div "[DATE] - [DATE] 757,779 [DATE] - [DATE] 873,010" at bounding box center [498, 440] width 172 height 55
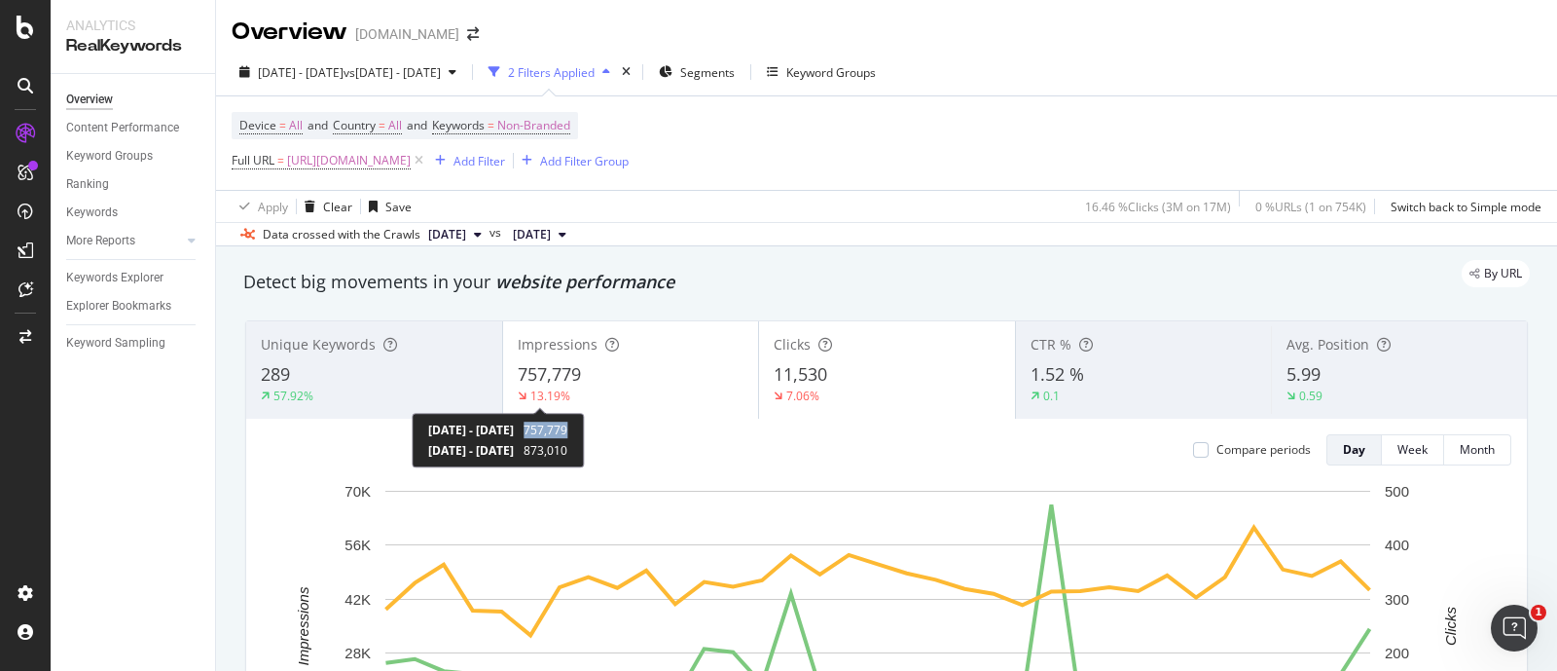
copy span "757,779"
drag, startPoint x: 611, startPoint y: 428, endPoint x: 654, endPoint y: 432, distance: 43.0
click at [584, 432] on div "[DATE] - [DATE] 757,779 [DATE] - [DATE] 873,010" at bounding box center [498, 440] width 172 height 55
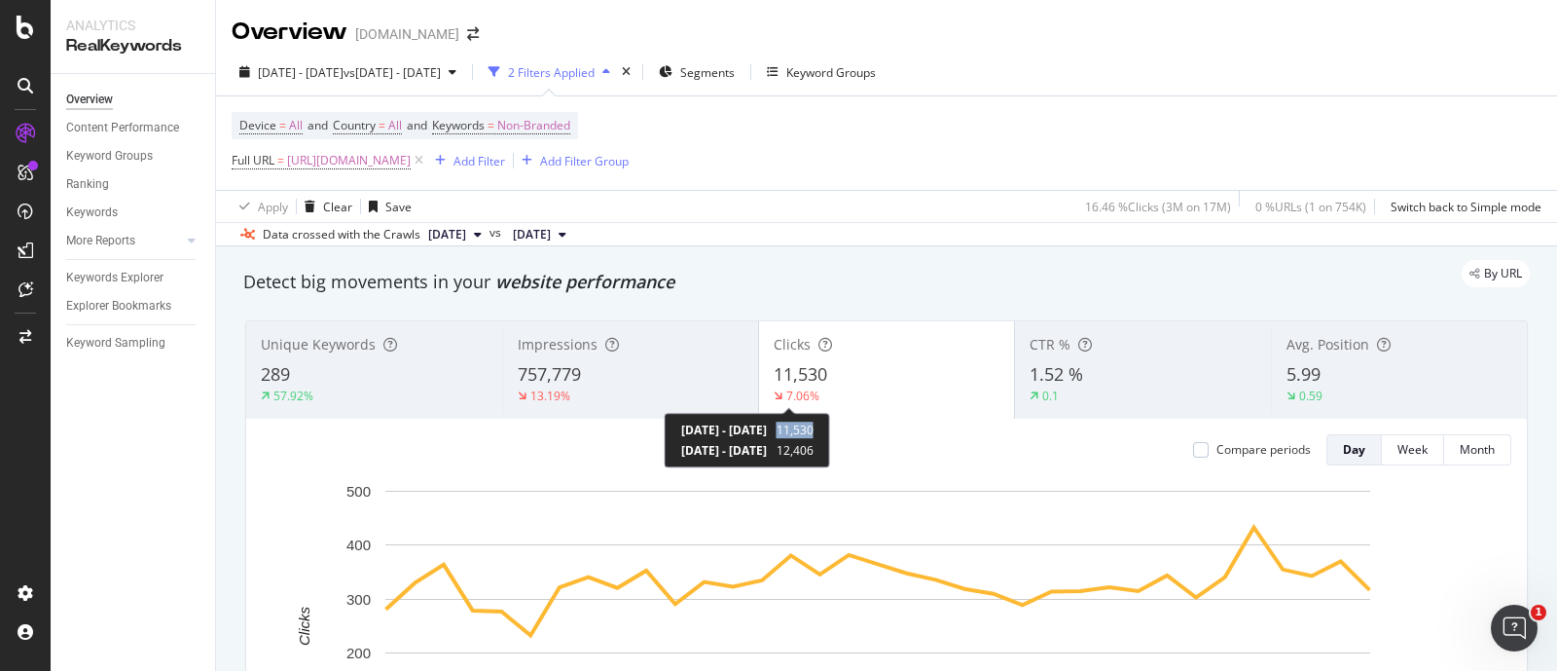
drag, startPoint x: 860, startPoint y: 427, endPoint x: 905, endPoint y: 425, distance: 44.8
click at [830, 425] on div "[DATE] - [DATE] 11,530 [DATE] - [DATE] 12,406" at bounding box center [747, 440] width 165 height 55
copy span "11,530"
copy span "12,406"
drag, startPoint x: 858, startPoint y: 445, endPoint x: 1127, endPoint y: 666, distance: 347.8
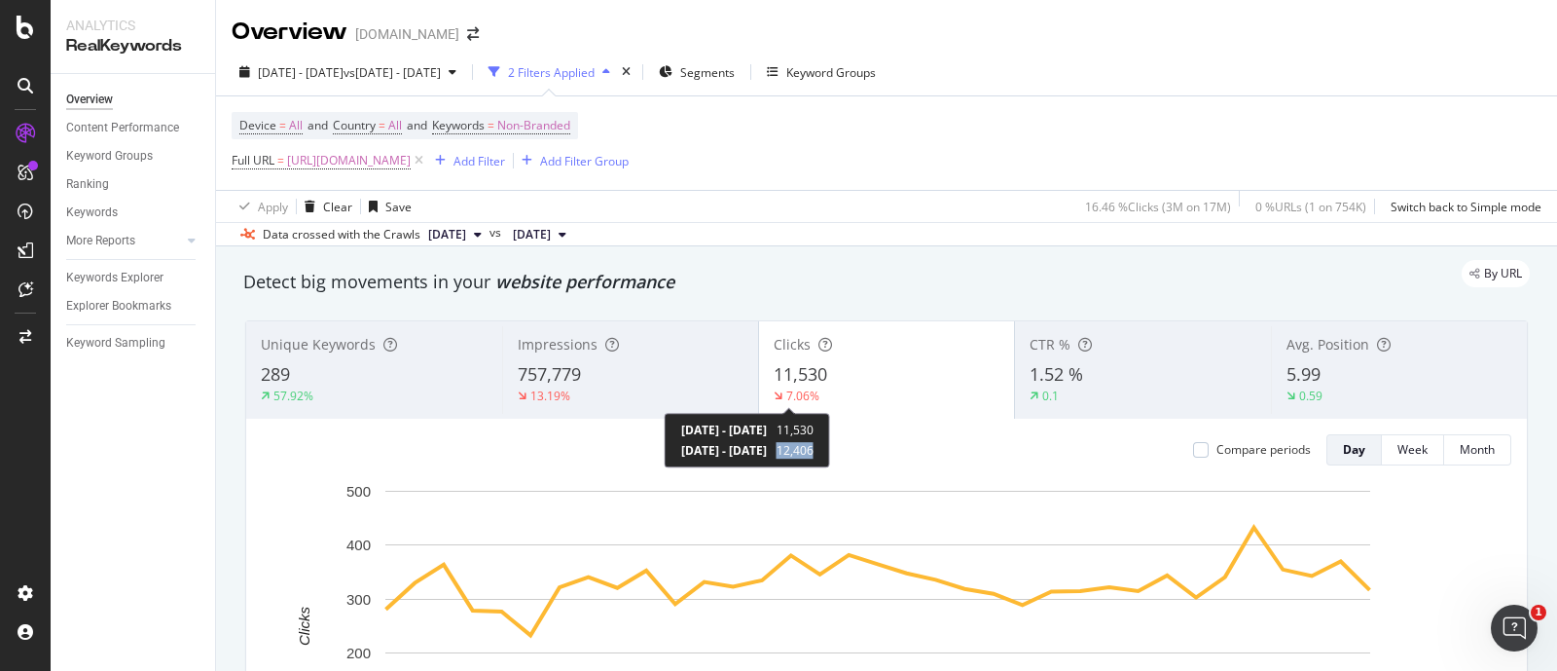
click at [830, 452] on div "[DATE] - [DATE] 11,530 [DATE] - [DATE] 12,406" at bounding box center [747, 440] width 165 height 55
click at [351, 154] on span "[URL][DOMAIN_NAME]" at bounding box center [349, 160] width 124 height 27
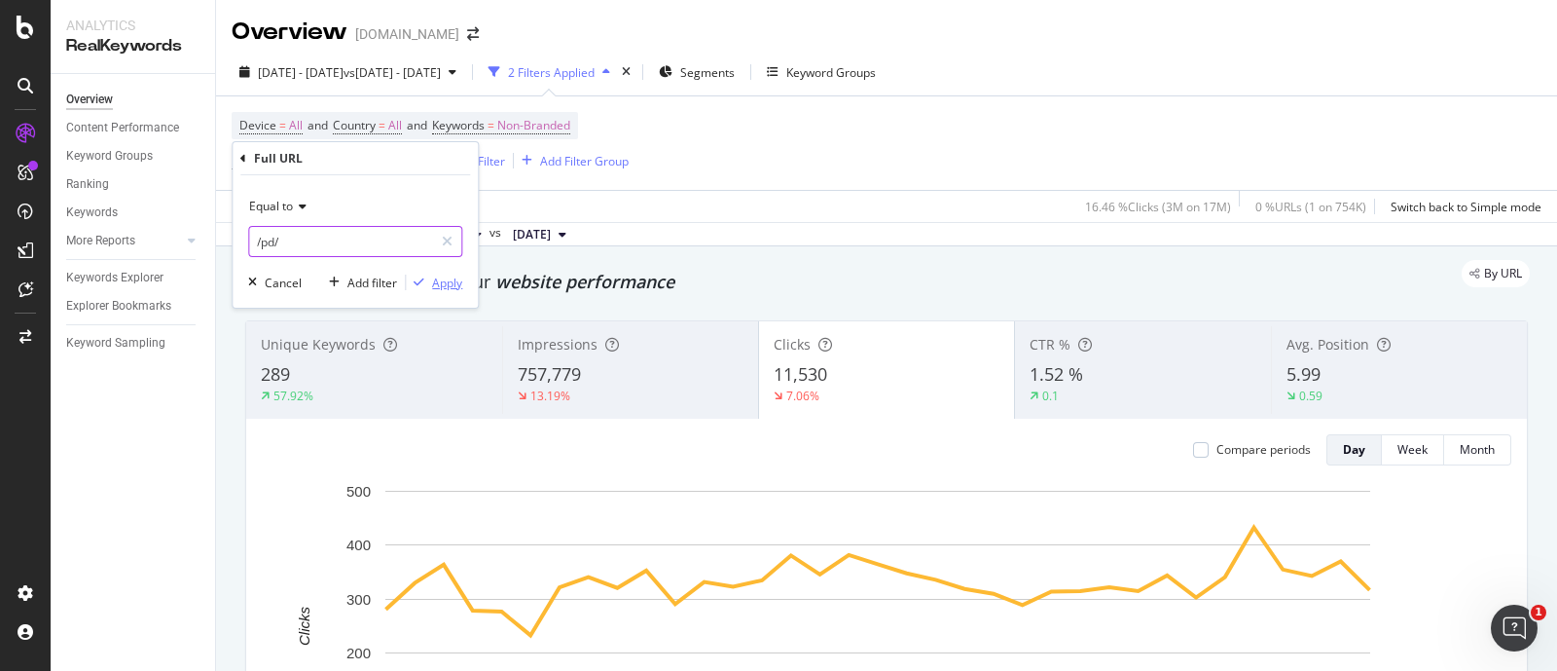
type input "/pd/"
click at [437, 279] on div "Apply" at bounding box center [447, 282] width 30 height 17
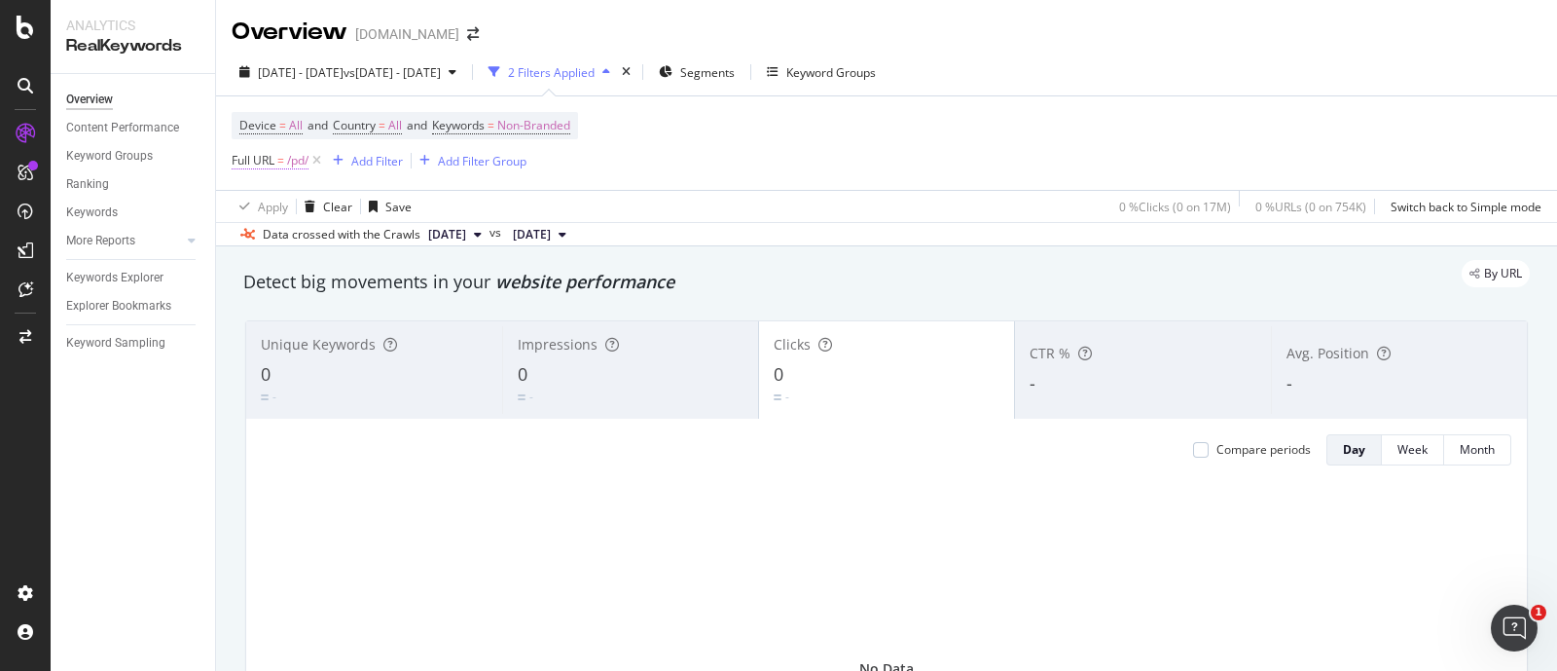
click at [287, 153] on span "Full URL = /pd/" at bounding box center [270, 161] width 77 height 18
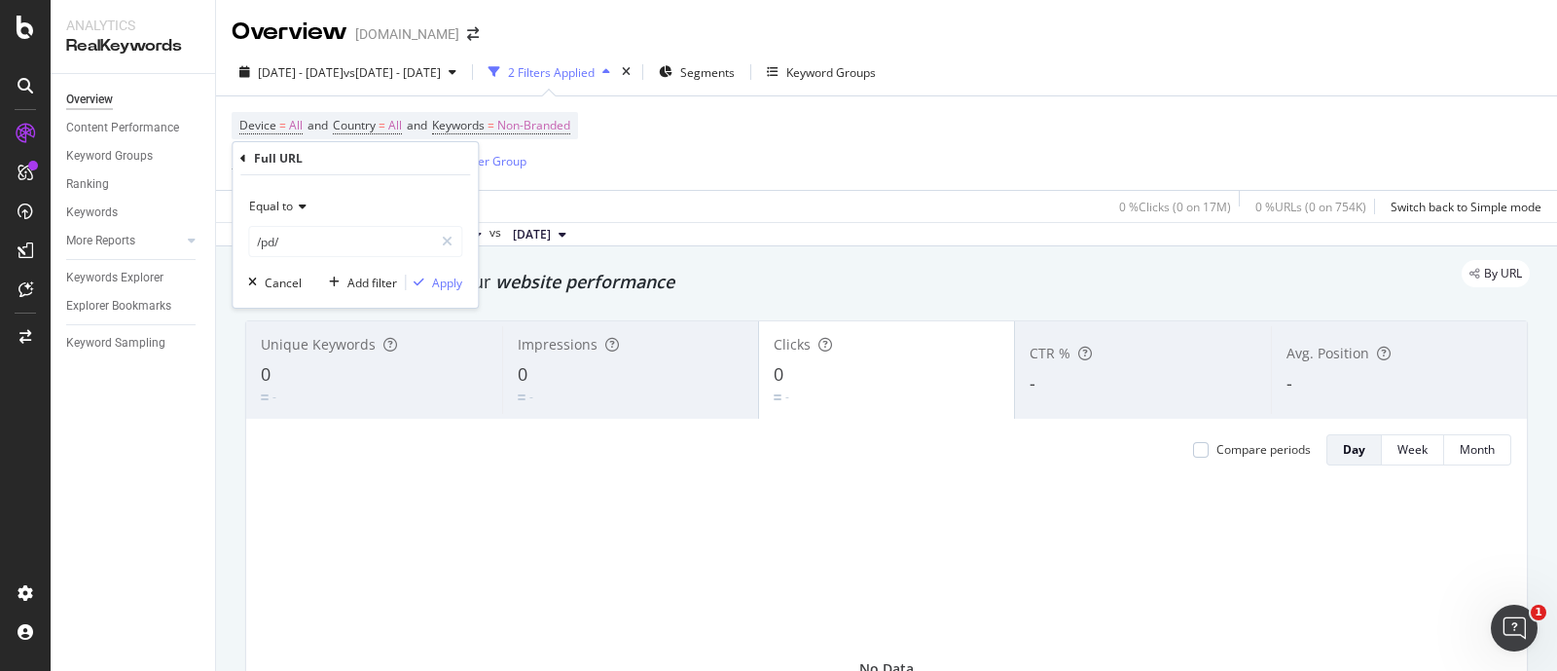
click at [281, 196] on div "Equal to" at bounding box center [355, 206] width 214 height 31
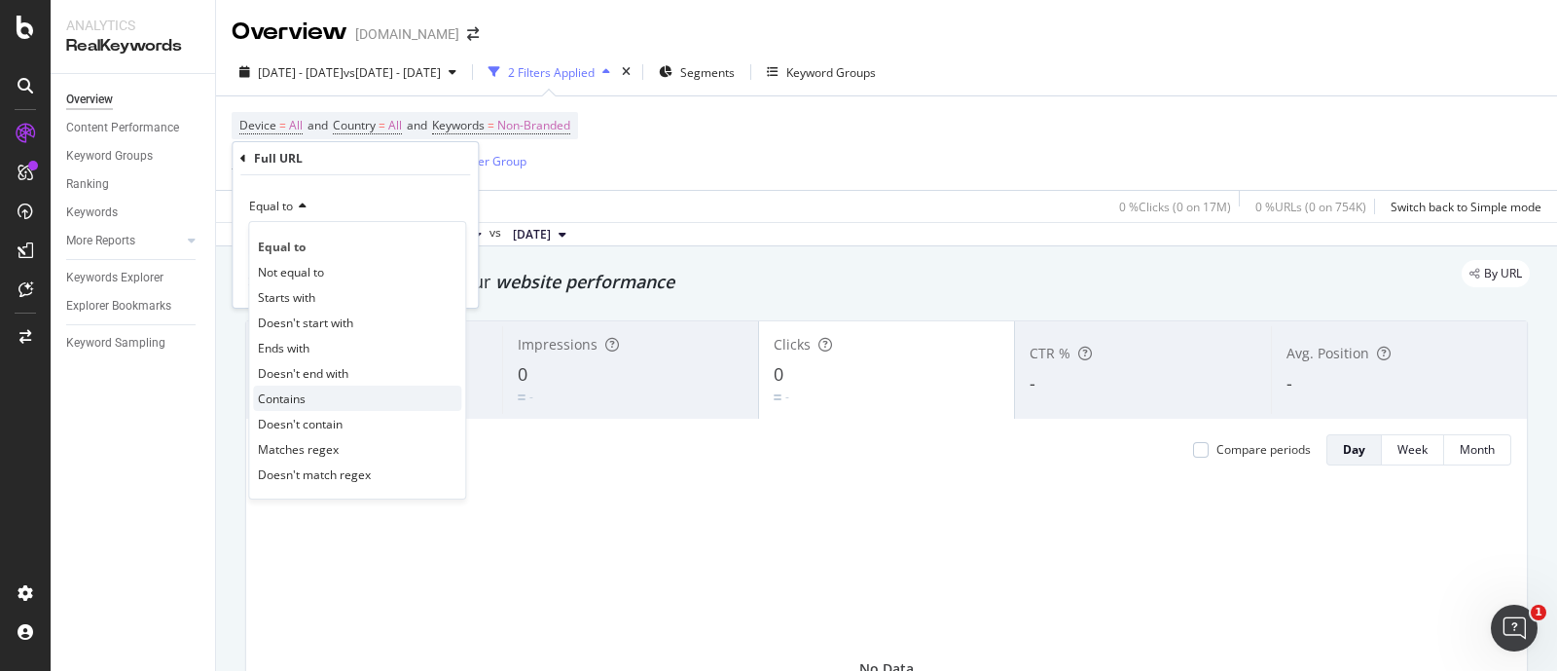
click at [309, 397] on div "Contains" at bounding box center [357, 397] width 208 height 25
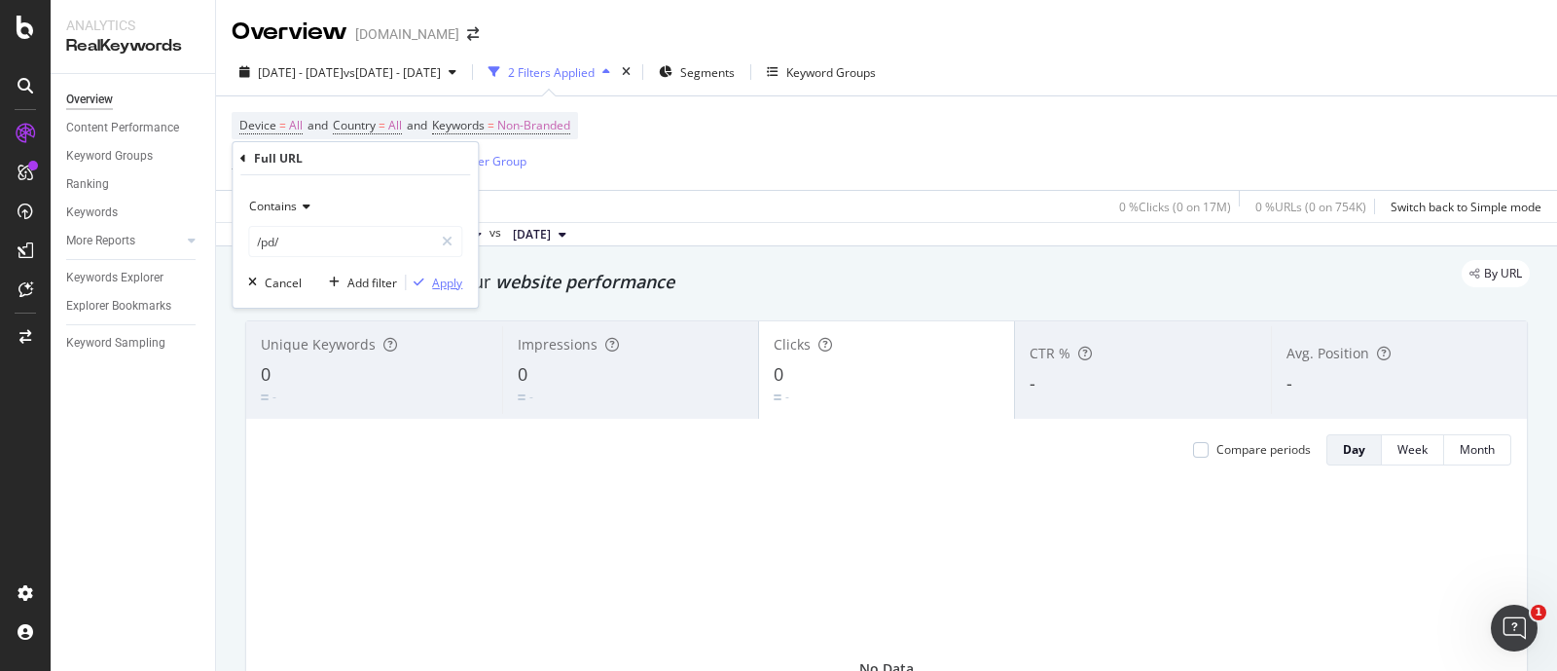
click at [458, 283] on div "Apply" at bounding box center [447, 282] width 30 height 17
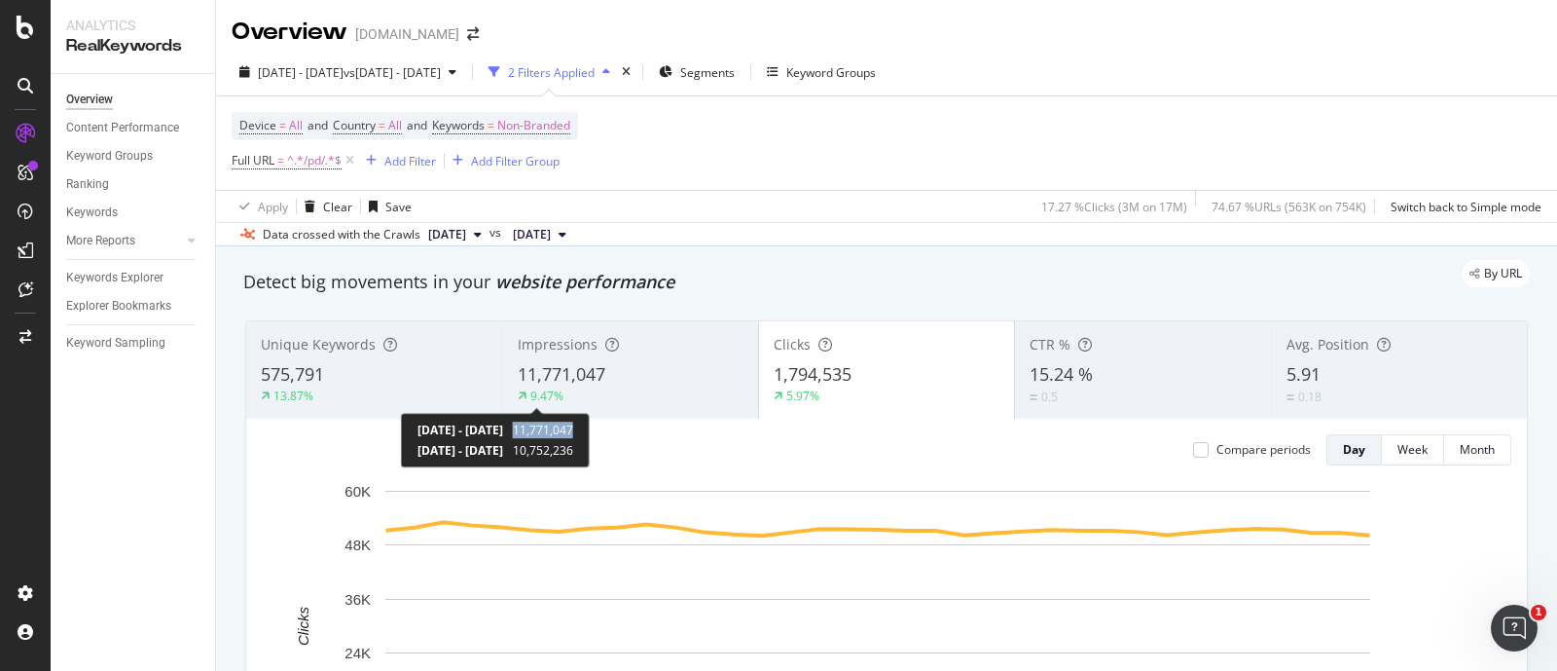
copy span "11,771,047"
drag, startPoint x: 594, startPoint y: 428, endPoint x: 657, endPoint y: 433, distance: 63.5
click at [590, 433] on div "[DATE] - [DATE] 11,771,047 [DATE] - [DATE] 10,752,236" at bounding box center [495, 440] width 189 height 55
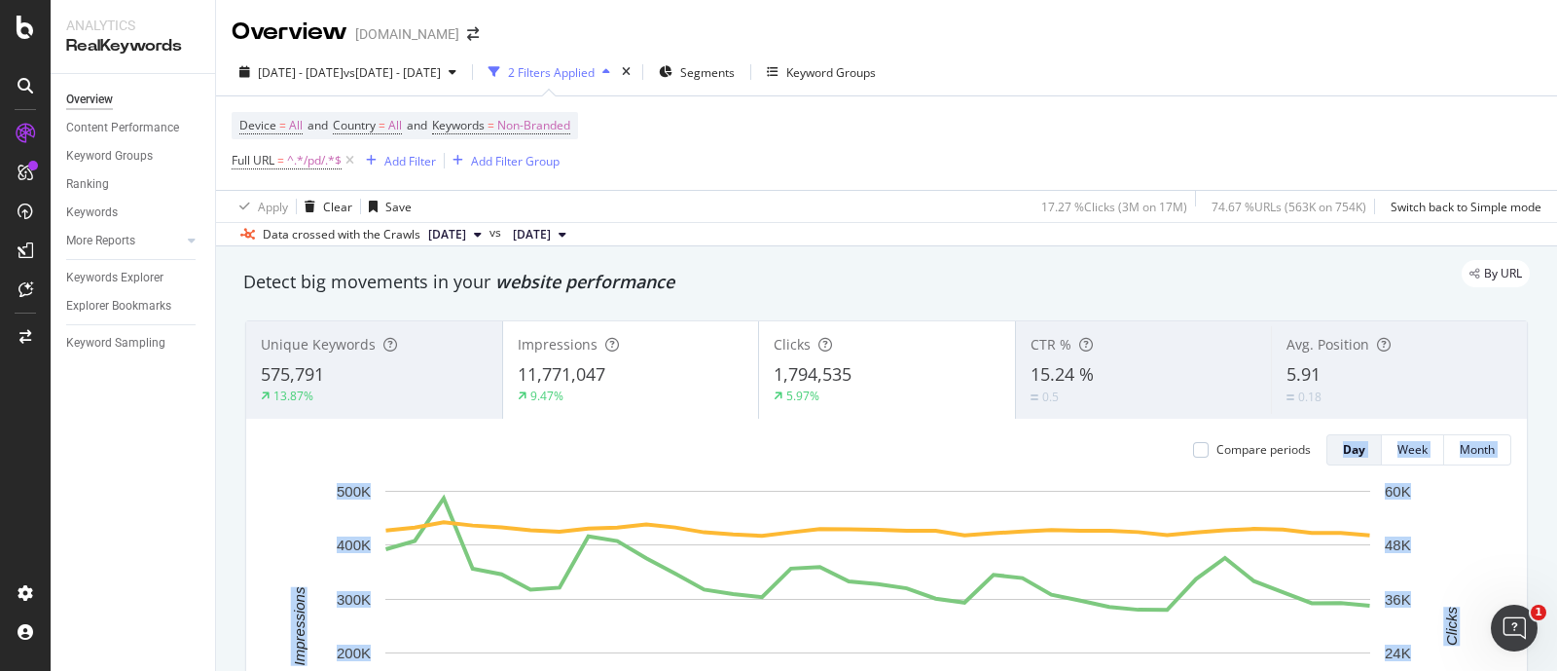
drag, startPoint x: 598, startPoint y: 452, endPoint x: 589, endPoint y: 422, distance: 30.5
click at [844, 128] on div "Device = All and Country = All and Keywords = Non-Branded Full URL = ^.*/pd/.*$…" at bounding box center [887, 142] width 1310 height 93
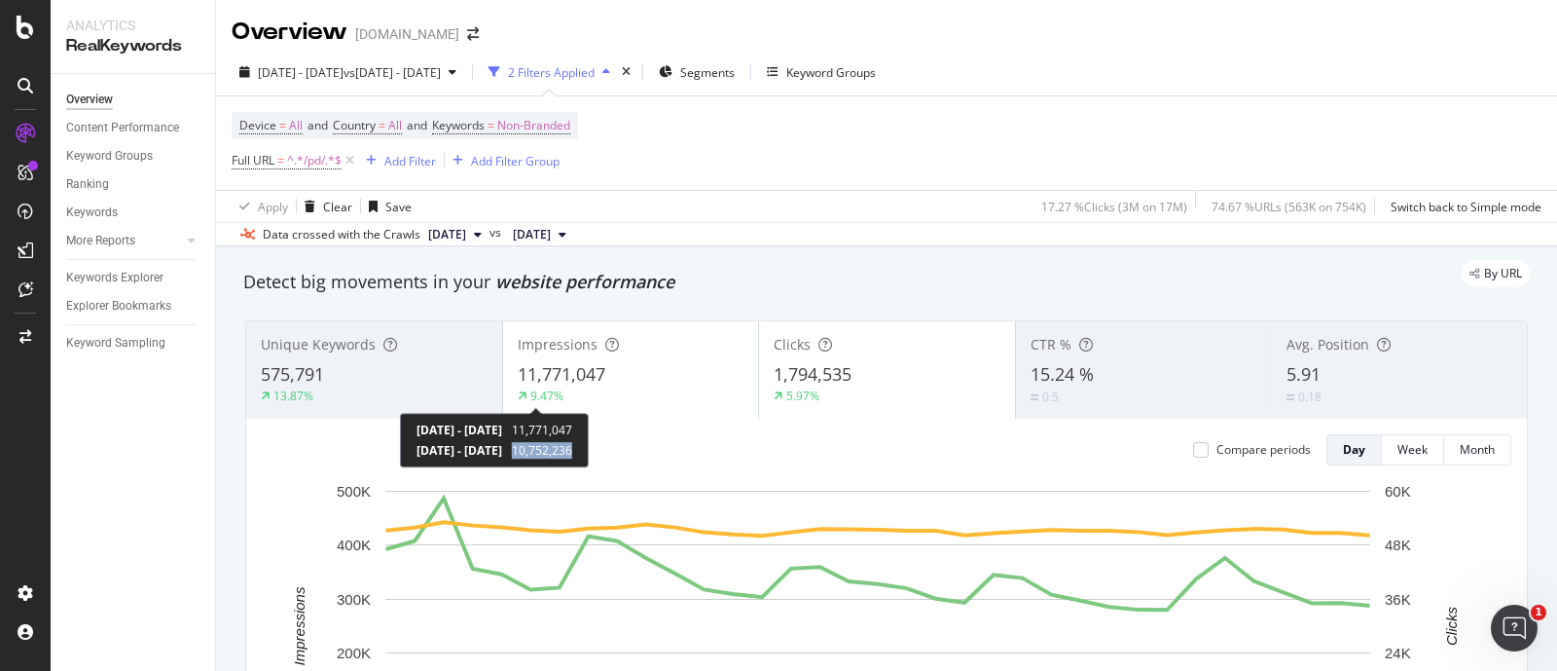
copy span "10,752,236"
drag, startPoint x: 597, startPoint y: 449, endPoint x: 1046, endPoint y: 623, distance: 482.2
click at [304, 160] on span "^.*/pd/.*$" at bounding box center [314, 160] width 55 height 27
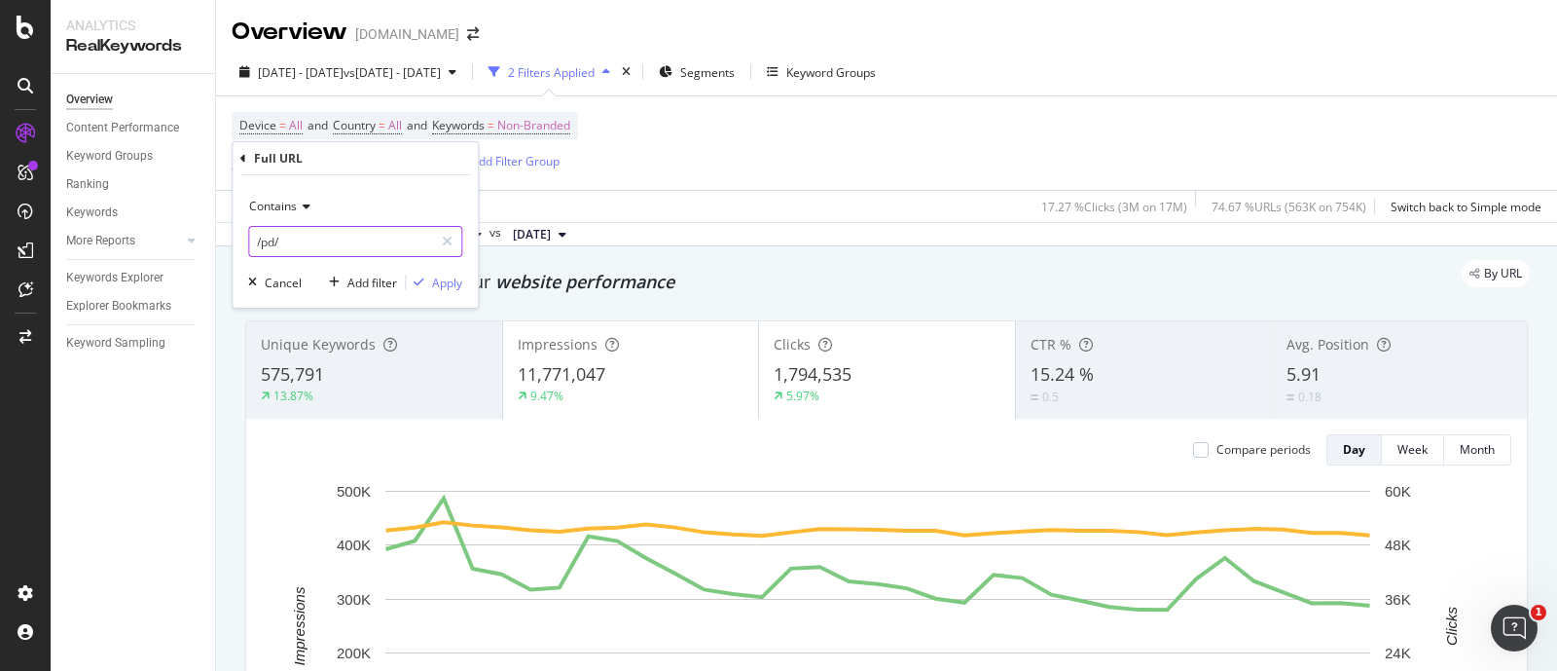
click at [276, 243] on input "/pd/" at bounding box center [341, 241] width 184 height 31
click at [320, 238] on input "/pl/" at bounding box center [341, 241] width 184 height 31
type input "/pl/"
click at [355, 279] on div "Add filter" at bounding box center [372, 282] width 50 height 17
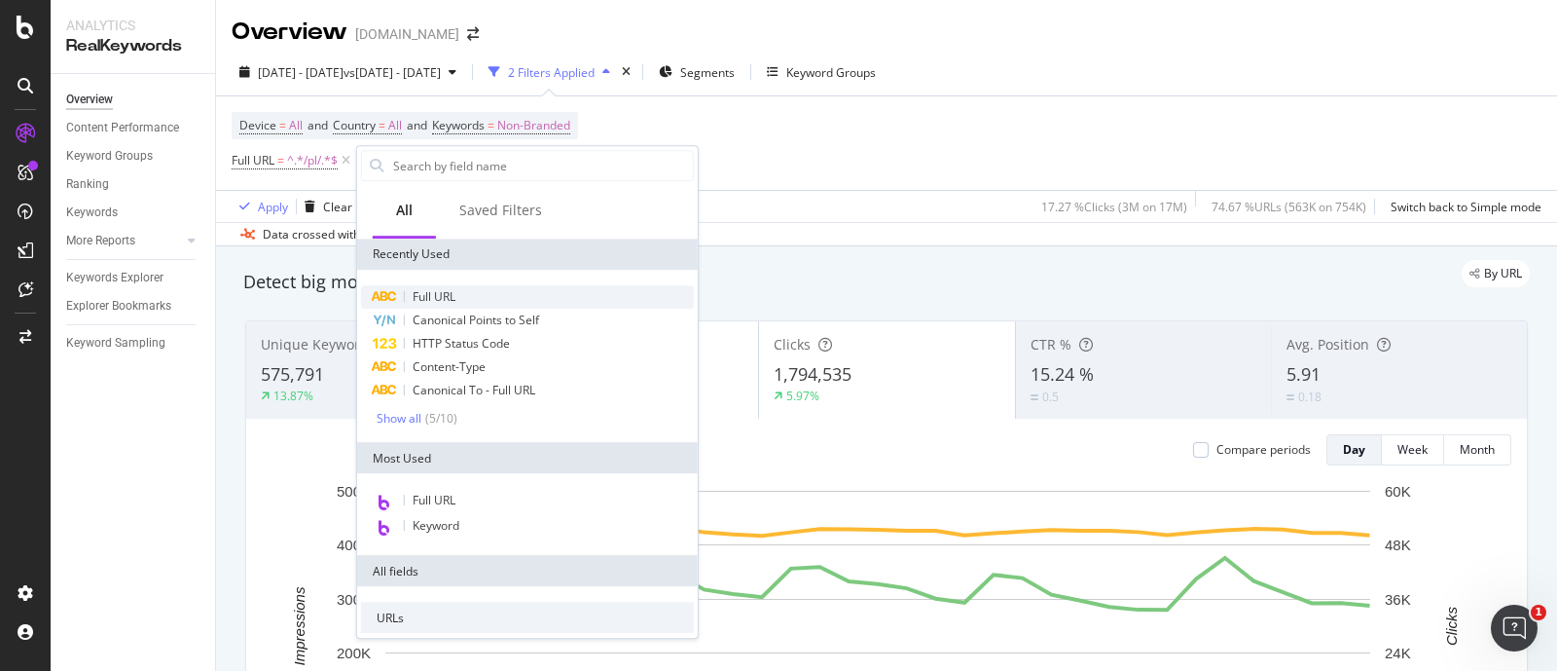
click at [427, 286] on div "Full URL" at bounding box center [527, 296] width 333 height 23
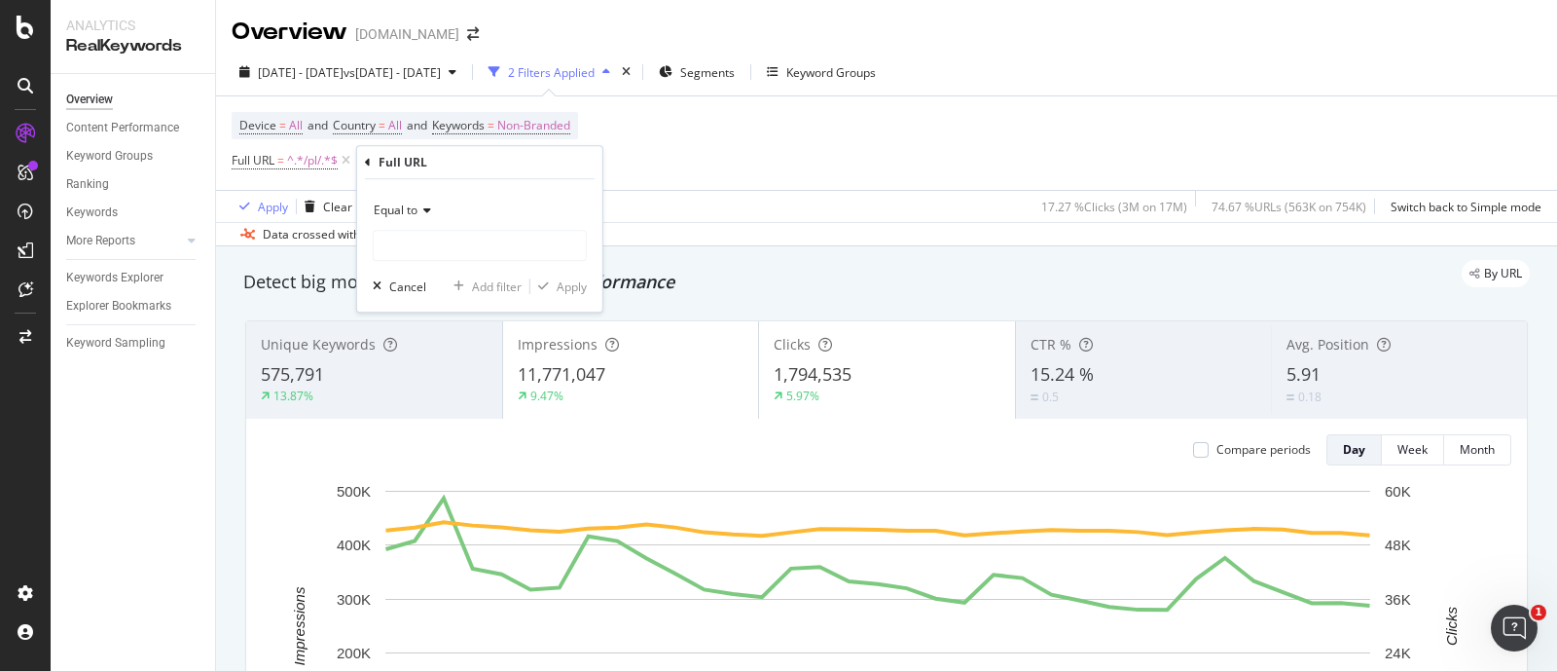
click at [419, 210] on icon at bounding box center [425, 210] width 14 height 12
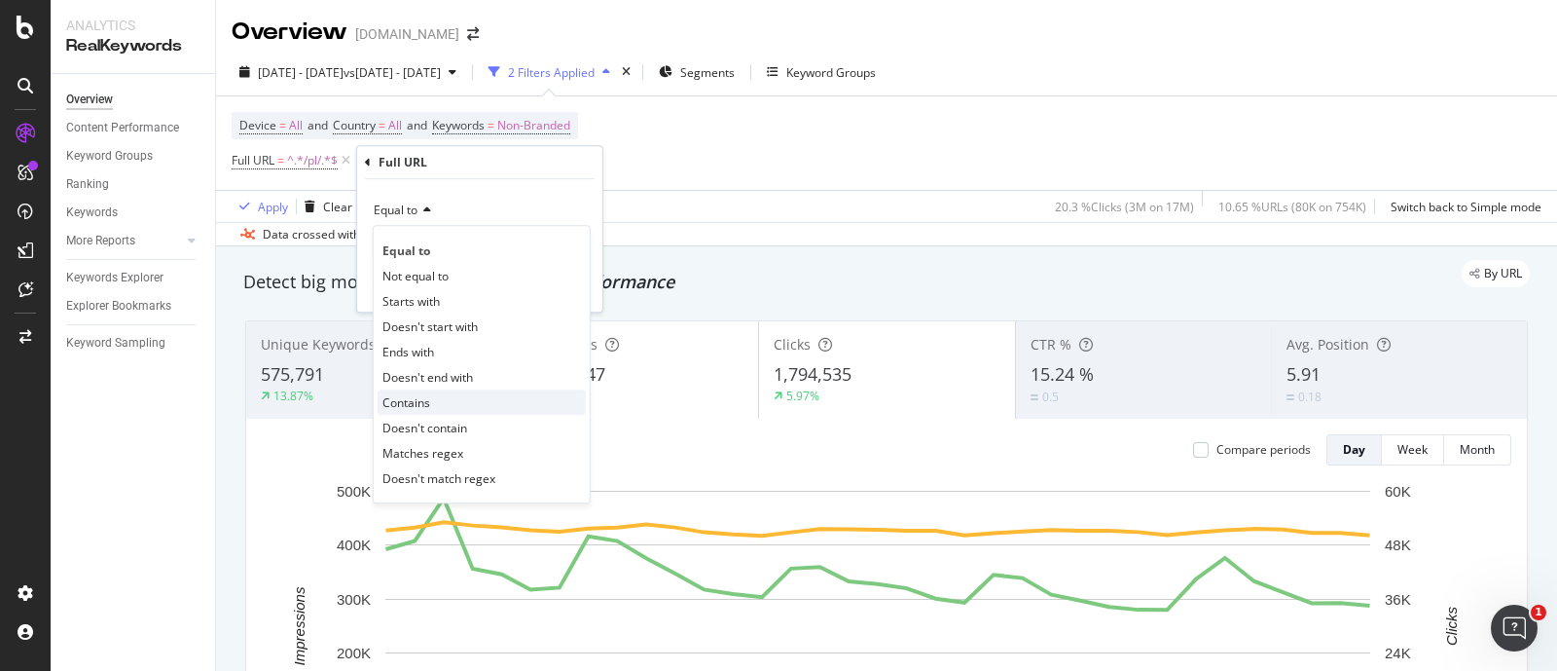
click at [423, 403] on span "Contains" at bounding box center [407, 402] width 48 height 17
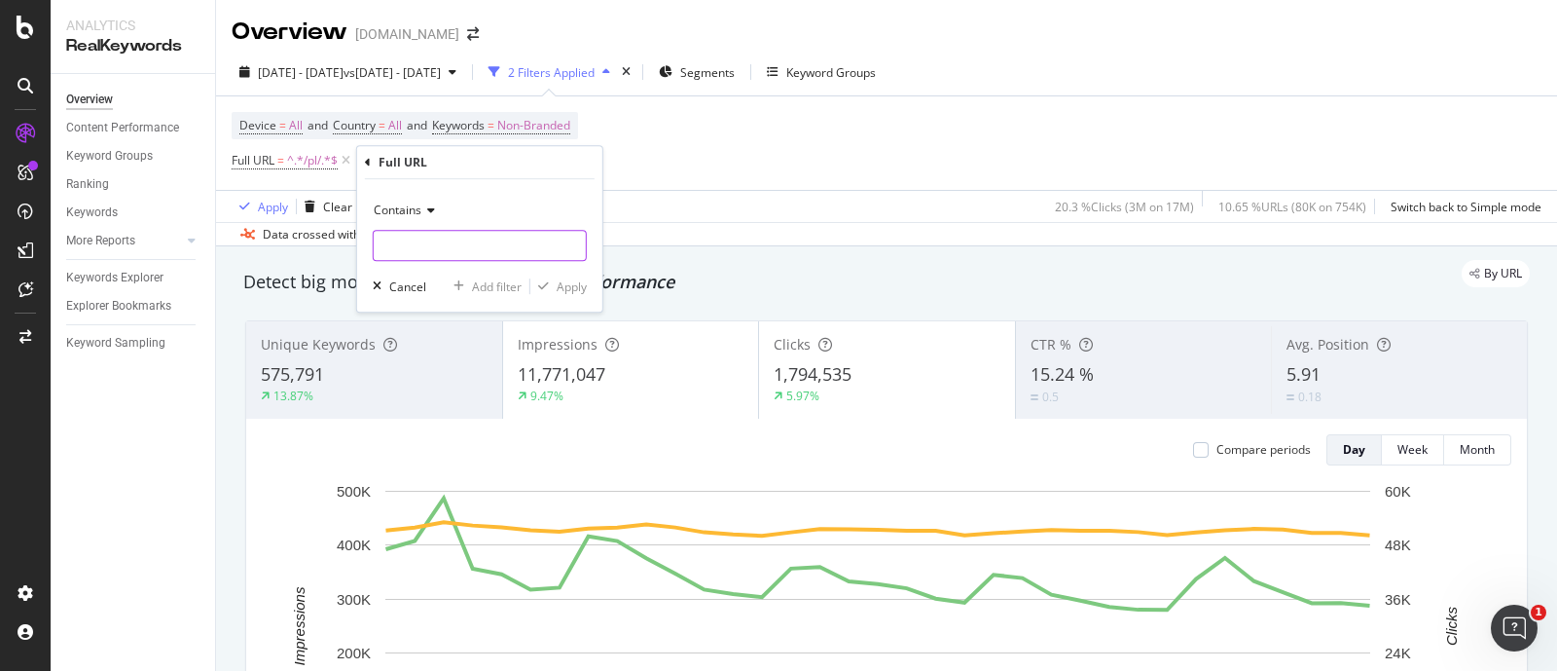
click at [396, 251] on input "text" at bounding box center [480, 245] width 212 height 31
type input "/c/"
click at [582, 285] on div "Apply" at bounding box center [572, 286] width 30 height 17
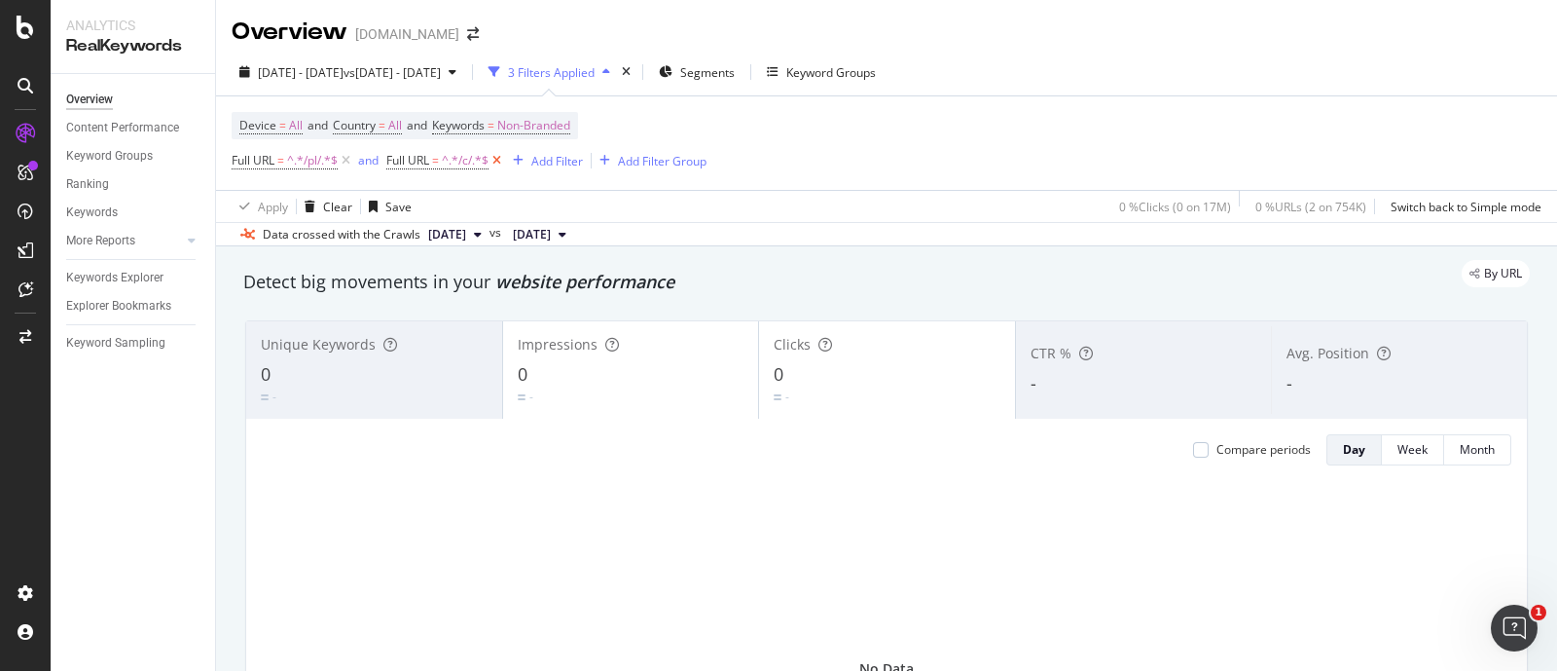
click at [498, 162] on icon at bounding box center [497, 160] width 17 height 19
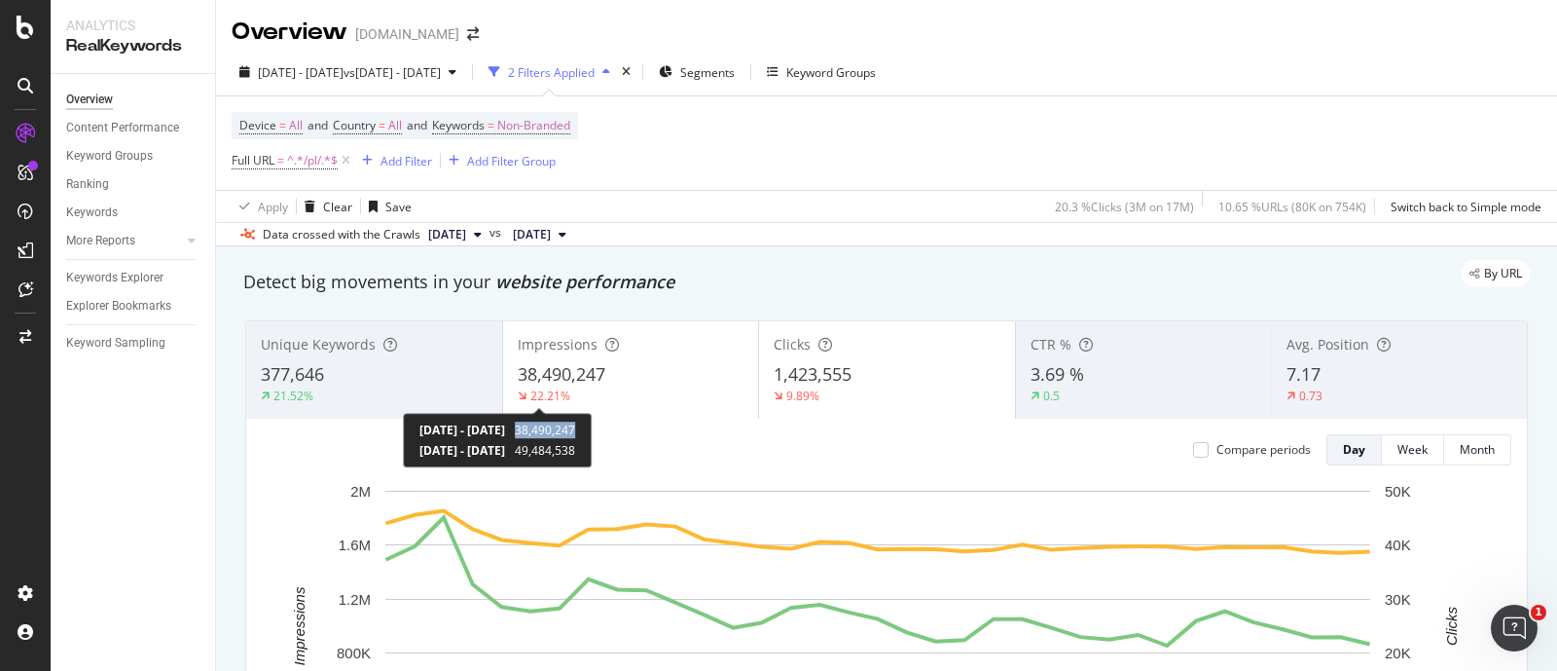
drag, startPoint x: 600, startPoint y: 426, endPoint x: 662, endPoint y: 432, distance: 62.6
click at [592, 432] on div "[DATE] - [DATE] 38,490,247 [DATE] - [DATE] 49,484,538" at bounding box center [497, 440] width 189 height 55
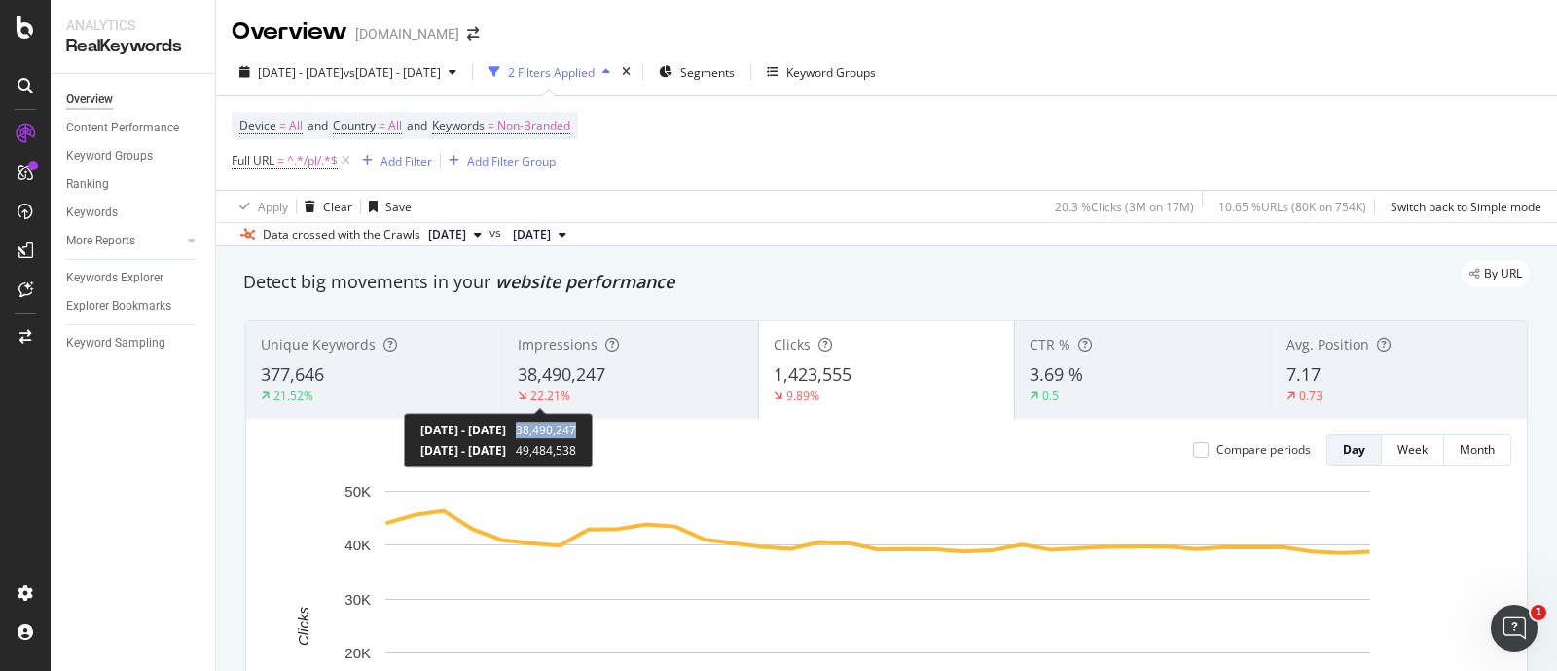
copy span "38,490,247"
drag, startPoint x: 602, startPoint y: 430, endPoint x: 657, endPoint y: 432, distance: 54.5
click at [576, 432] on span "38,490,247" at bounding box center [546, 429] width 60 height 17
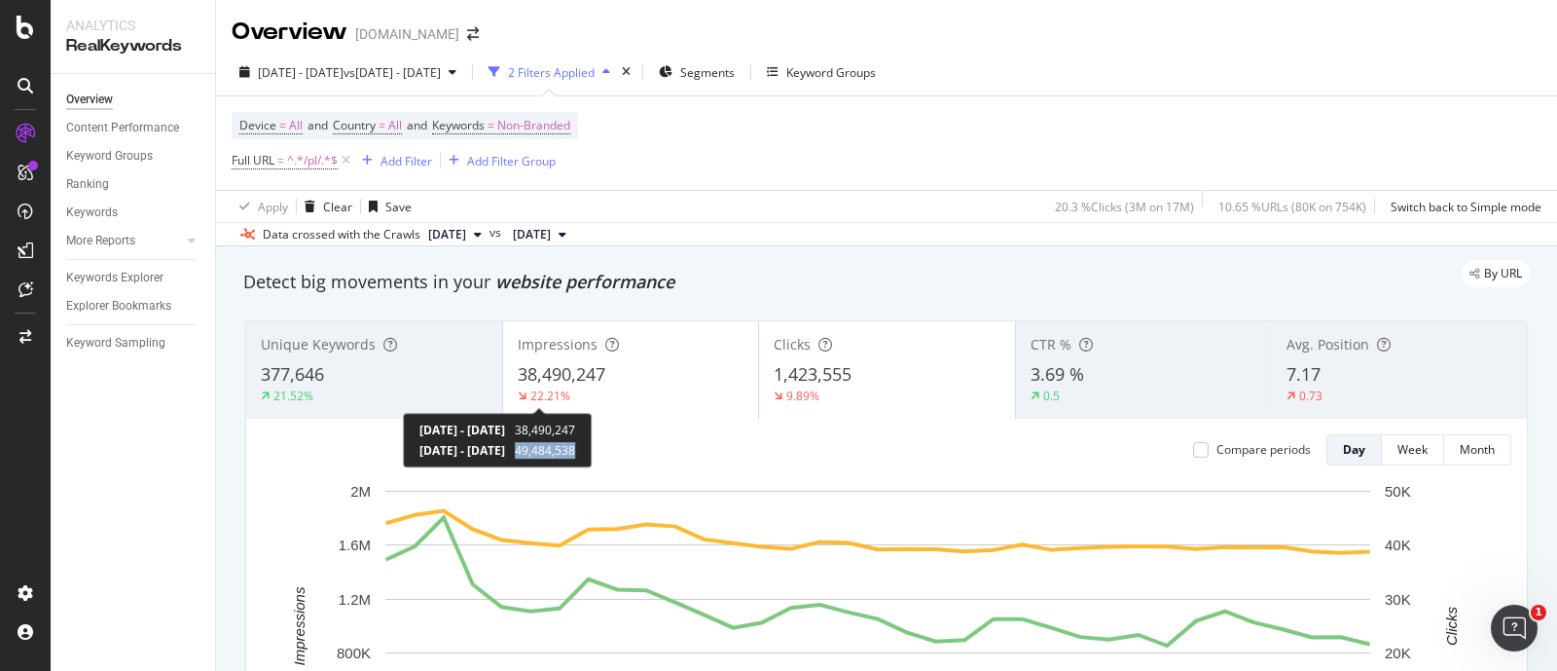
copy span "49,484,538"
drag, startPoint x: 600, startPoint y: 450, endPoint x: 656, endPoint y: 452, distance: 56.5
click at [575, 452] on span "49,484,538" at bounding box center [545, 450] width 60 height 17
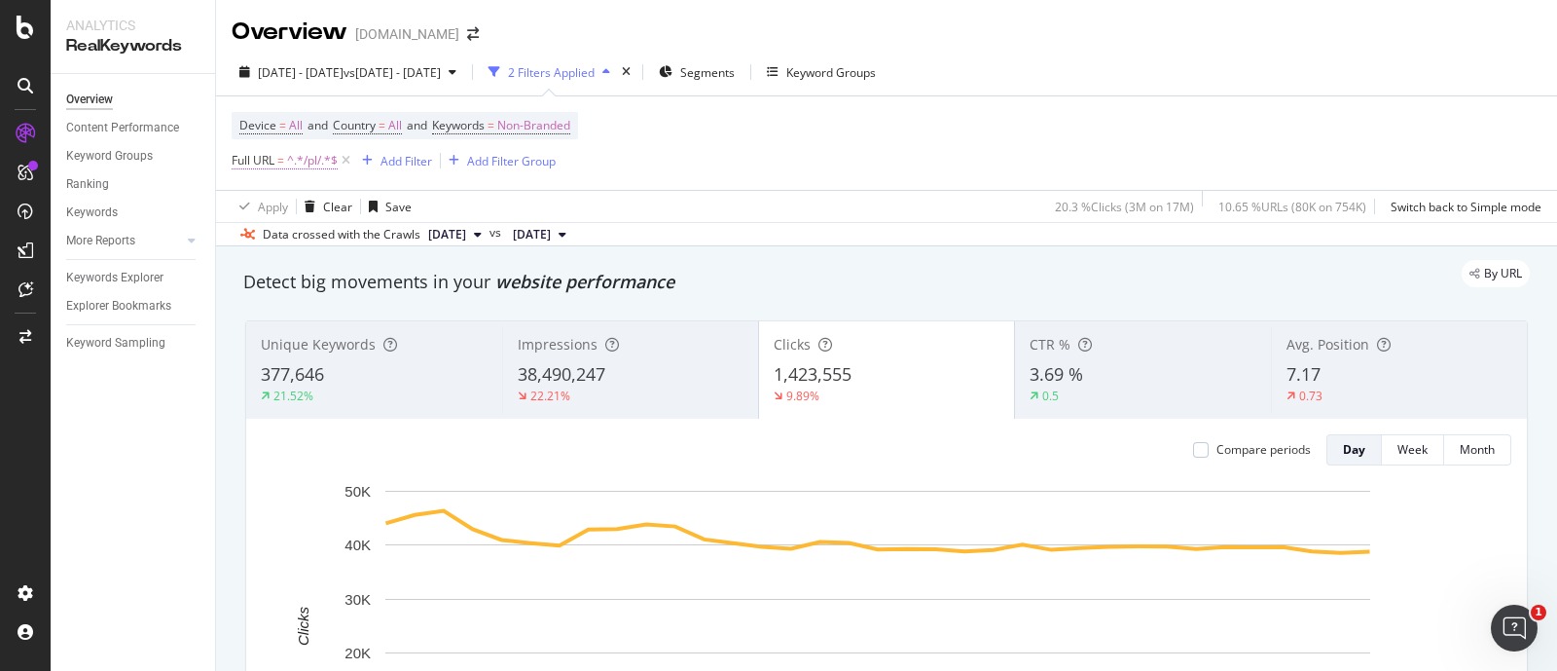
click at [313, 158] on span "^.*/pl/.*$" at bounding box center [312, 160] width 51 height 27
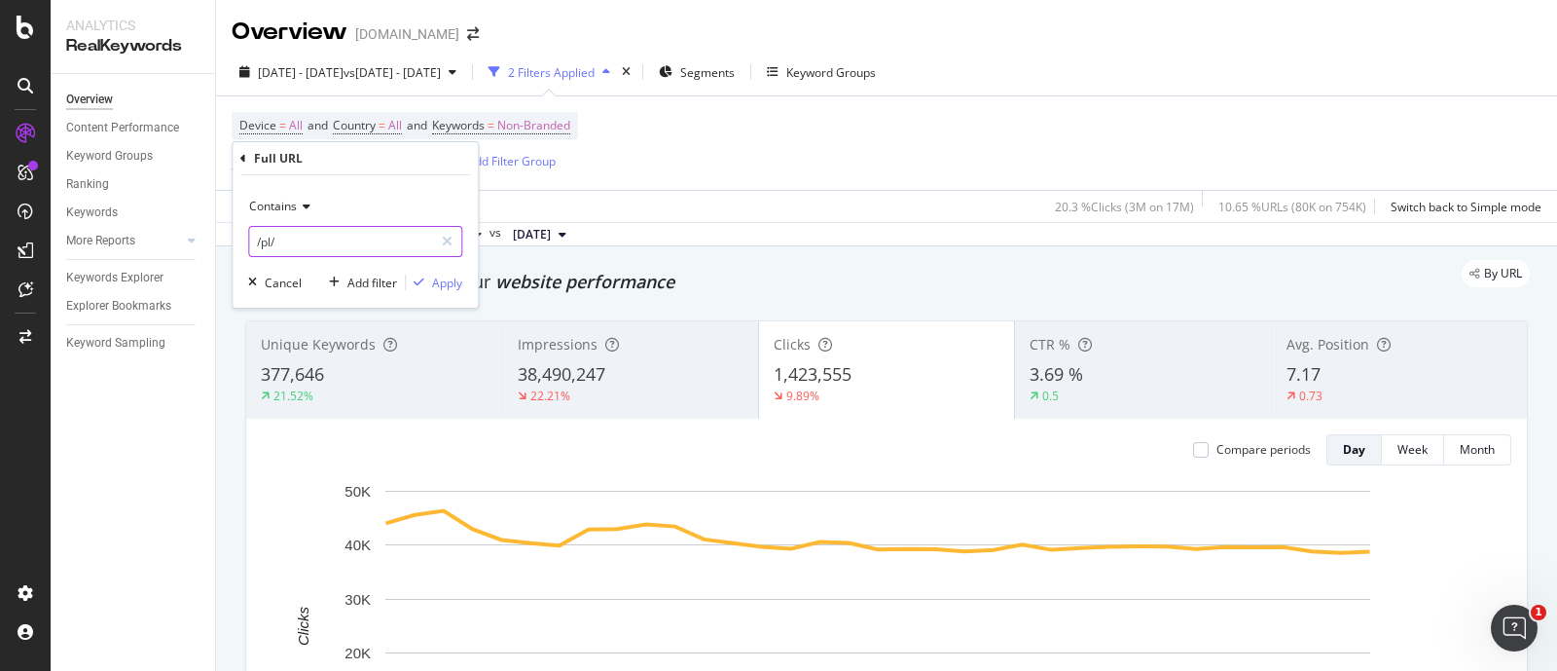
click at [271, 240] on input "/pl/" at bounding box center [341, 241] width 184 height 31
type input "/c/"
click at [444, 275] on div "Apply" at bounding box center [447, 282] width 30 height 17
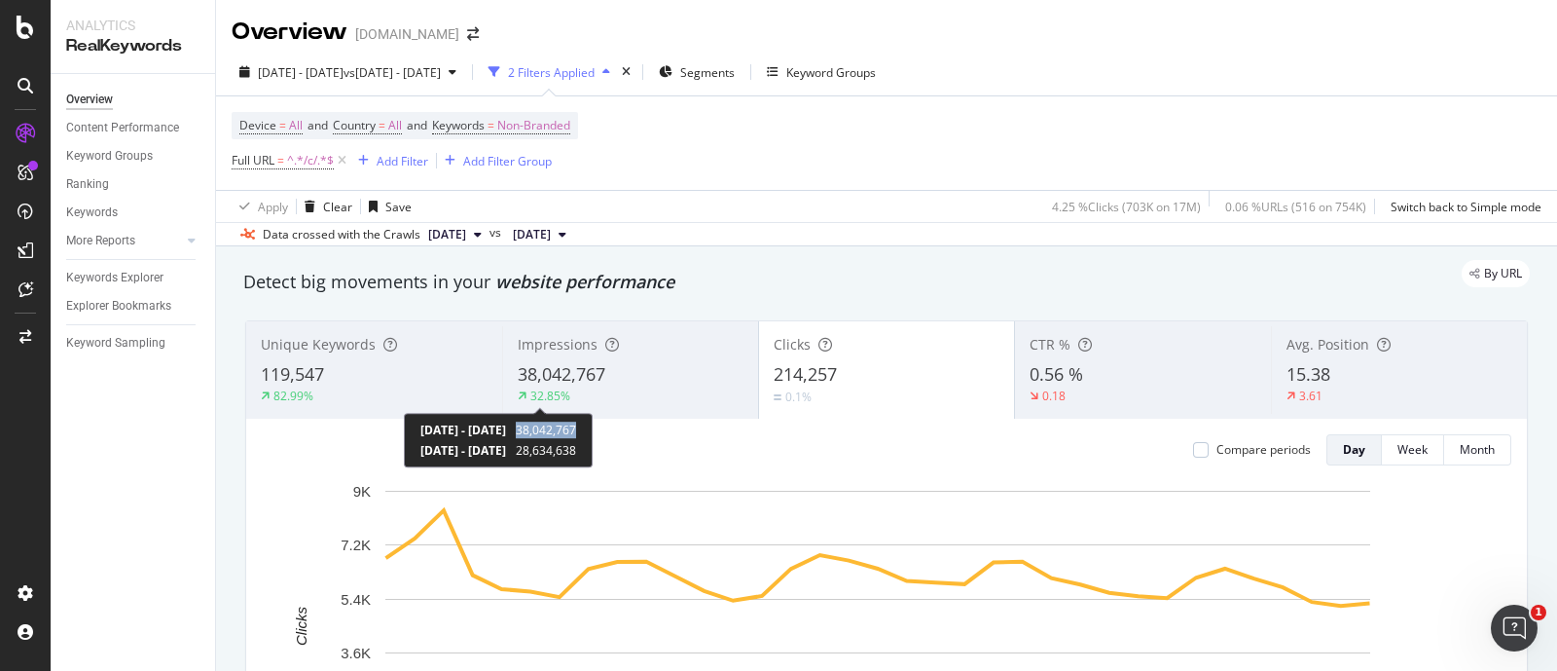
copy span "38,042,767"
drag, startPoint x: 600, startPoint y: 430, endPoint x: 664, endPoint y: 427, distance: 64.3
click at [593, 427] on div "[DATE] - [DATE] 38,042,767 [DATE] - [DATE] 28,634,638" at bounding box center [498, 440] width 189 height 55
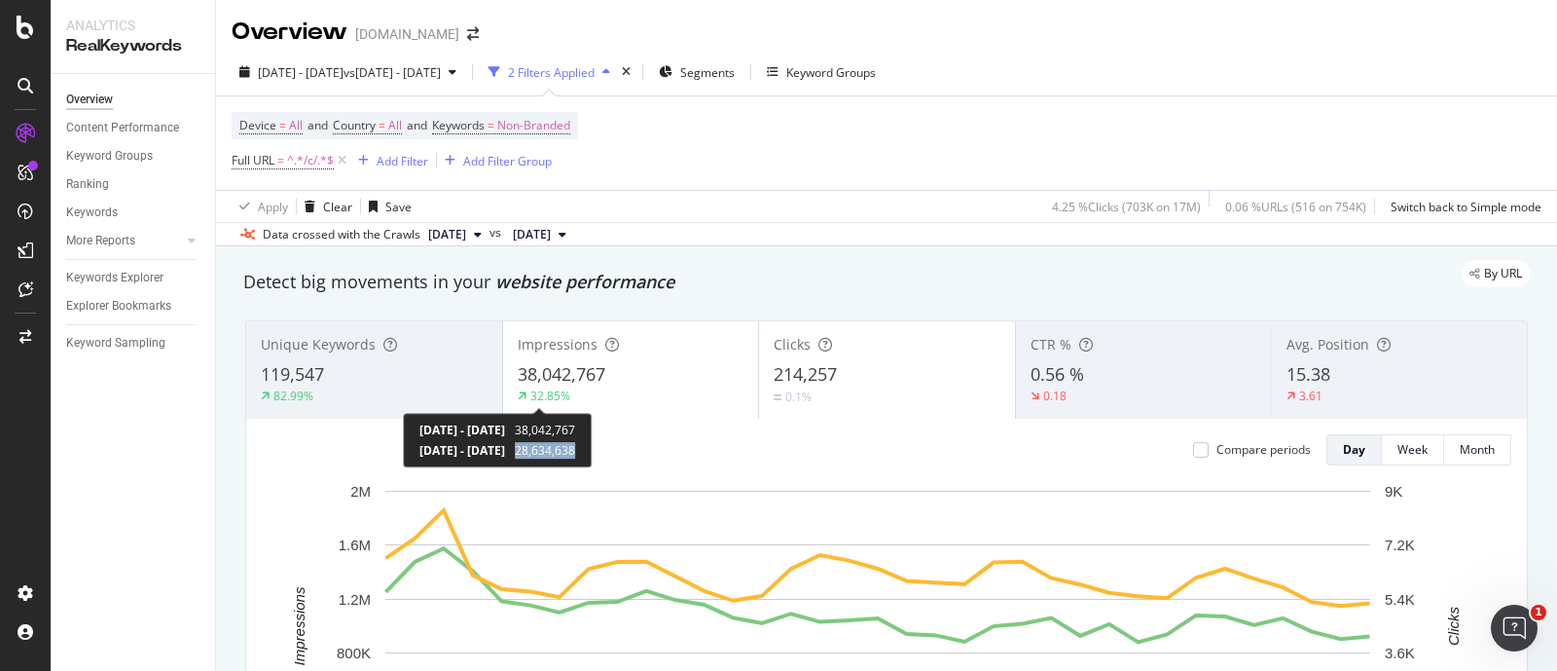
drag, startPoint x: 600, startPoint y: 445, endPoint x: 662, endPoint y: 446, distance: 62.3
click at [592, 446] on div "[DATE] - [DATE] 38,042,767 [DATE] - [DATE] 28,634,638" at bounding box center [497, 440] width 189 height 55
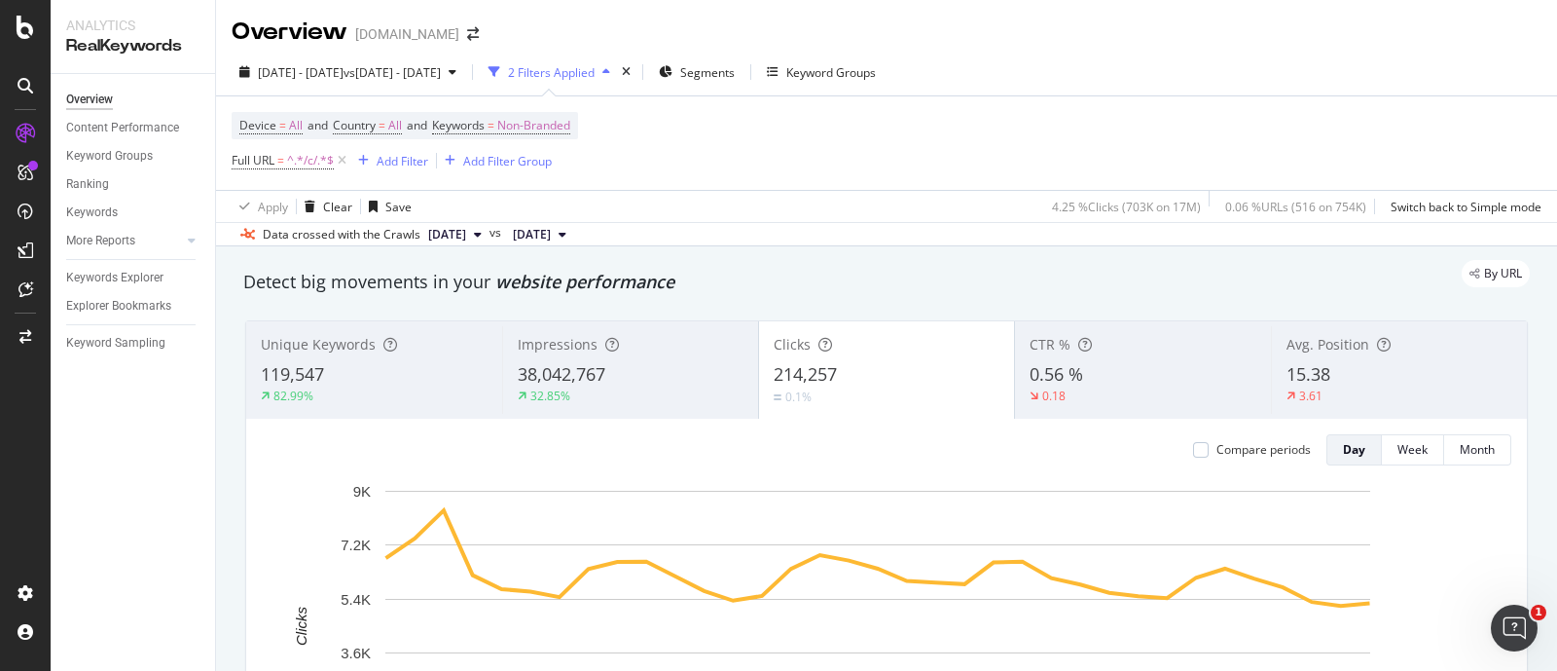
click at [287, 151] on span "^.*/c/.*$" at bounding box center [310, 160] width 47 height 27
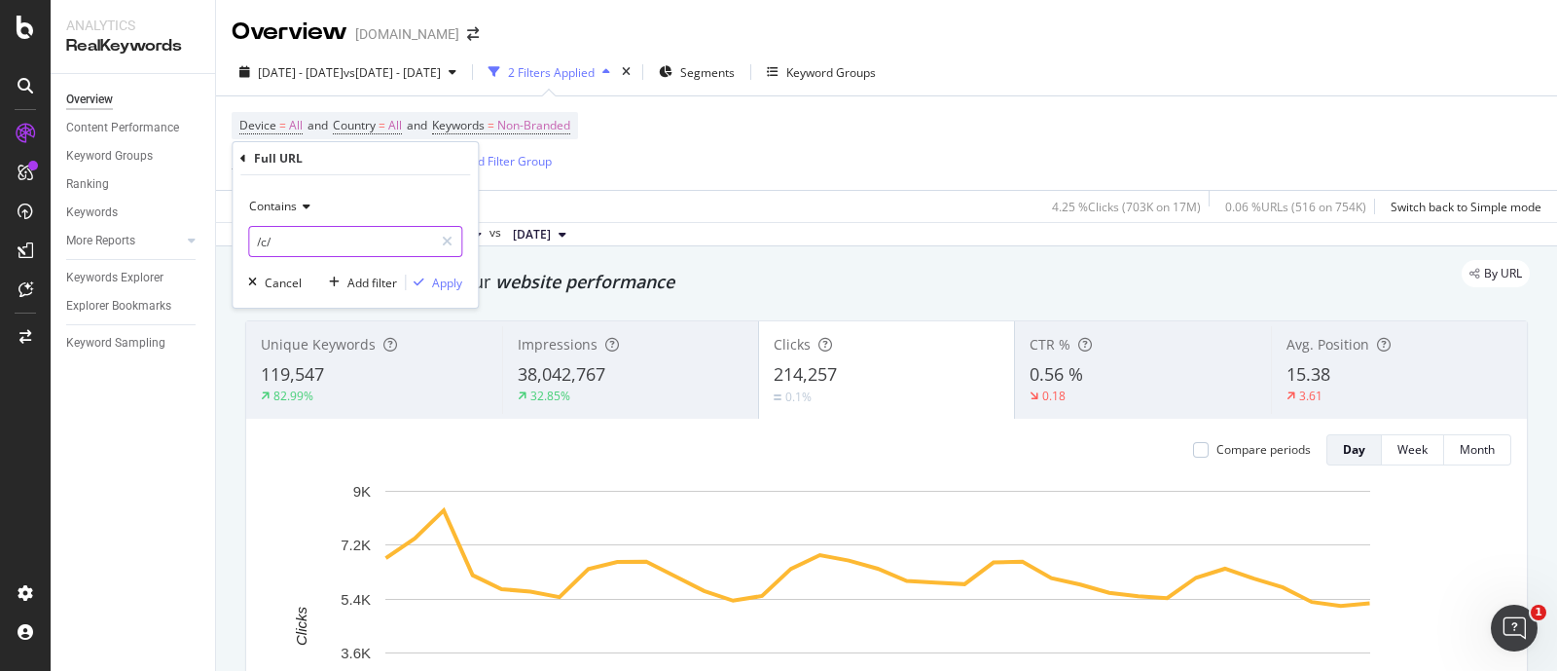
click at [263, 245] on input "/c/" at bounding box center [341, 241] width 184 height 31
type input "/n/"
click at [458, 280] on div "Apply" at bounding box center [447, 282] width 30 height 17
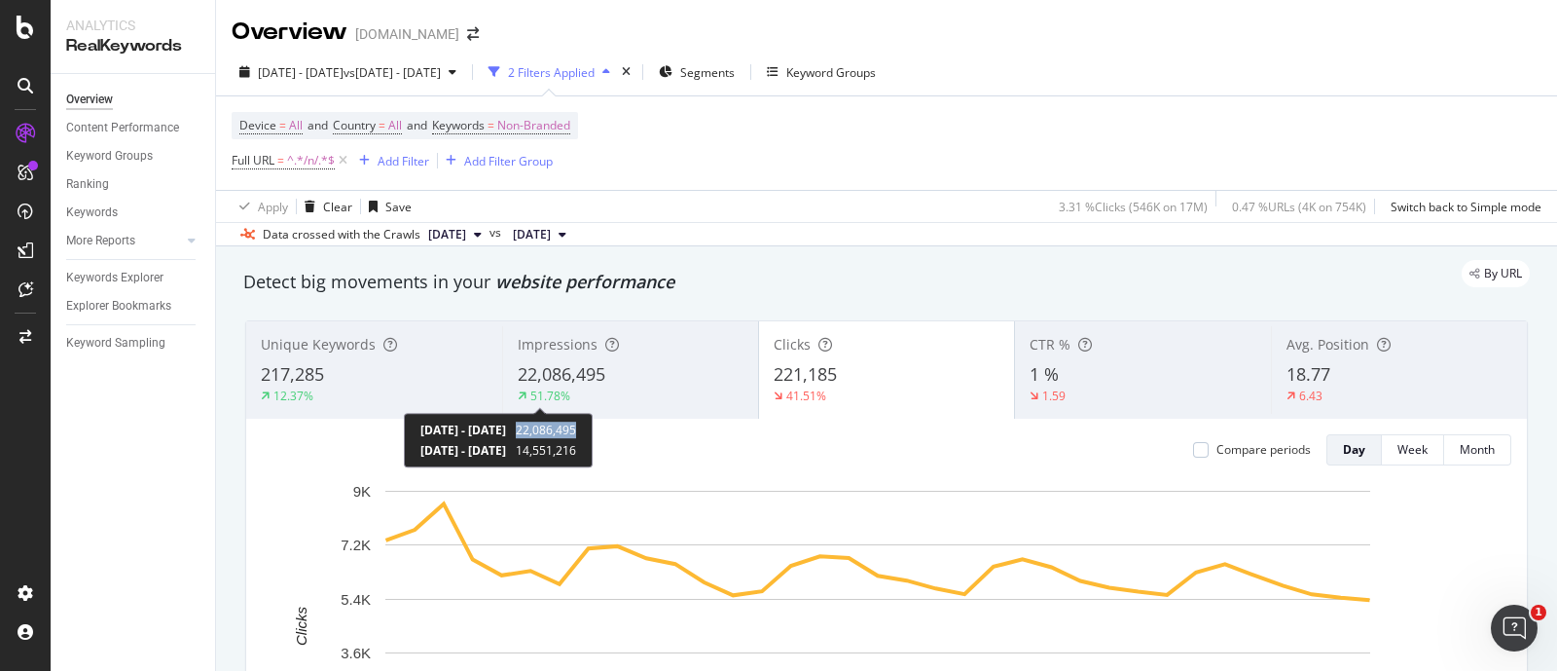
drag, startPoint x: 601, startPoint y: 427, endPoint x: 659, endPoint y: 426, distance: 58.4
click at [576, 426] on span "22,086,495" at bounding box center [546, 429] width 60 height 17
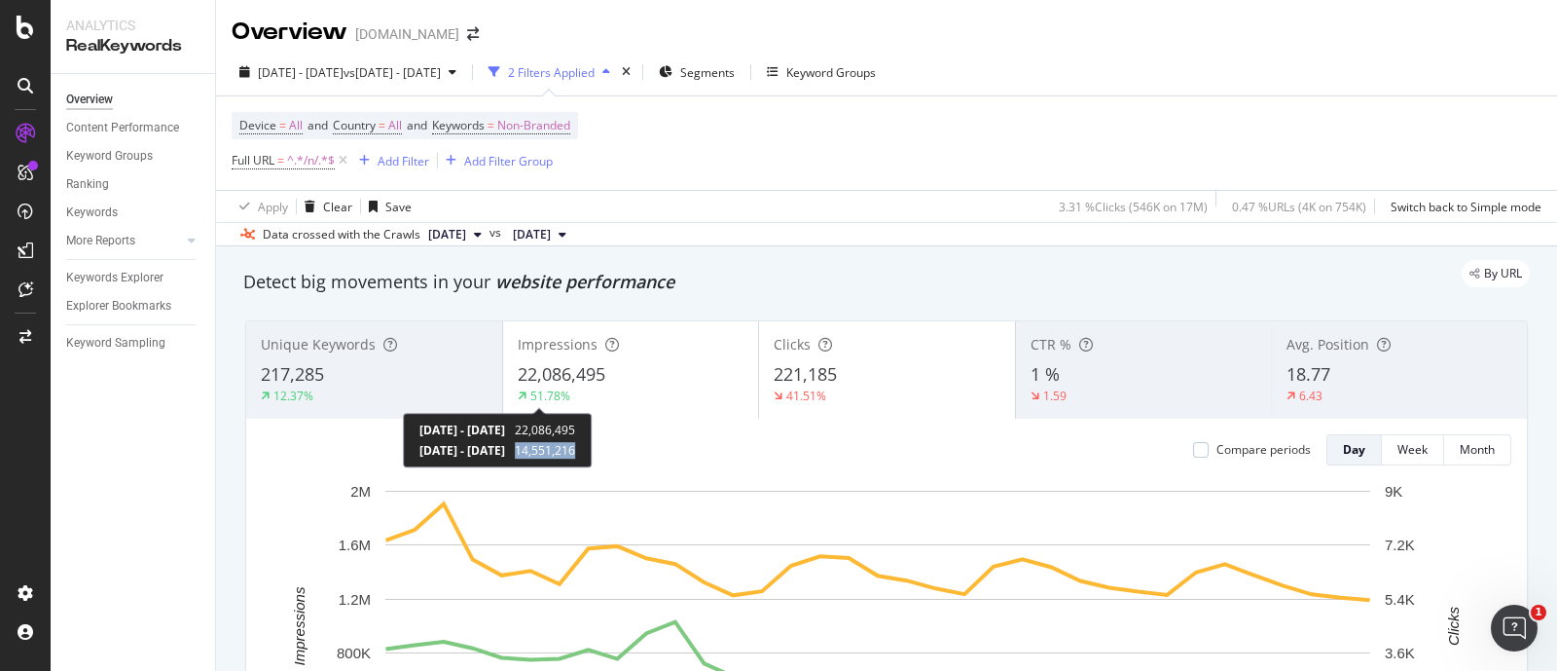
drag, startPoint x: 599, startPoint y: 450, endPoint x: 662, endPoint y: 448, distance: 63.3
click at [592, 448] on div "[DATE] - [DATE] 22,086,495 [DATE] - [DATE] 14,551,216" at bounding box center [497, 440] width 189 height 55
